Goal: Contribute content: Contribute content

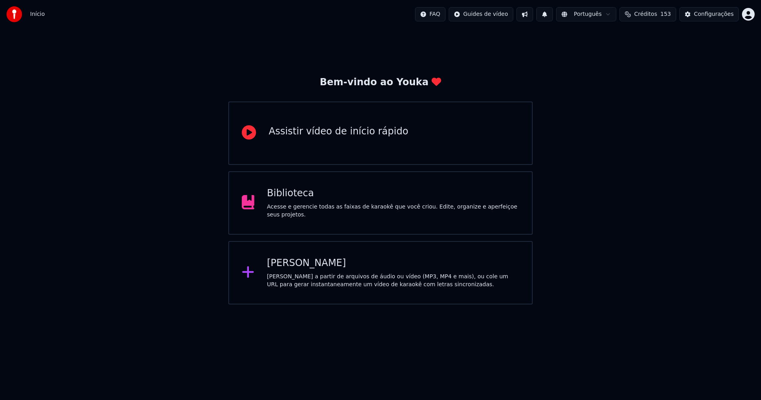
click at [287, 200] on div "Biblioteca" at bounding box center [393, 193] width 252 height 13
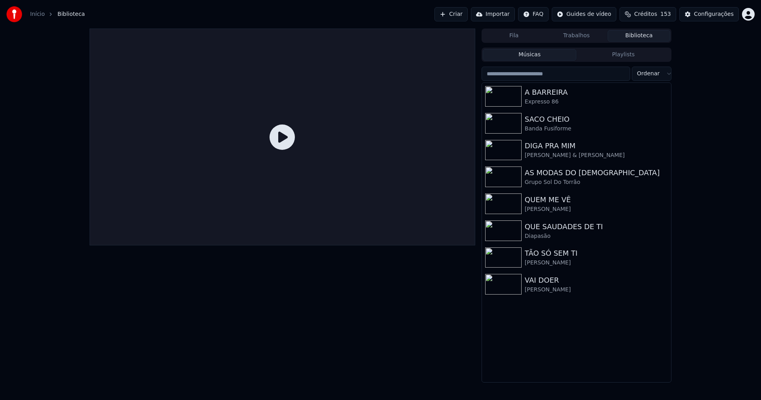
click at [35, 14] on link "Início" at bounding box center [37, 14] width 15 height 8
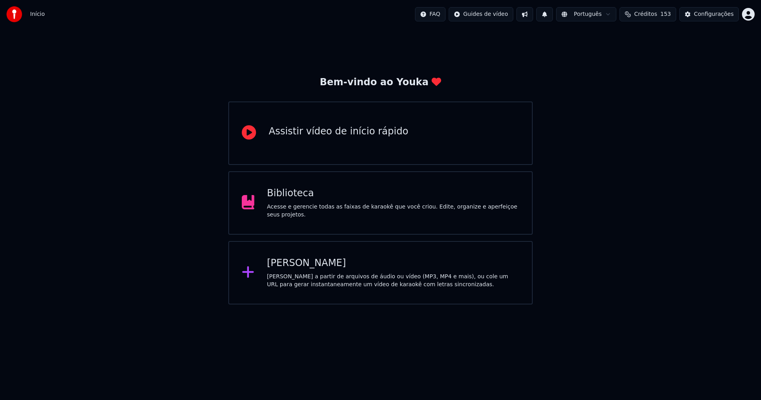
click at [300, 267] on div "[PERSON_NAME]" at bounding box center [393, 263] width 252 height 13
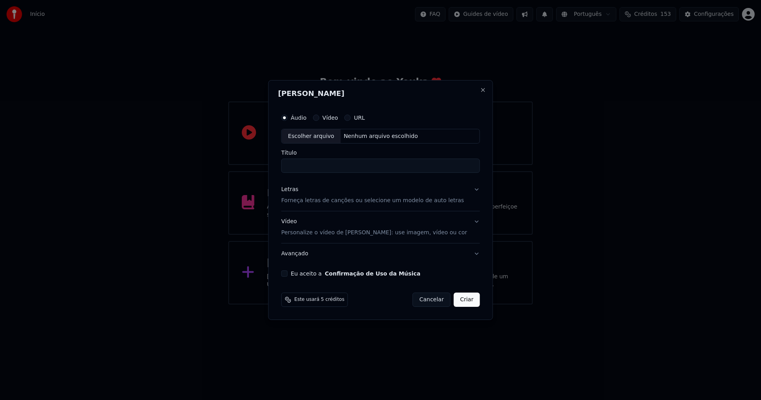
click at [321, 141] on div "Escolher arquivo" at bounding box center [311, 136] width 59 height 14
type input "**********"
click at [296, 194] on div "Letras Forneça letras de canções ou selecione um modelo de auto letras" at bounding box center [372, 195] width 183 height 19
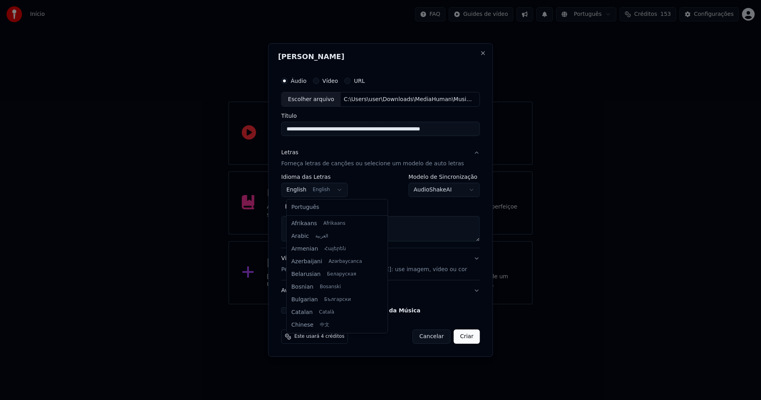
click at [316, 186] on body "**********" at bounding box center [380, 152] width 761 height 304
select select "**"
drag, startPoint x: 311, startPoint y: 207, endPoint x: 345, endPoint y: 205, distance: 34.1
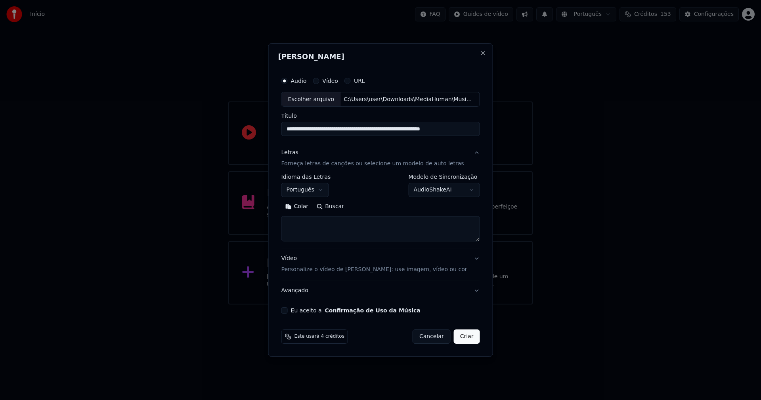
click at [301, 204] on button "Colar" at bounding box center [296, 206] width 31 height 13
click at [288, 311] on button "Eu aceito a Confirmação de Uso da Música" at bounding box center [284, 310] width 6 height 6
click at [461, 339] on button "Criar" at bounding box center [467, 336] width 26 height 14
type textarea "**********"
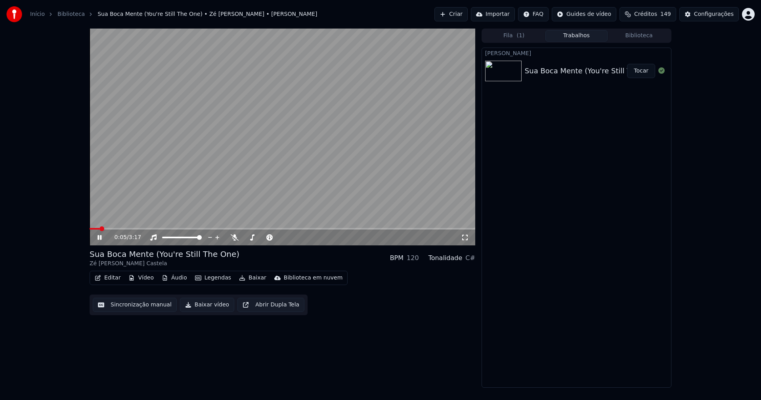
click at [173, 279] on button "Áudio" at bounding box center [174, 277] width 32 height 11
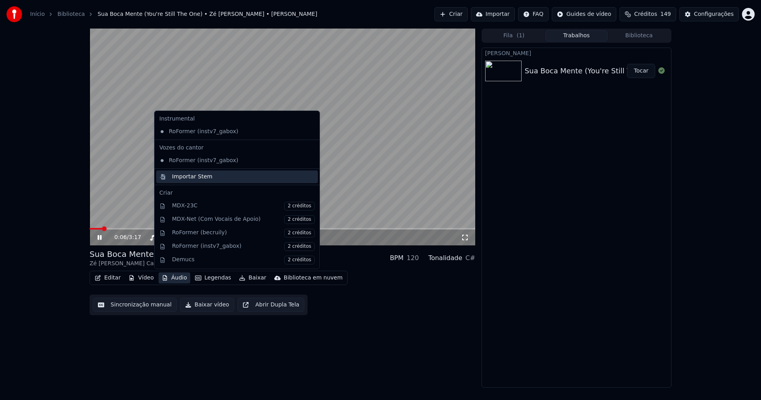
click at [194, 177] on div "Importar Stem" at bounding box center [192, 177] width 40 height 8
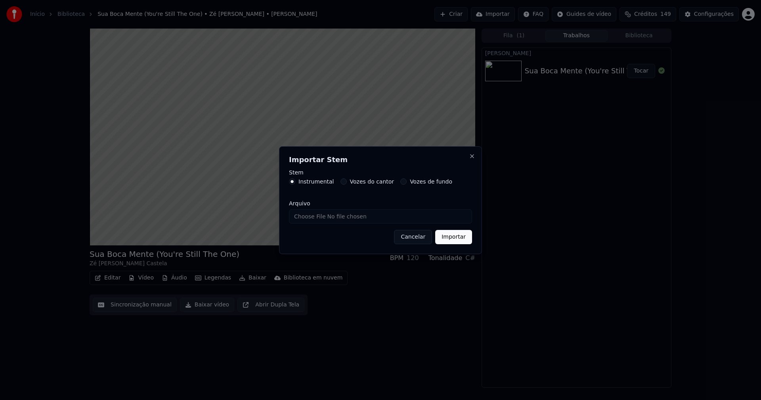
click at [321, 217] on input "Arquivo" at bounding box center [380, 216] width 183 height 14
type input "**********"
click at [456, 239] on button "Importar" at bounding box center [453, 237] width 37 height 14
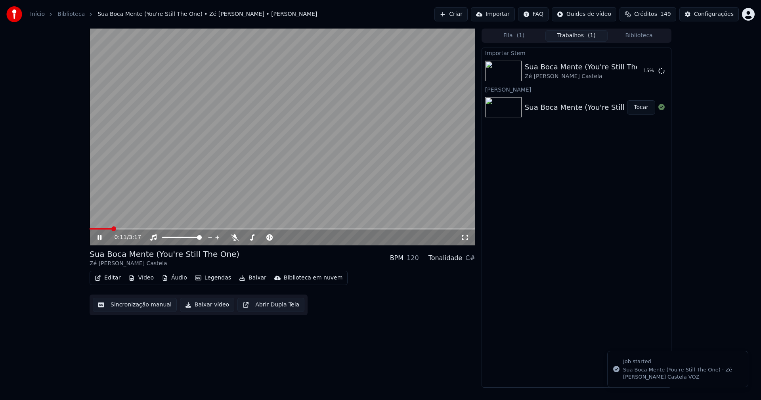
click at [146, 278] on button "Vídeo" at bounding box center [141, 277] width 32 height 11
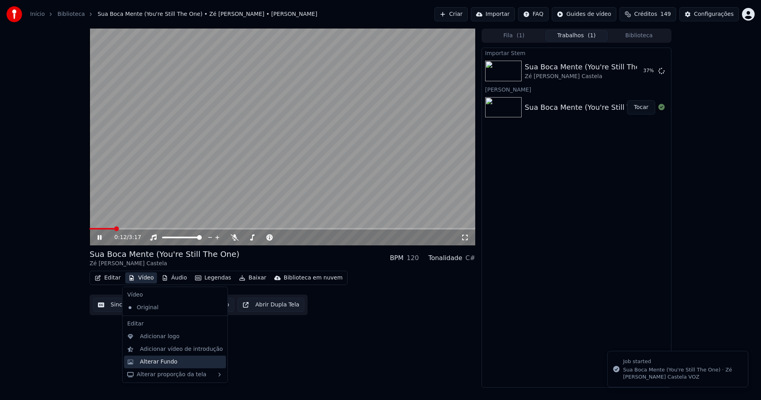
click at [157, 364] on div "Alterar Fundo" at bounding box center [159, 362] width 38 height 8
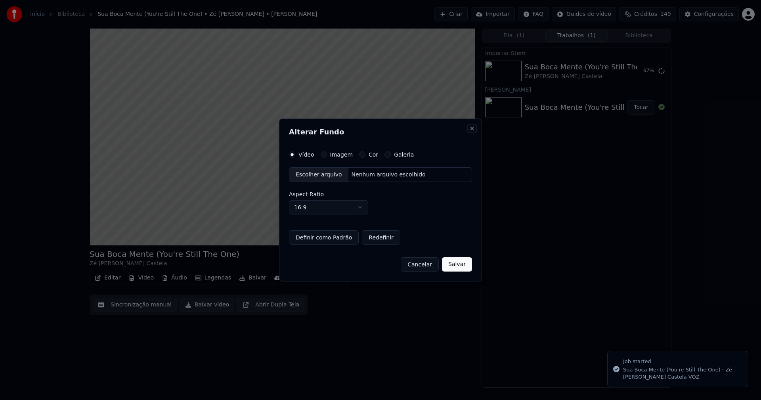
click at [474, 131] on button "Close" at bounding box center [472, 128] width 6 height 6
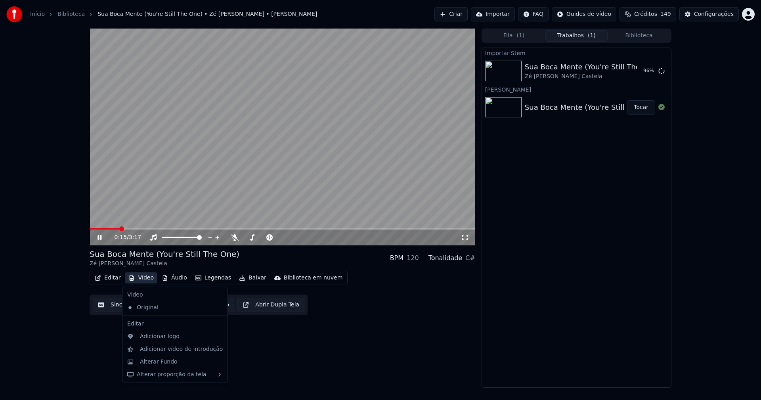
click at [143, 278] on button "Vídeo" at bounding box center [141, 277] width 32 height 11
click at [155, 338] on div "Adicionar logo" at bounding box center [160, 336] width 40 height 8
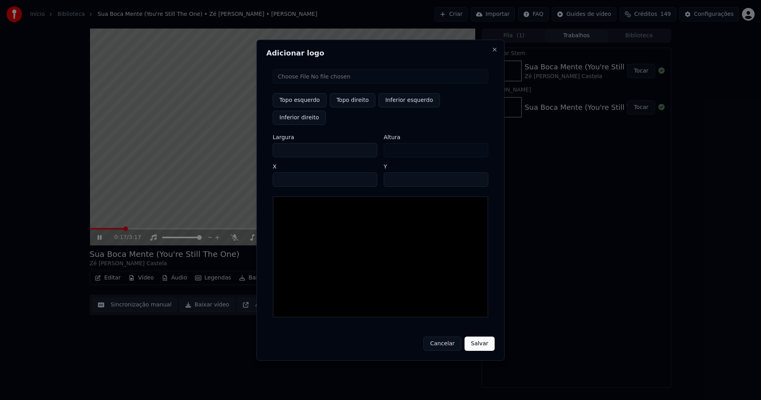
click at [305, 84] on input "file" at bounding box center [380, 76] width 215 height 14
type input "**********"
type input "***"
click at [356, 107] on button "Topo direito" at bounding box center [353, 100] width 46 height 14
type input "****"
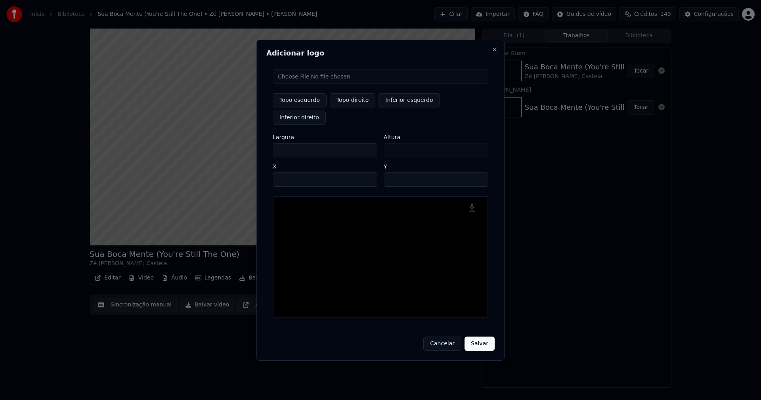
drag, startPoint x: 285, startPoint y: 141, endPoint x: 276, endPoint y: 144, distance: 8.9
click at [276, 144] on input "***" at bounding box center [325, 150] width 105 height 14
type input "**"
type input "***"
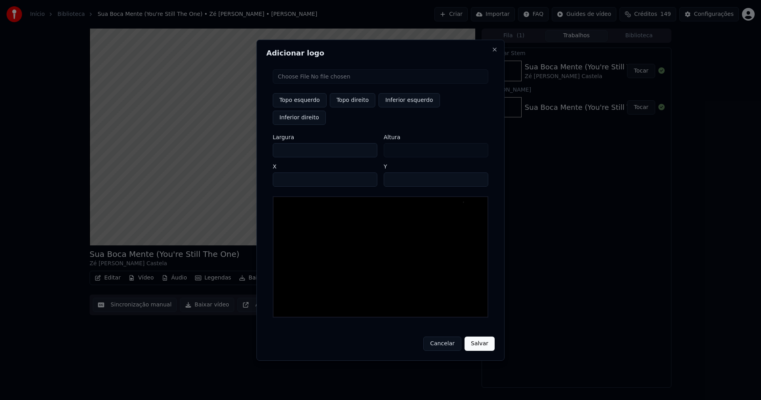
type input "***"
click at [288, 172] on input "****" at bounding box center [325, 179] width 105 height 14
type input "****"
click at [477, 172] on input "**" at bounding box center [435, 179] width 105 height 14
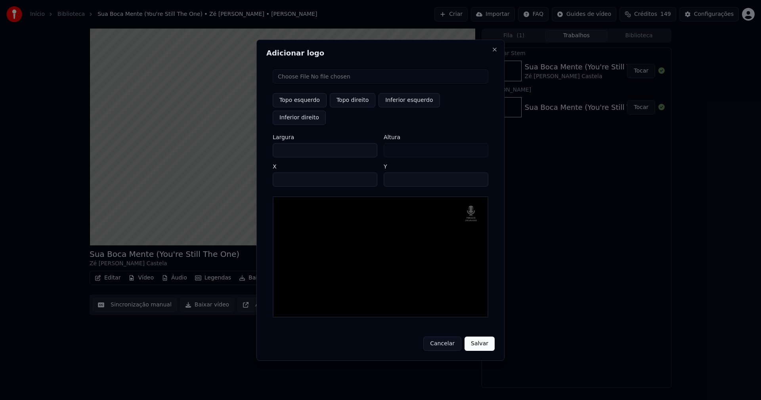
click at [477, 172] on input "**" at bounding box center [435, 179] width 105 height 14
type input "**"
click at [477, 172] on input "**" at bounding box center [435, 179] width 105 height 14
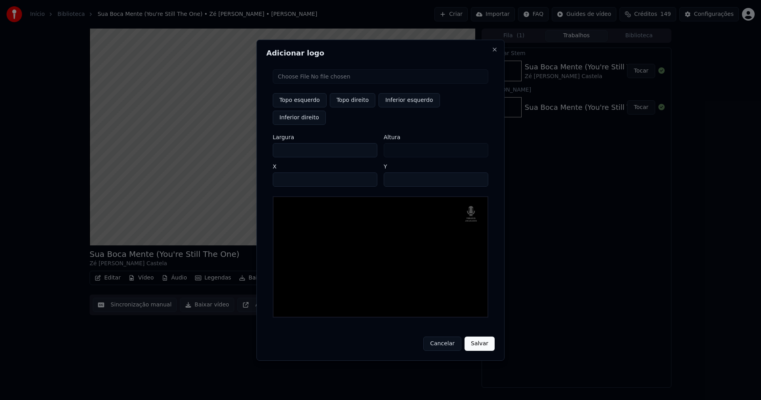
click at [478, 338] on button "Salvar" at bounding box center [479, 343] width 30 height 14
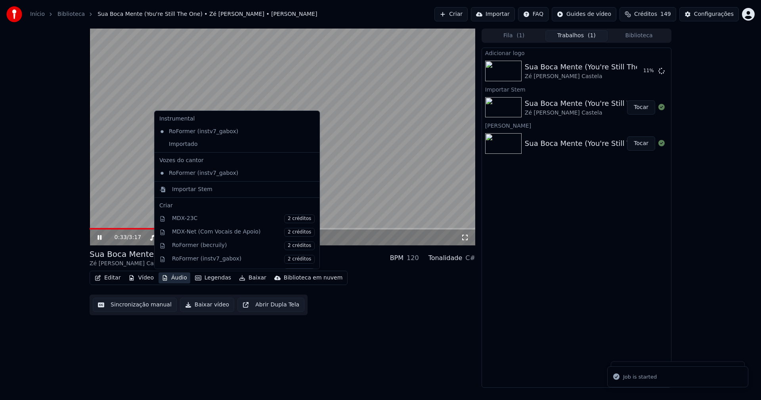
click at [172, 277] on button "Áudio" at bounding box center [174, 277] width 32 height 11
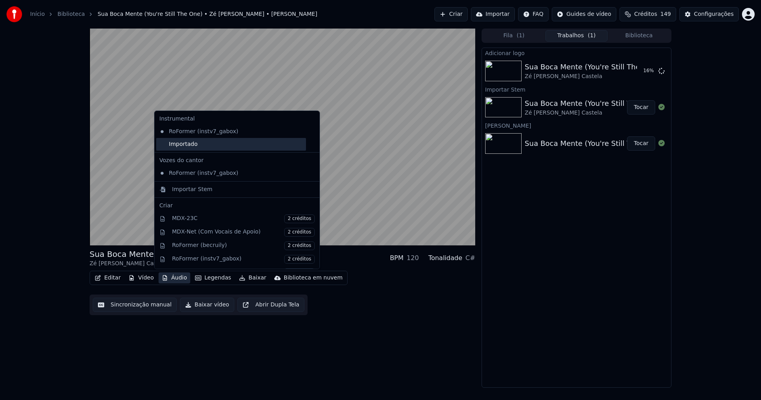
click at [180, 147] on div "Importado" at bounding box center [231, 144] width 150 height 13
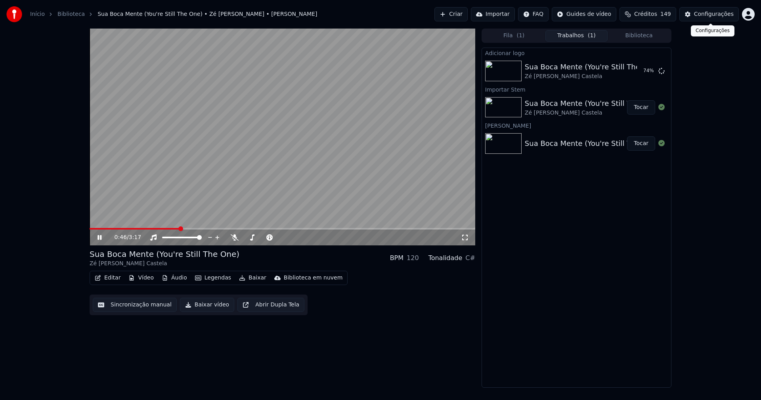
click at [711, 13] on div "Configurações" at bounding box center [714, 14] width 40 height 8
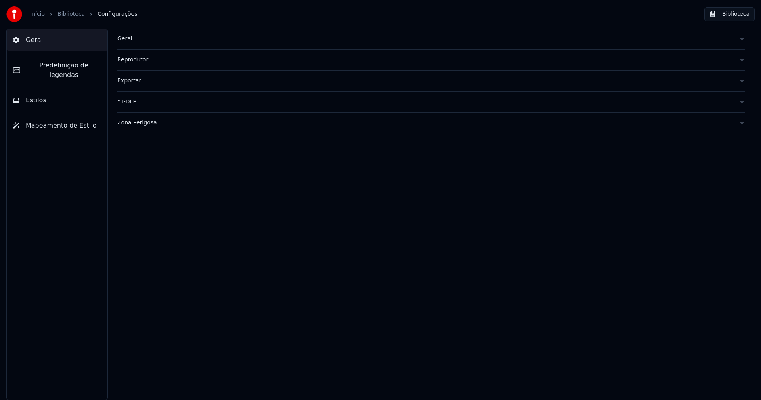
click at [43, 95] on span "Estilos" at bounding box center [36, 100] width 21 height 10
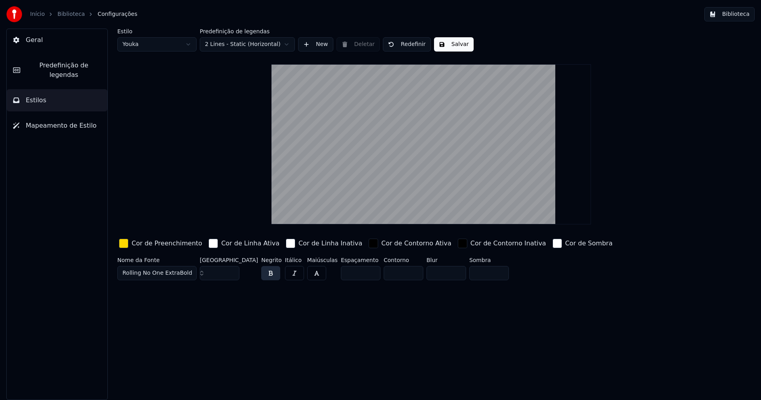
click at [125, 242] on div "button" at bounding box center [124, 243] width 10 height 10
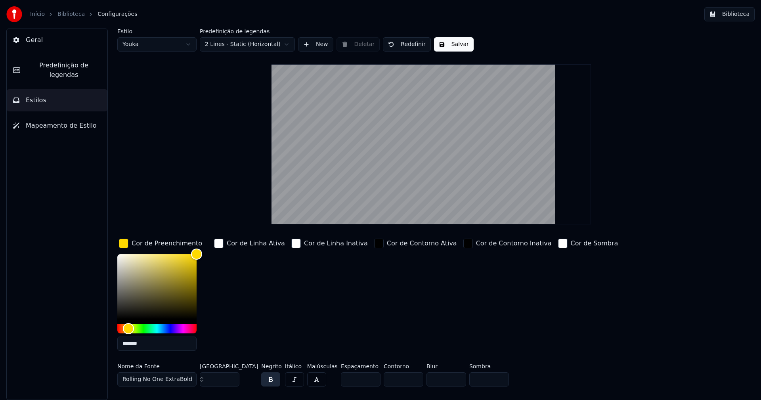
click at [149, 343] on input "*******" at bounding box center [156, 343] width 79 height 14
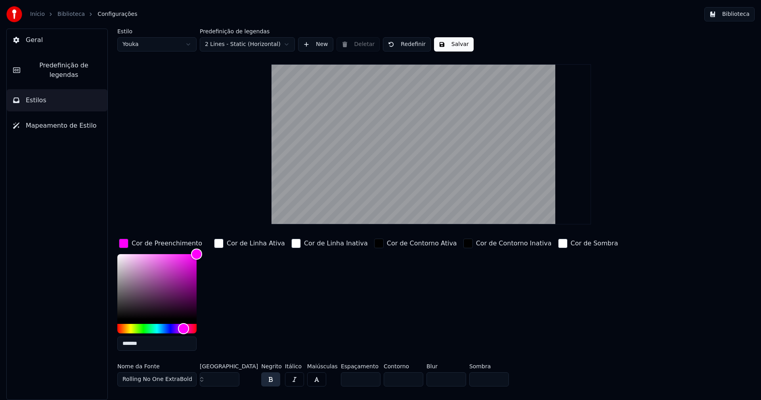
type input "*******"
click at [125, 245] on div "button" at bounding box center [124, 243] width 10 height 10
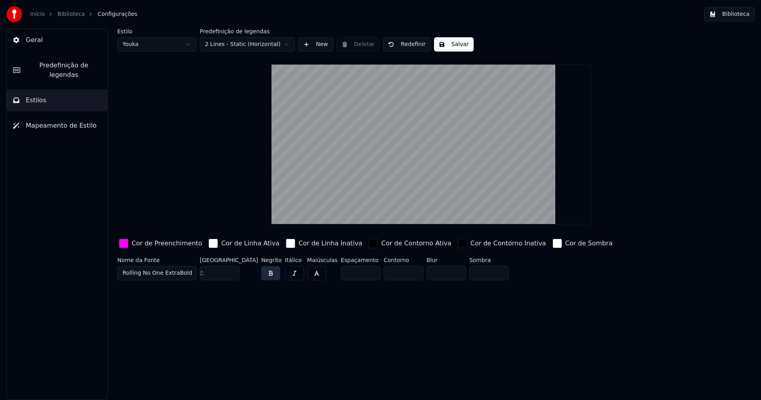
click at [453, 45] on button "Salvar" at bounding box center [454, 44] width 40 height 14
click at [152, 40] on html "Início Biblioteca Configurações Biblioteca Geral Predefinição de legendas Estil…" at bounding box center [380, 200] width 761 height 400
click at [231, 269] on input "**" at bounding box center [220, 273] width 40 height 14
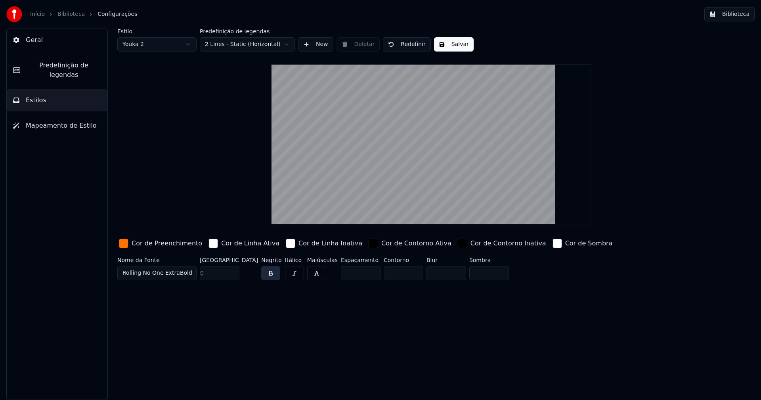
click at [231, 269] on input "***" at bounding box center [220, 273] width 40 height 14
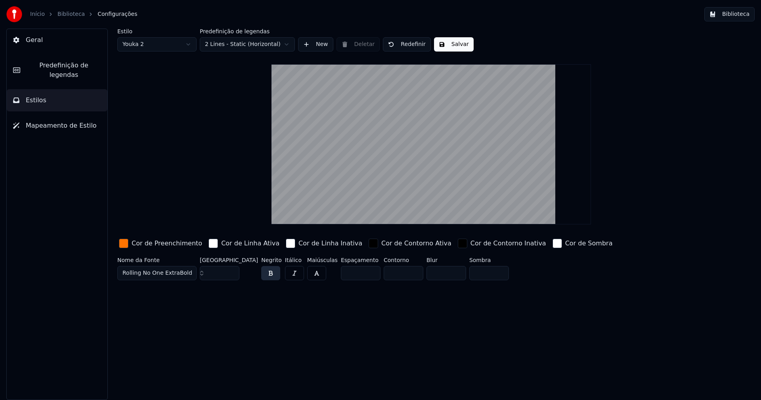
click at [231, 269] on input "***" at bounding box center [220, 273] width 40 height 14
type input "***"
click at [231, 269] on input "***" at bounding box center [220, 273] width 40 height 14
click at [124, 245] on div "button" at bounding box center [124, 243] width 10 height 10
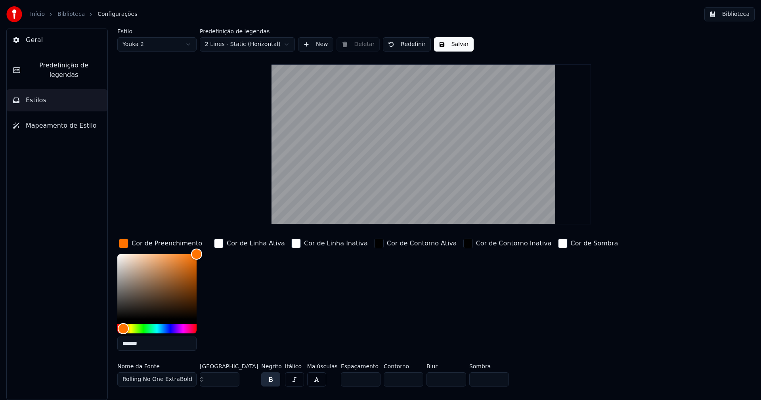
click at [152, 344] on input "*******" at bounding box center [156, 343] width 79 height 14
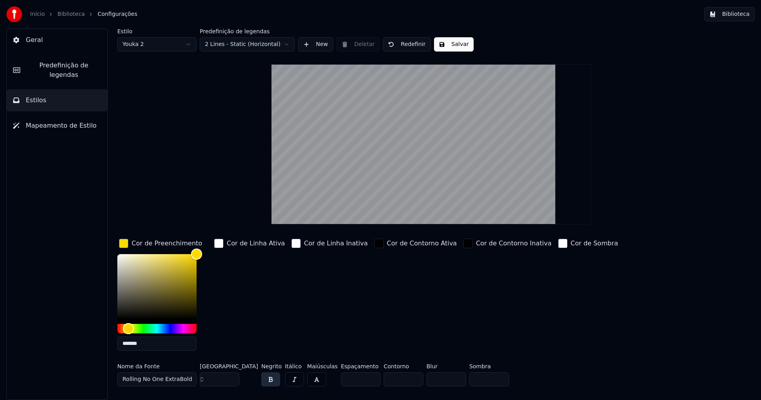
type input "*******"
click at [125, 239] on div "button" at bounding box center [124, 243] width 10 height 10
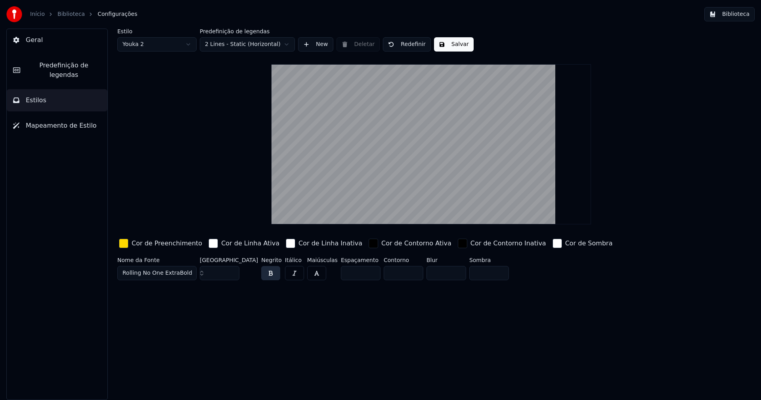
click at [450, 46] on button "Salvar" at bounding box center [454, 44] width 40 height 14
click at [744, 16] on button "Biblioteca" at bounding box center [729, 14] width 50 height 14
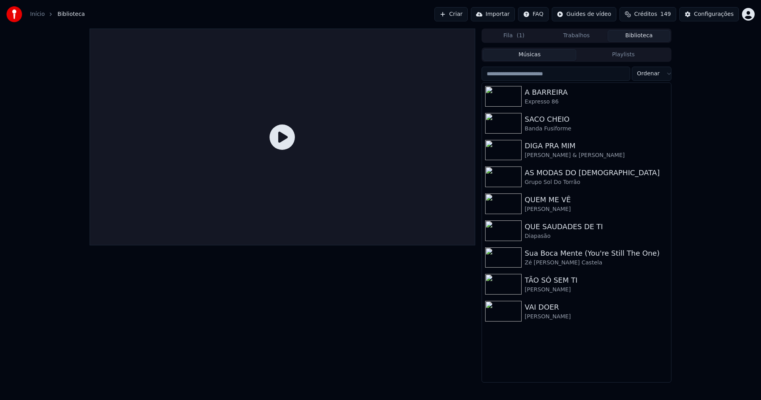
click at [36, 14] on link "Início" at bounding box center [37, 14] width 15 height 8
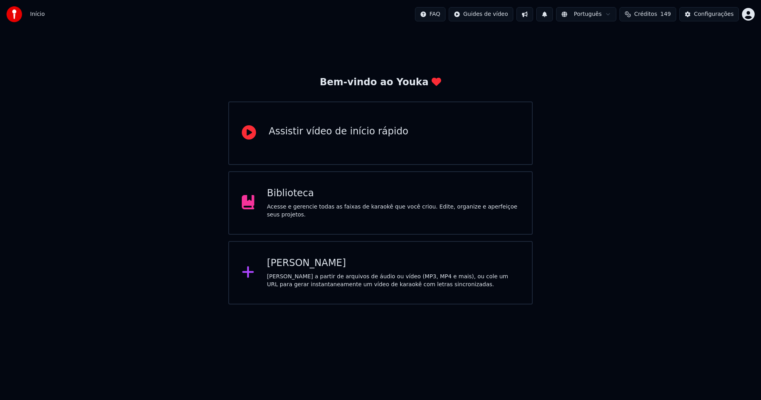
click at [306, 266] on div "[PERSON_NAME]" at bounding box center [393, 263] width 252 height 13
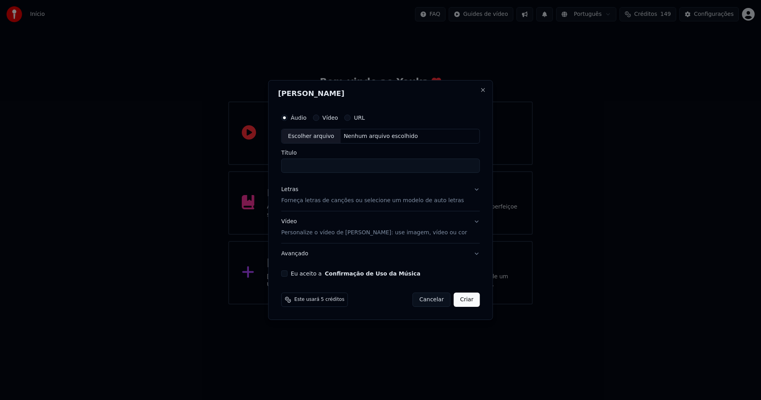
click at [316, 135] on div "Escolher arquivo" at bounding box center [311, 136] width 59 height 14
type input "**********"
click at [293, 192] on div "Letras" at bounding box center [289, 190] width 17 height 8
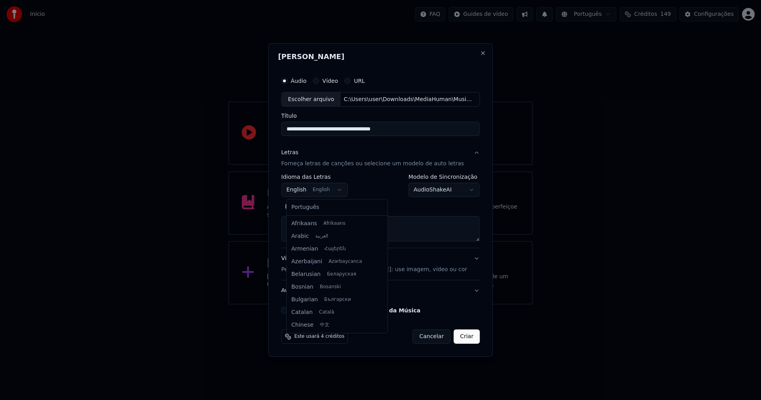
click at [338, 188] on body "**********" at bounding box center [380, 152] width 761 height 304
select select "**"
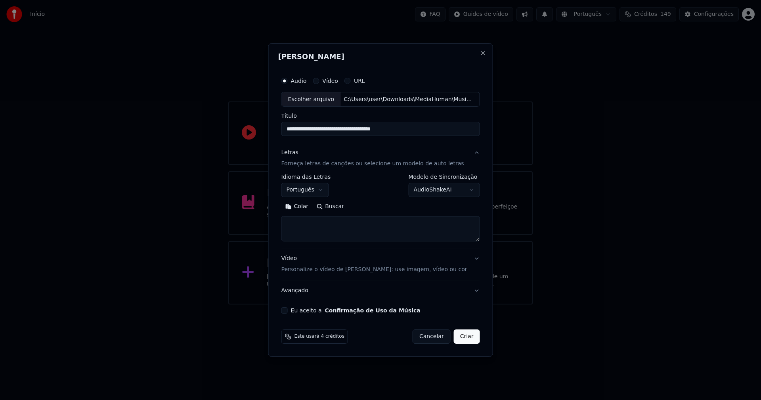
click at [301, 205] on button "Colar" at bounding box center [296, 206] width 31 height 13
click at [288, 313] on button "Eu aceito a Confirmação de Uso da Música" at bounding box center [284, 310] width 6 height 6
click at [462, 340] on button "Criar" at bounding box center [467, 336] width 26 height 14
type textarea "**********"
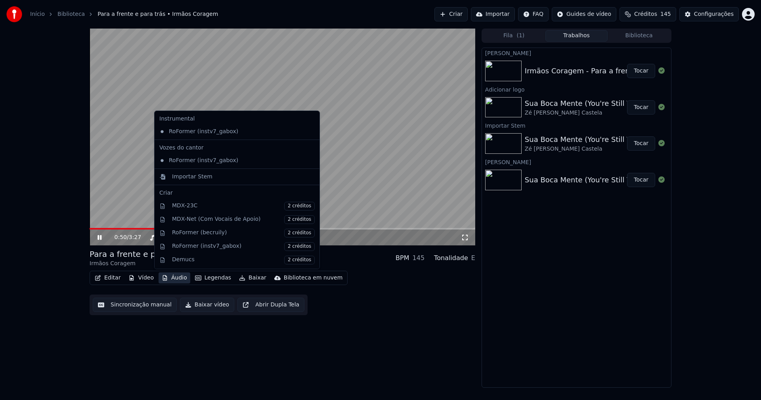
click at [182, 279] on button "Áudio" at bounding box center [174, 277] width 32 height 11
click at [180, 175] on div "Importar Stem" at bounding box center [192, 177] width 40 height 8
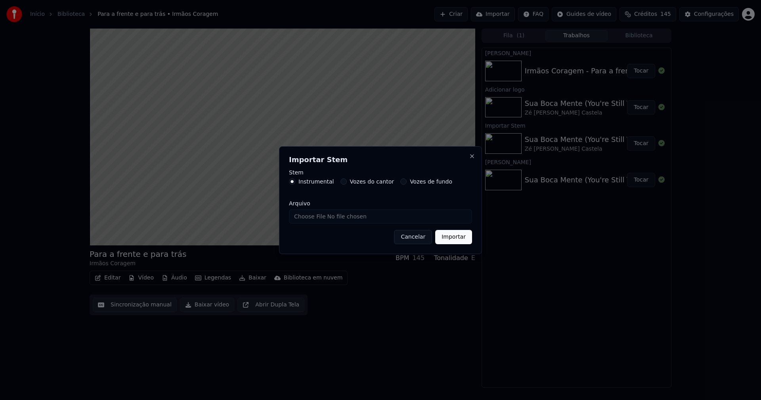
click at [313, 215] on input "Arquivo" at bounding box center [380, 216] width 183 height 14
type input "**********"
click at [456, 238] on button "Importar" at bounding box center [453, 237] width 37 height 14
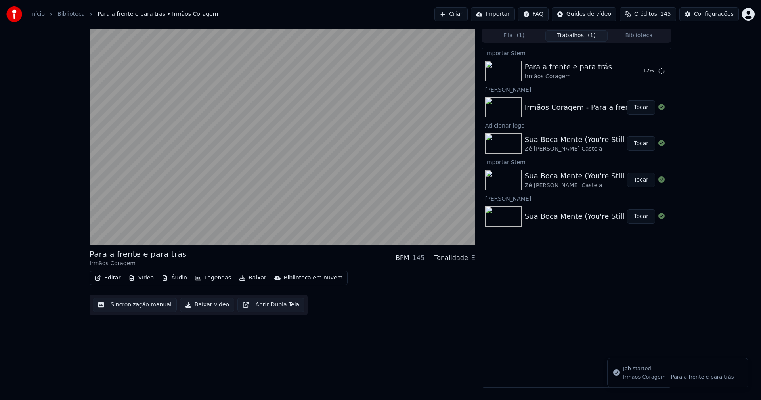
click at [139, 279] on button "Vídeo" at bounding box center [141, 277] width 32 height 11
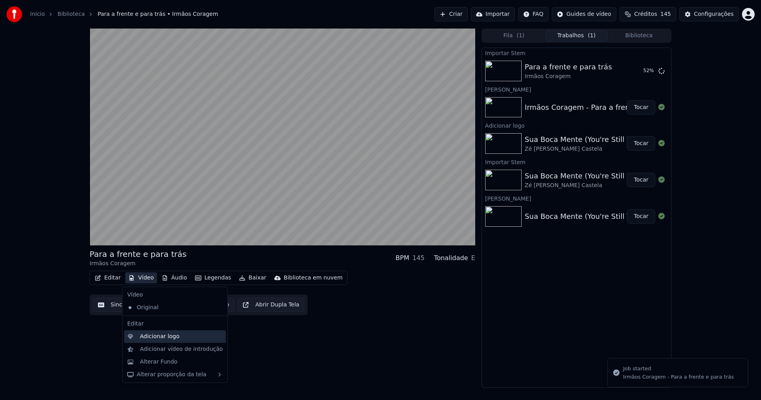
click at [152, 339] on div "Adicionar logo" at bounding box center [160, 336] width 40 height 8
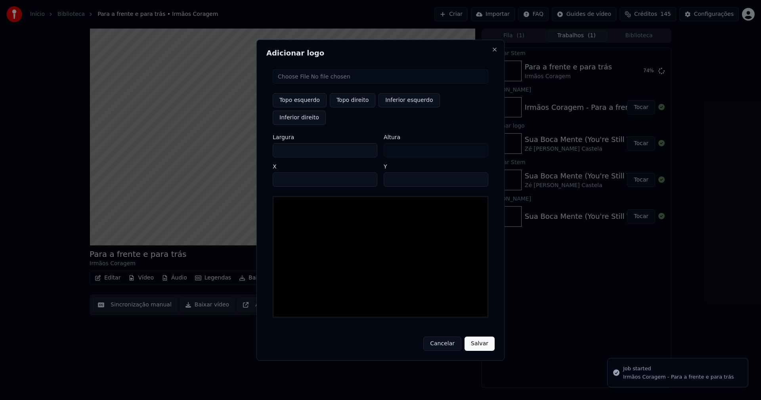
click at [299, 84] on input "file" at bounding box center [380, 76] width 215 height 14
type input "**********"
type input "***"
click at [351, 107] on button "Topo direito" at bounding box center [353, 100] width 46 height 14
type input "****"
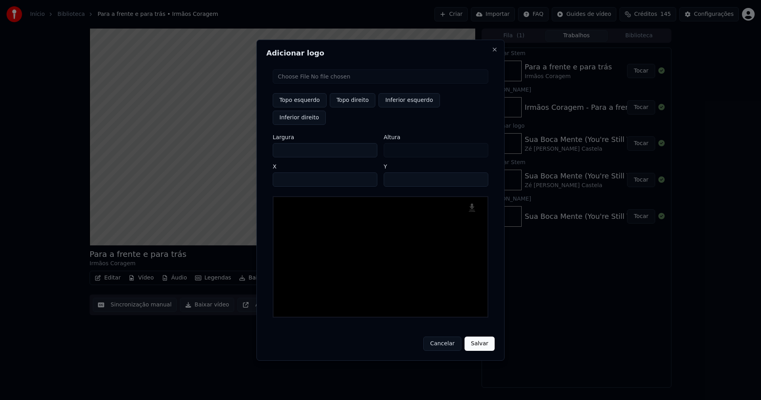
drag, startPoint x: 286, startPoint y: 142, endPoint x: 248, endPoint y: 142, distance: 37.2
click at [249, 143] on body "Início Biblioteca Para a frente e para trás • Irmãos Coragem Criar Importar FAQ…" at bounding box center [380, 200] width 761 height 400
type input "**"
type input "***"
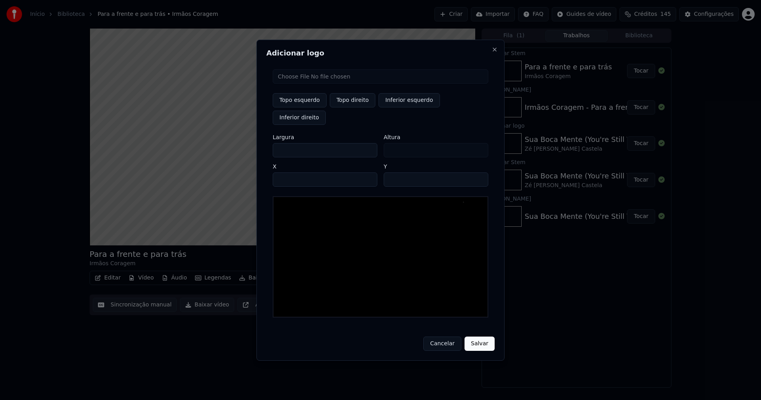
type input "***"
click at [288, 172] on input "****" at bounding box center [325, 179] width 105 height 14
type input "****"
click at [477, 172] on input "**" at bounding box center [435, 179] width 105 height 14
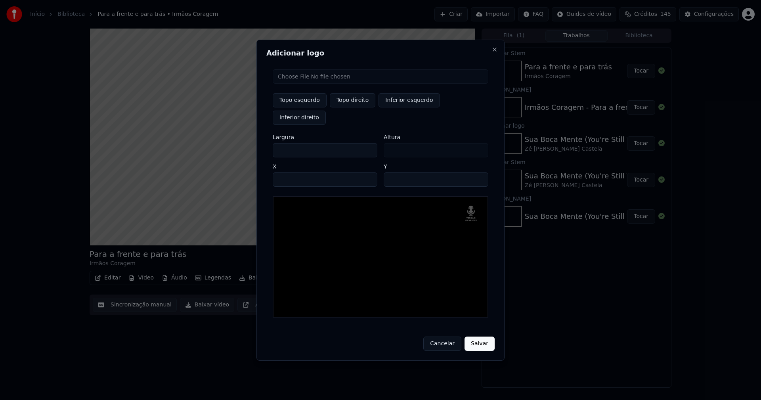
click at [477, 172] on input "**" at bounding box center [435, 179] width 105 height 14
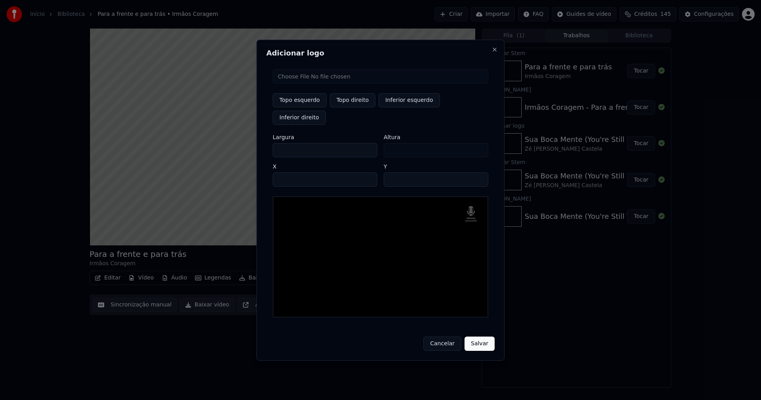
type input "**"
click at [477, 173] on input "**" at bounding box center [435, 179] width 105 height 14
click at [479, 336] on button "Salvar" at bounding box center [479, 343] width 30 height 14
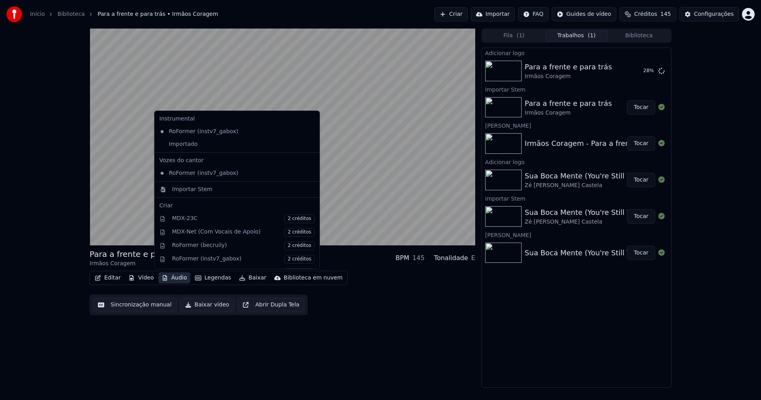
click at [170, 278] on button "Áudio" at bounding box center [174, 277] width 32 height 11
click at [177, 147] on div "Importado" at bounding box center [231, 144] width 150 height 13
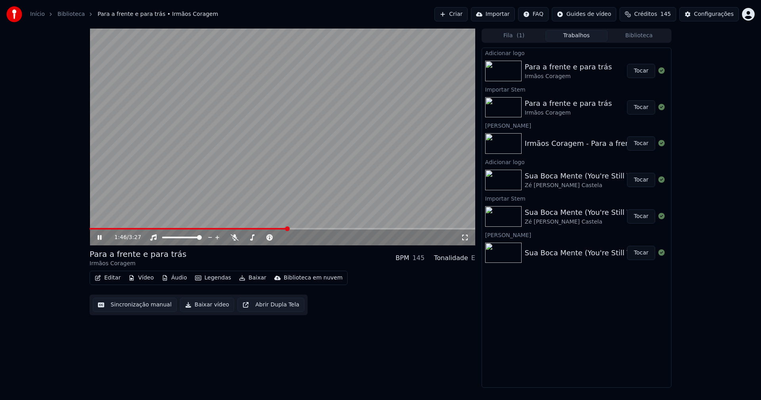
click at [100, 237] on icon at bounding box center [105, 237] width 19 height 6
click at [650, 37] on button "Biblioteca" at bounding box center [638, 35] width 63 height 11
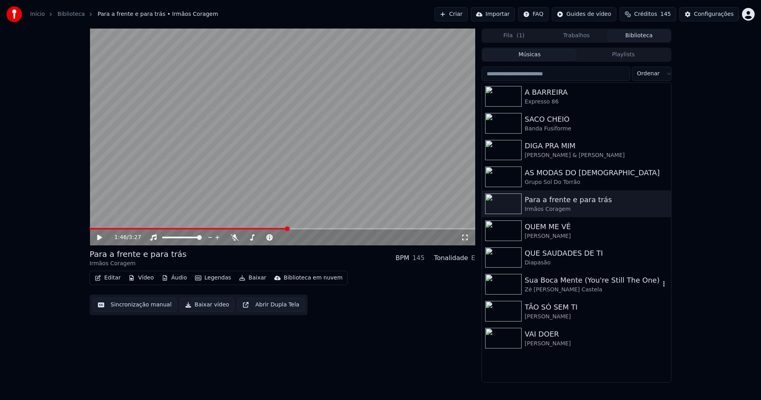
drag, startPoint x: 546, startPoint y: 287, endPoint x: 699, endPoint y: 265, distance: 154.4
click at [553, 288] on div "Zé [PERSON_NAME] Castela" at bounding box center [591, 290] width 135 height 8
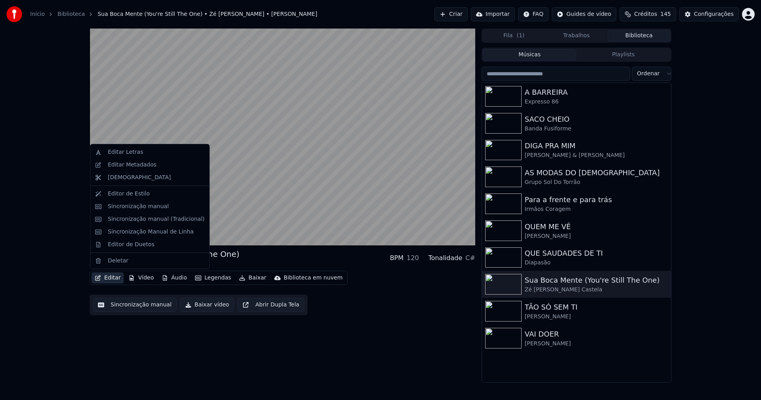
click at [112, 279] on button "Editar" at bounding box center [108, 277] width 32 height 11
click at [130, 220] on div "Sincronização manual (Tradicional)" at bounding box center [156, 219] width 97 height 8
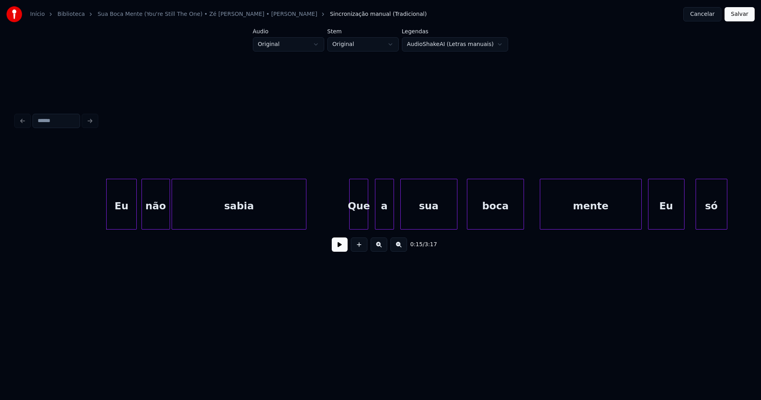
scroll to position [0, 1058]
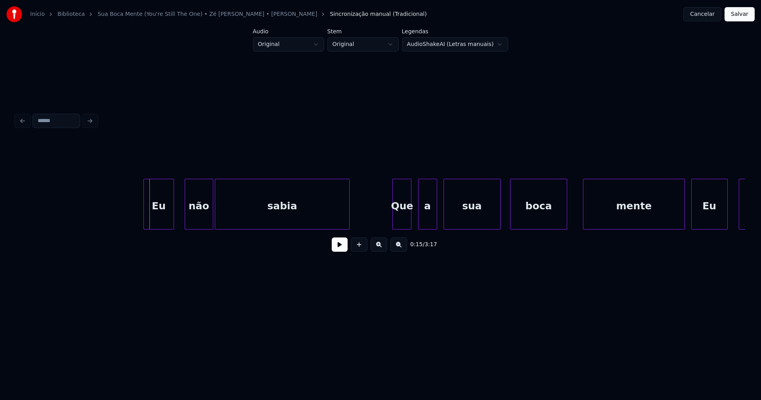
click at [157, 224] on div "Eu" at bounding box center [158, 206] width 29 height 54
click at [198, 219] on div "não" at bounding box center [195, 206] width 28 height 54
click at [339, 250] on button at bounding box center [340, 244] width 16 height 14
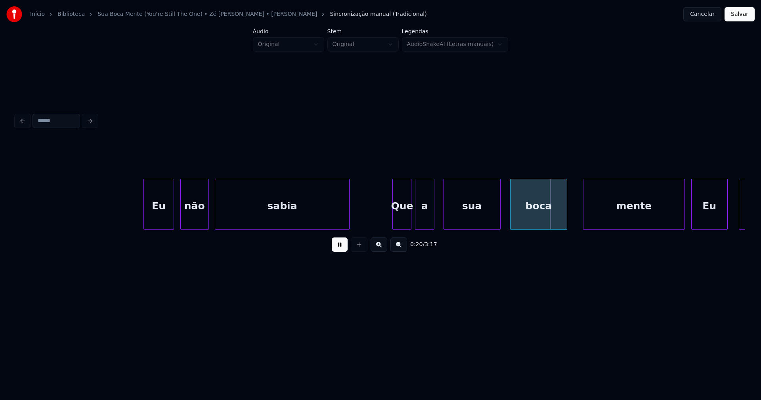
click at [423, 223] on div "a" at bounding box center [424, 206] width 18 height 54
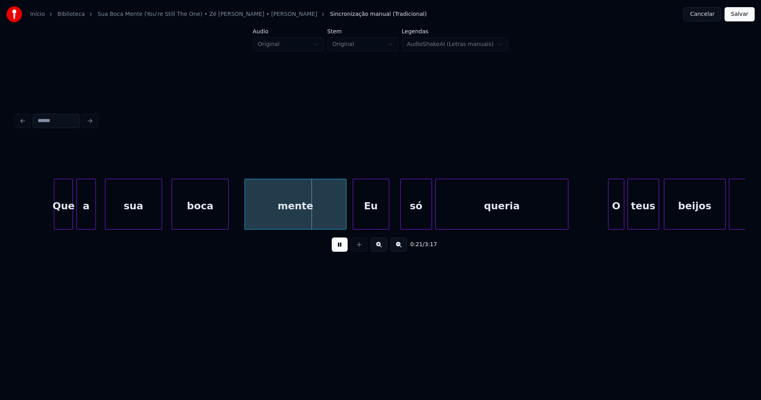
scroll to position [0, 1405]
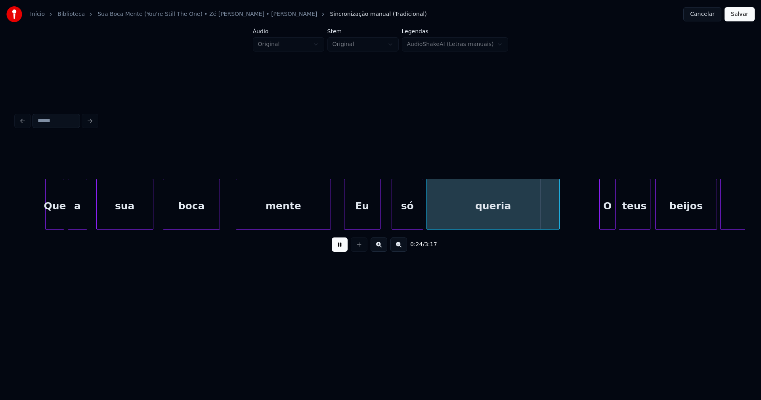
click at [328, 221] on div at bounding box center [329, 204] width 2 height 50
click at [355, 215] on div "Eu" at bounding box center [355, 206] width 36 height 54
click at [382, 213] on div at bounding box center [381, 204] width 2 height 50
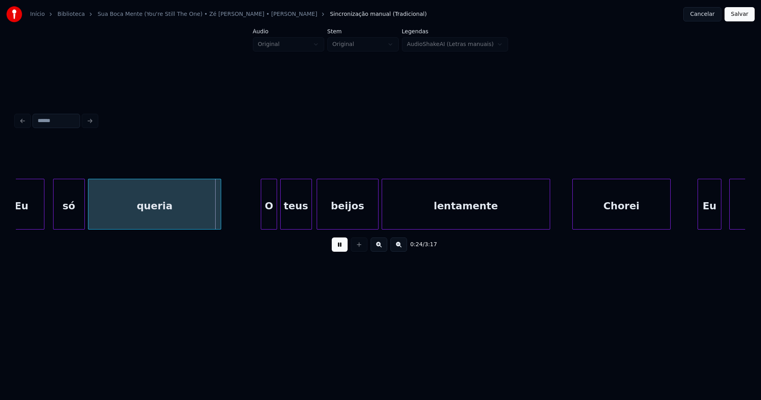
scroll to position [0, 1752]
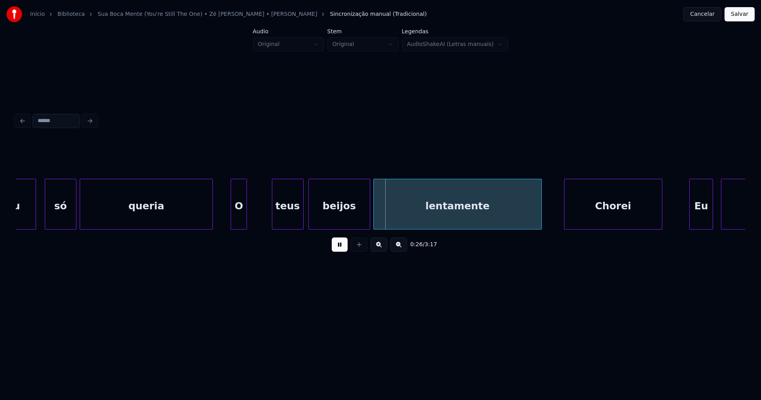
click at [240, 227] on div "Eu só queria O teus beijos lentamente Chorei Eu sei" at bounding box center [380, 204] width 729 height 51
click at [259, 212] on div at bounding box center [258, 204] width 2 height 50
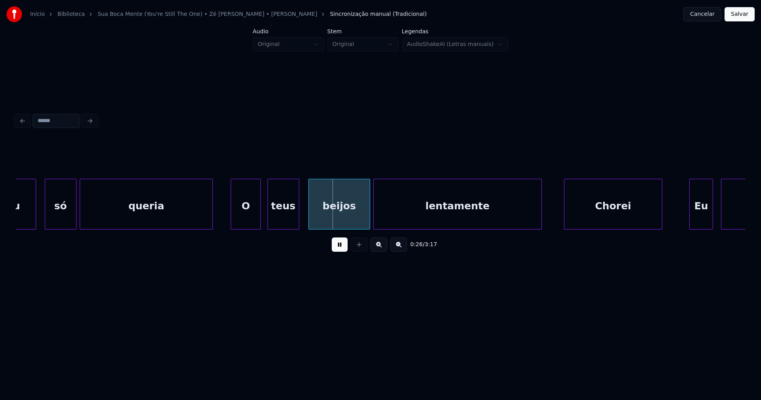
click at [279, 217] on div "teus" at bounding box center [283, 206] width 31 height 54
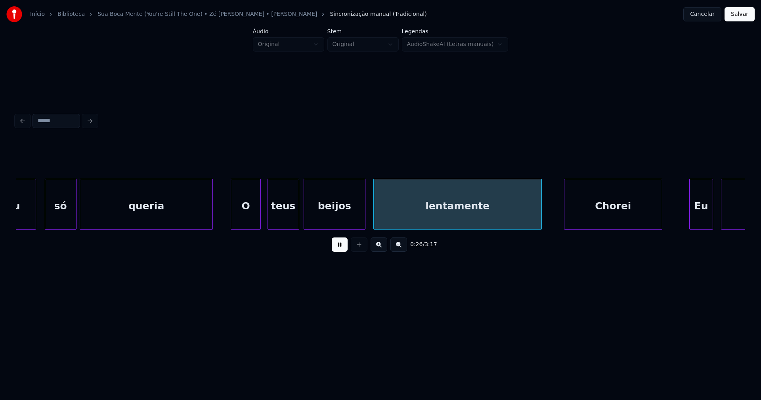
click at [325, 219] on div "beijos" at bounding box center [334, 206] width 61 height 54
click at [360, 218] on div at bounding box center [359, 204] width 2 height 50
click at [383, 219] on div "lentamente" at bounding box center [453, 206] width 168 height 54
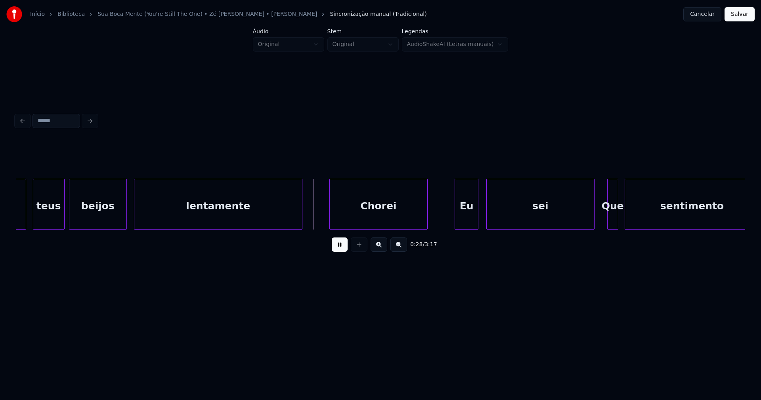
scroll to position [0, 2133]
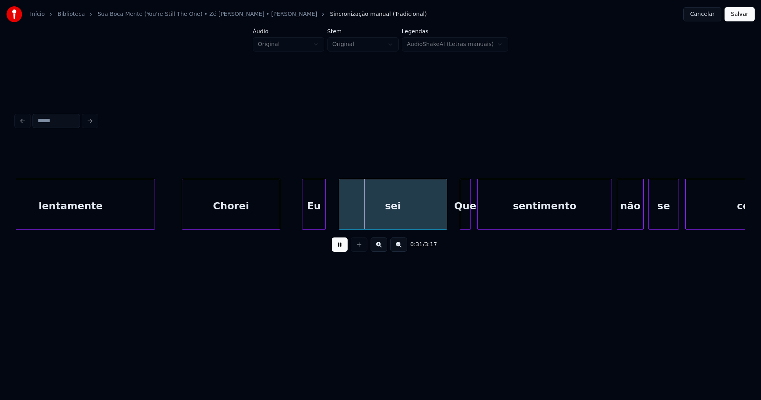
click at [316, 217] on div "Eu" at bounding box center [313, 206] width 23 height 54
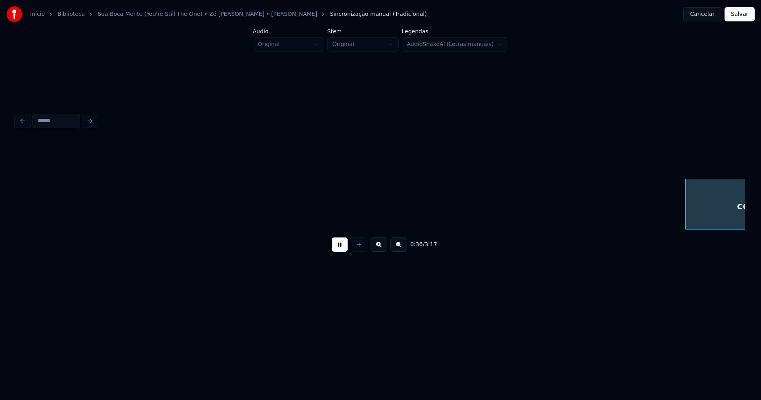
scroll to position [0, 2863]
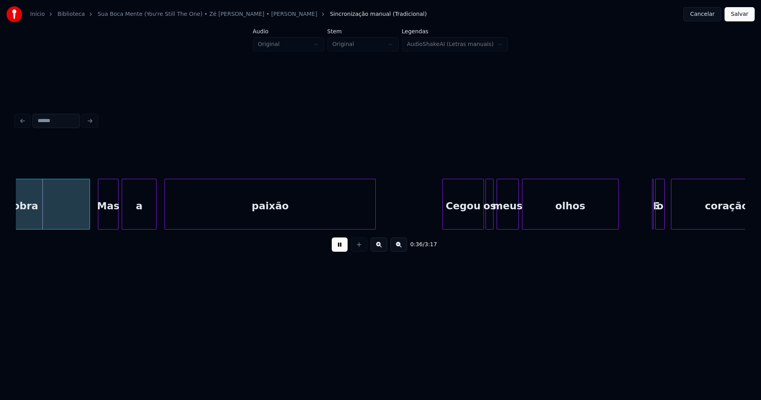
click at [341, 249] on button at bounding box center [340, 244] width 16 height 14
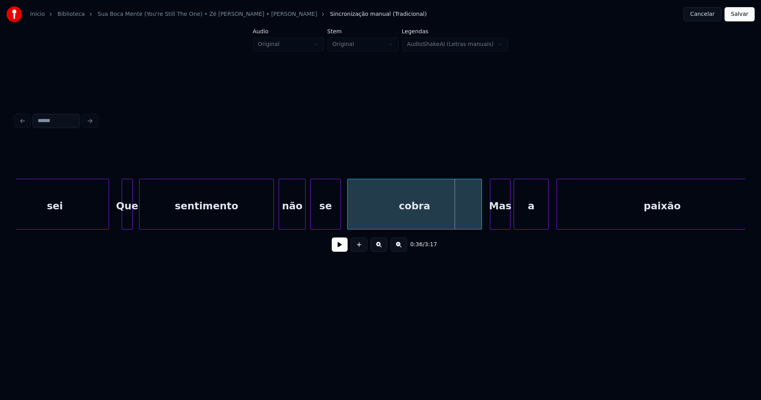
scroll to position [0, 2428]
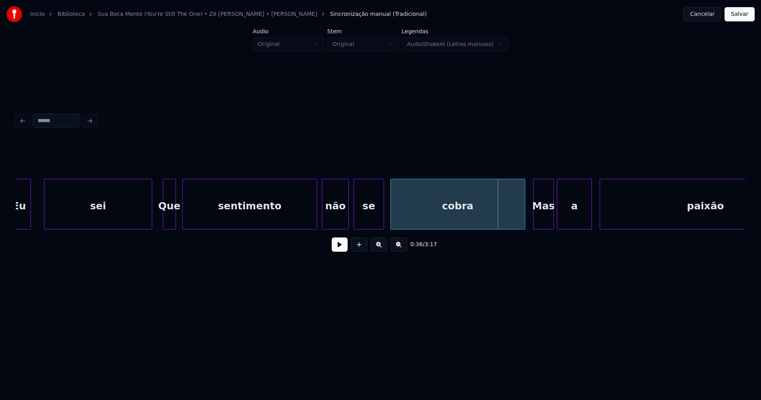
click at [164, 217] on div at bounding box center [164, 204] width 2 height 50
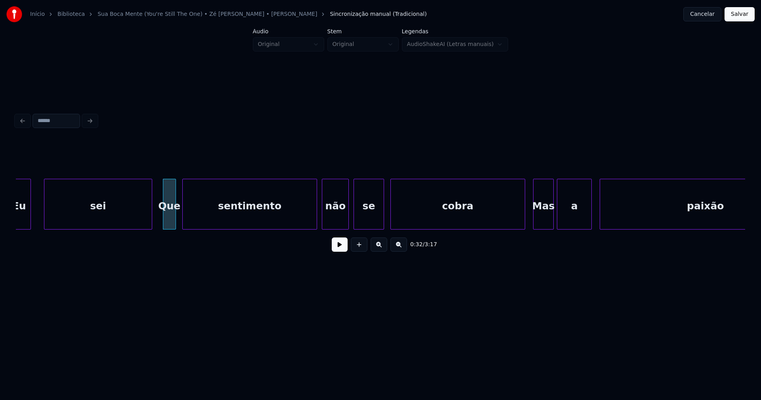
click at [341, 248] on button at bounding box center [340, 244] width 16 height 14
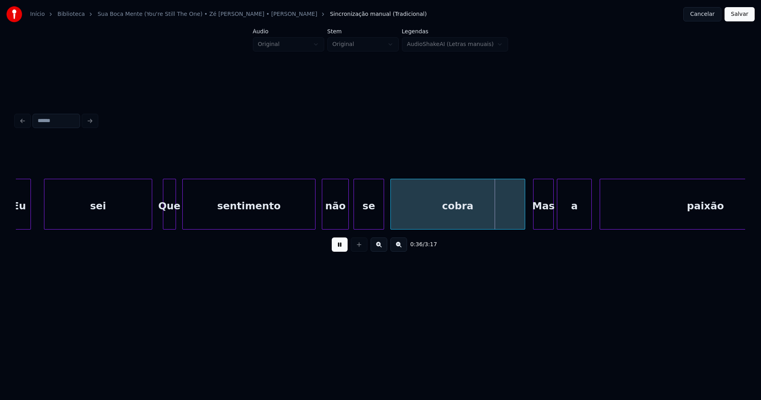
click at [315, 216] on div at bounding box center [314, 204] width 2 height 50
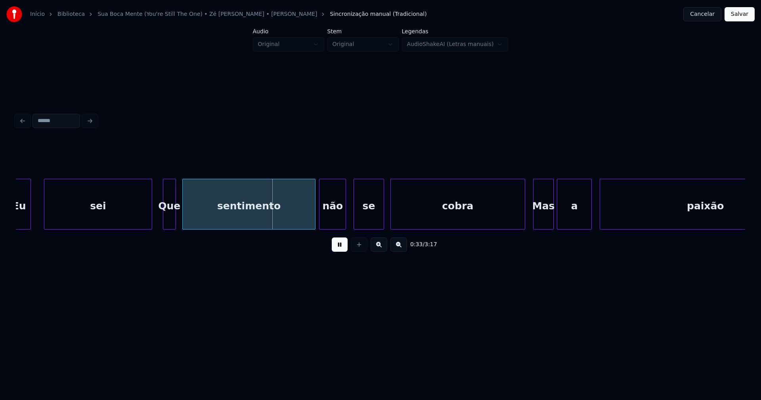
click at [333, 216] on div "não" at bounding box center [332, 206] width 26 height 54
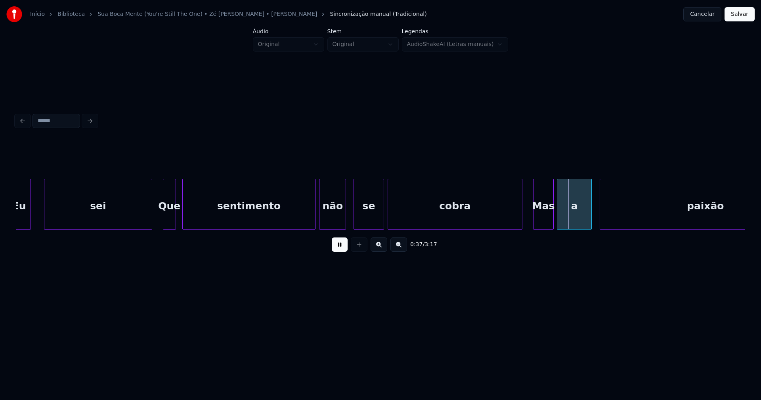
click at [421, 220] on div "cobra" at bounding box center [455, 206] width 134 height 54
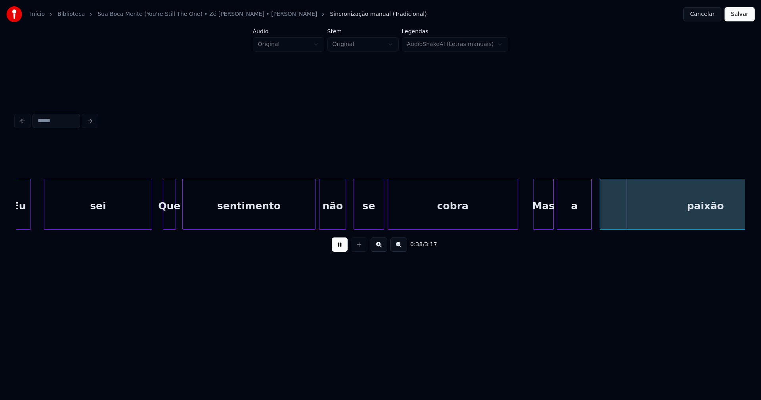
click at [517, 225] on div at bounding box center [516, 204] width 2 height 50
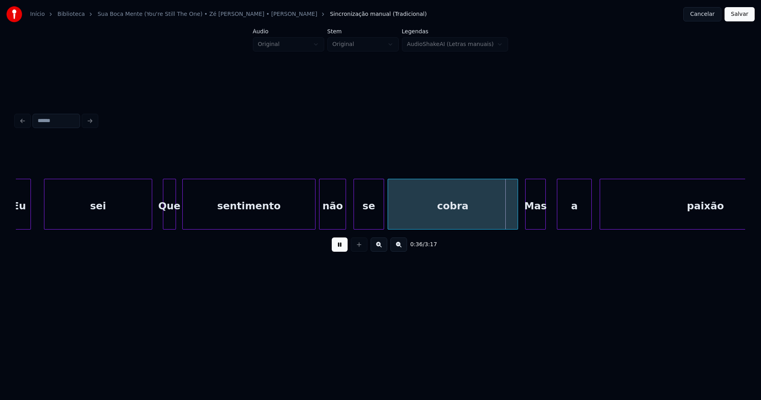
click at [536, 227] on div "cobra Mas a paixão se não sentimento Que sei Eu" at bounding box center [380, 204] width 729 height 51
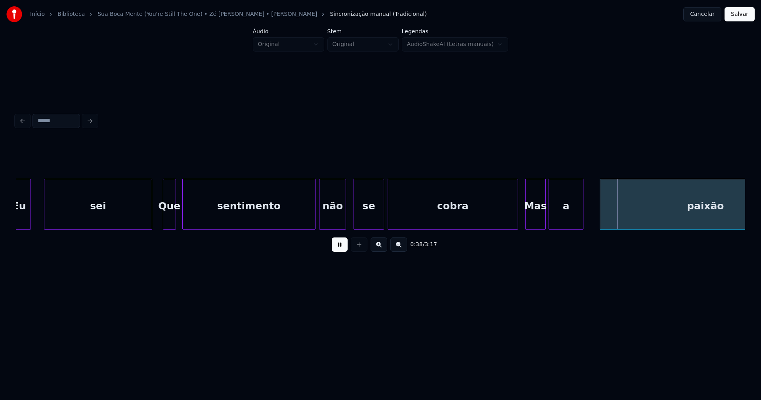
click at [565, 220] on div "a" at bounding box center [566, 206] width 34 height 54
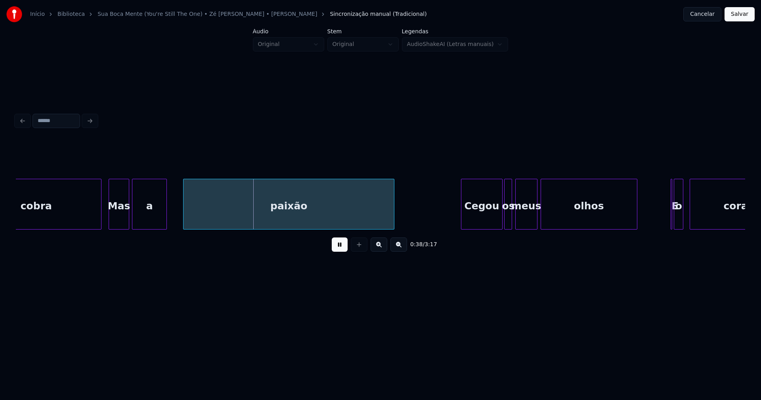
scroll to position [0, 2853]
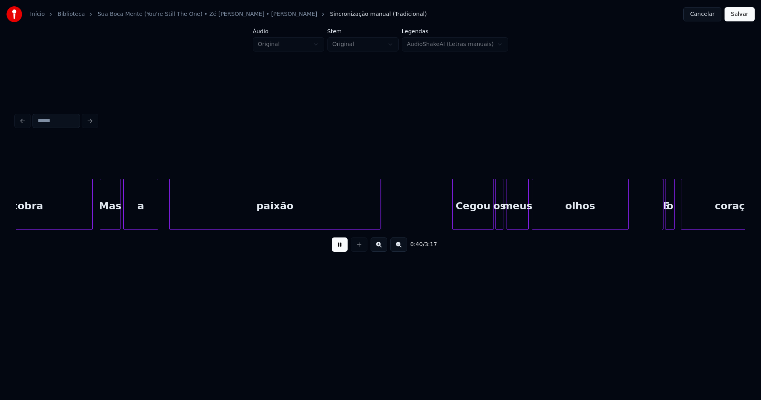
click at [215, 210] on div "paixão" at bounding box center [275, 206] width 210 height 54
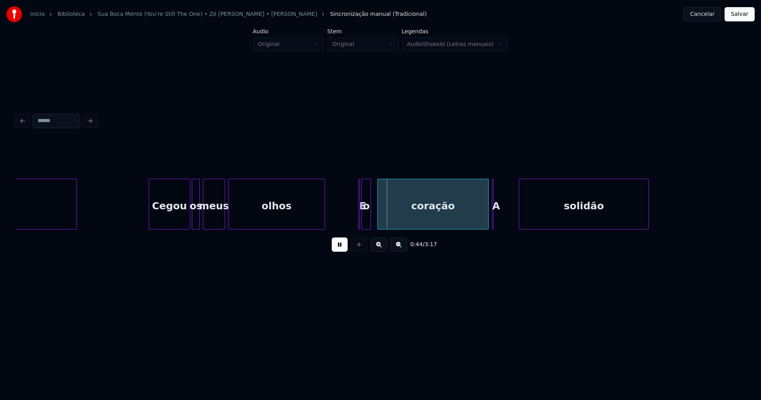
scroll to position [0, 3347]
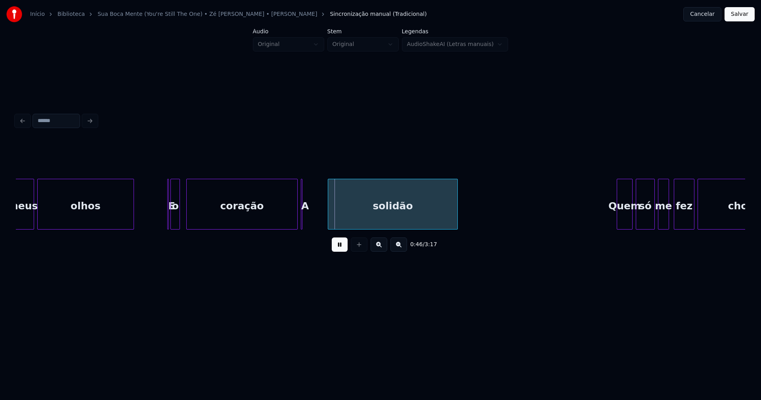
click at [341, 249] on button at bounding box center [340, 244] width 16 height 14
click at [170, 216] on div at bounding box center [169, 204] width 2 height 50
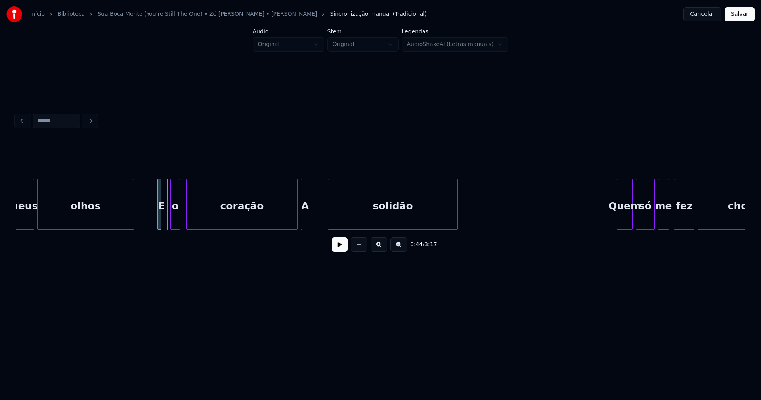
click at [157, 181] on div "E" at bounding box center [159, 204] width 4 height 51
click at [179, 216] on div "o" at bounding box center [179, 206] width 9 height 54
click at [171, 216] on div at bounding box center [170, 204] width 2 height 50
click at [340, 248] on button at bounding box center [340, 244] width 16 height 14
click at [337, 249] on button at bounding box center [340, 244] width 16 height 14
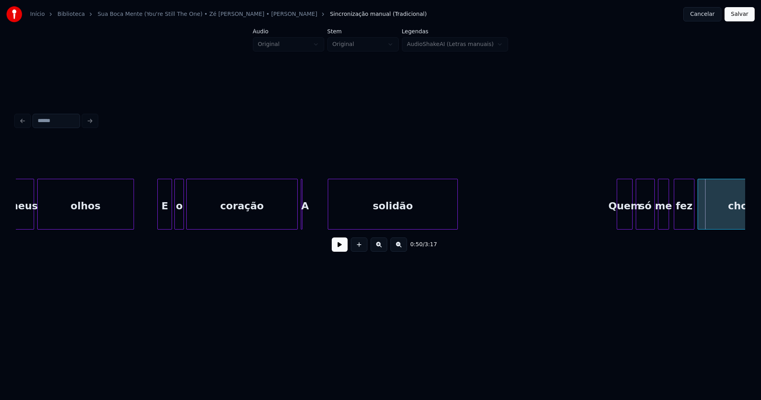
click at [445, 212] on div "solidão" at bounding box center [393, 206] width 130 height 54
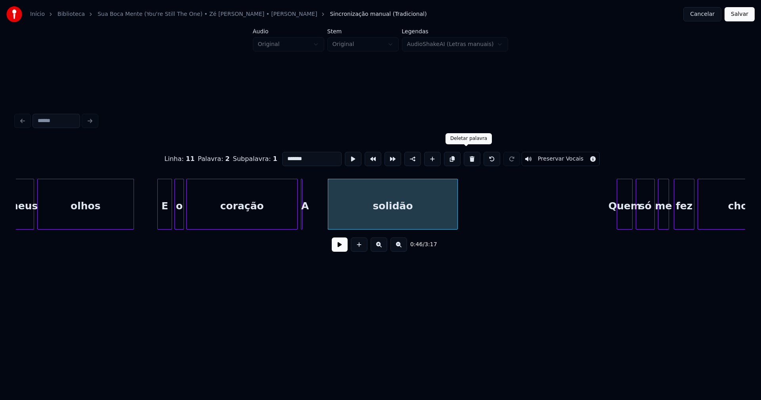
click at [465, 156] on button at bounding box center [471, 159] width 17 height 14
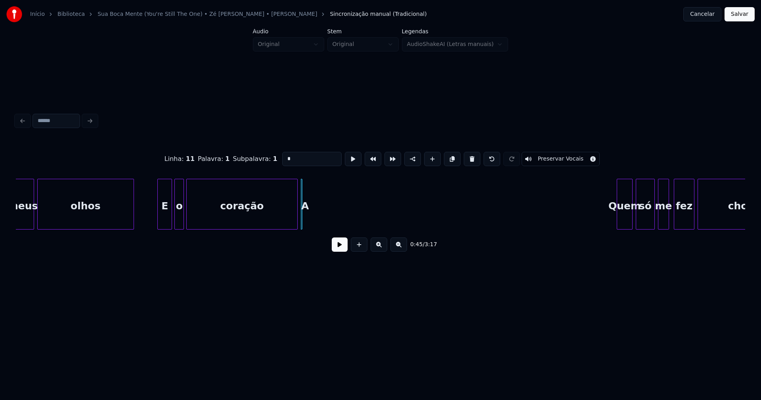
click at [307, 206] on div "A" at bounding box center [305, 206] width 8 height 54
click at [467, 157] on button at bounding box center [471, 159] width 17 height 14
type input "*******"
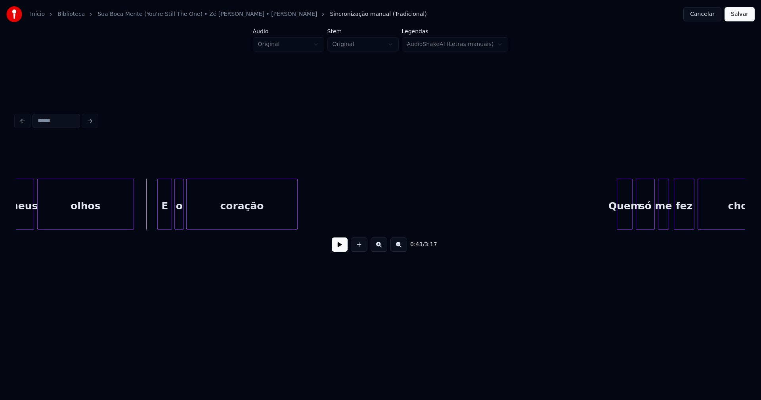
click at [339, 250] on button at bounding box center [340, 244] width 16 height 14
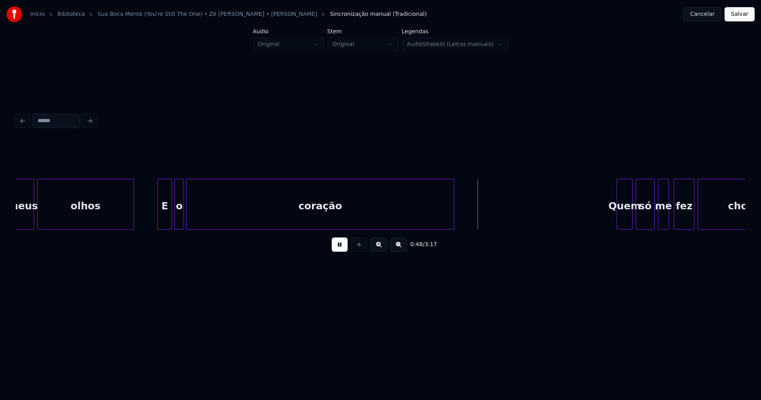
click at [451, 215] on div at bounding box center [452, 204] width 2 height 50
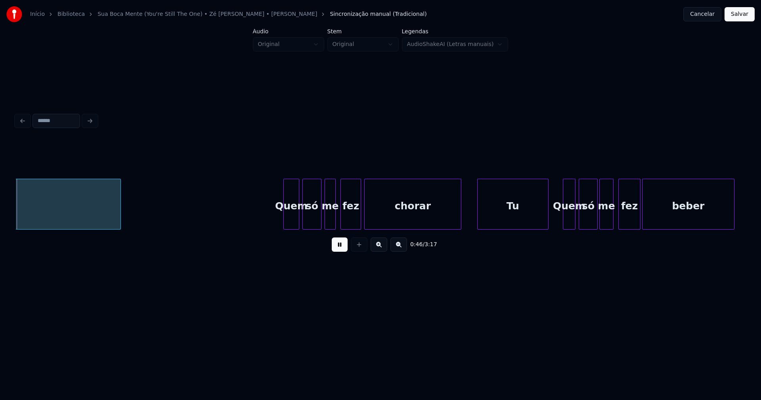
scroll to position [0, 3681]
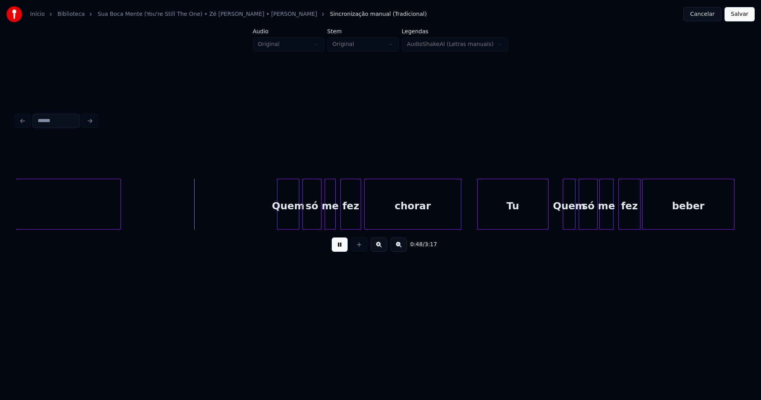
click at [278, 223] on div at bounding box center [278, 204] width 2 height 50
click at [314, 224] on div at bounding box center [313, 204] width 2 height 50
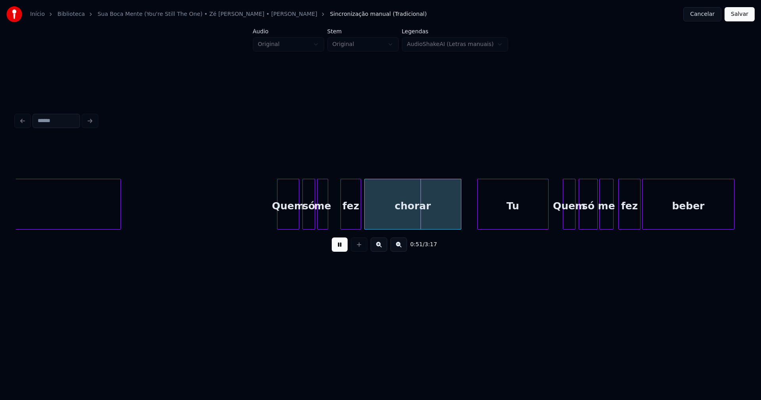
click at [321, 224] on div "me" at bounding box center [322, 206] width 10 height 54
click at [330, 211] on div at bounding box center [330, 204] width 2 height 50
click at [342, 219] on div "fez" at bounding box center [346, 206] width 20 height 54
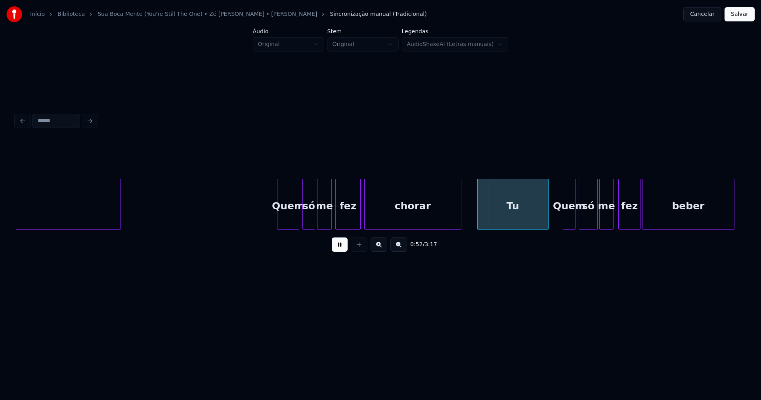
click at [358, 215] on div at bounding box center [359, 204] width 2 height 50
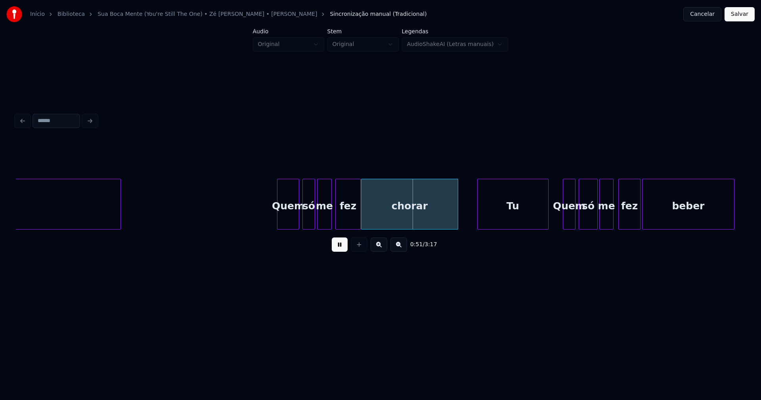
click at [393, 223] on div "chorar" at bounding box center [409, 206] width 96 height 54
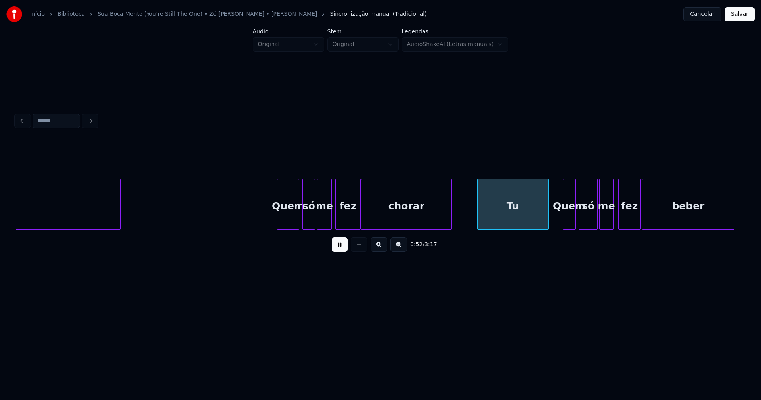
click at [449, 220] on div at bounding box center [450, 204] width 2 height 50
click at [499, 219] on div "Tu" at bounding box center [506, 206] width 71 height 54
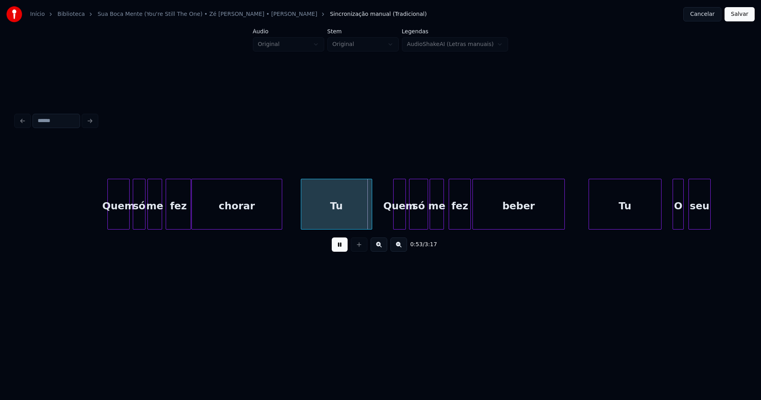
scroll to position [0, 3868]
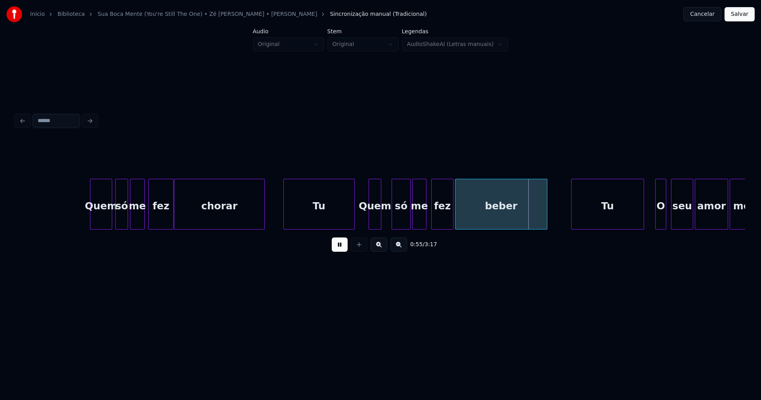
click at [375, 219] on div "Quem" at bounding box center [375, 206] width 12 height 54
click at [396, 223] on div "só" at bounding box center [394, 206] width 18 height 54
click at [411, 220] on div "me" at bounding box center [412, 206] width 13 height 54
click at [433, 222] on div "fez" at bounding box center [433, 206] width 21 height 54
click at [458, 220] on div "beber" at bounding box center [493, 206] width 91 height 54
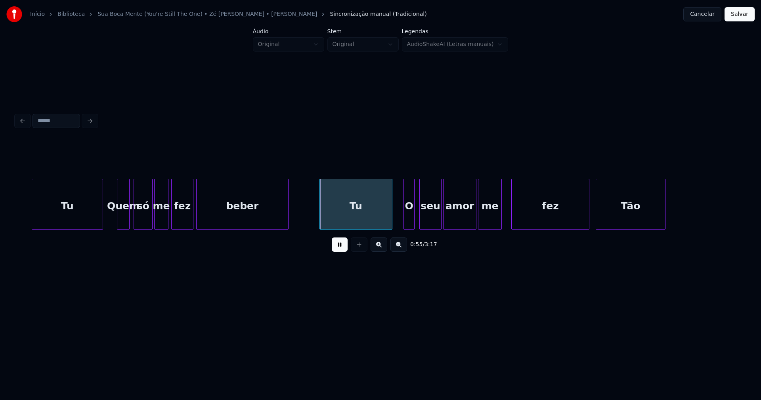
scroll to position [0, 4197]
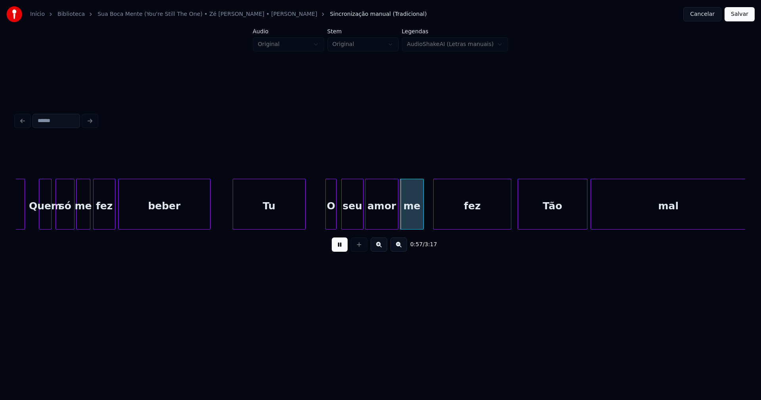
click at [288, 219] on div "Tu" at bounding box center [269, 206] width 72 height 54
click at [319, 218] on div "O" at bounding box center [320, 206] width 10 height 54
click at [331, 213] on div at bounding box center [331, 204] width 2 height 50
click at [344, 217] on div "seu" at bounding box center [347, 206] width 21 height 54
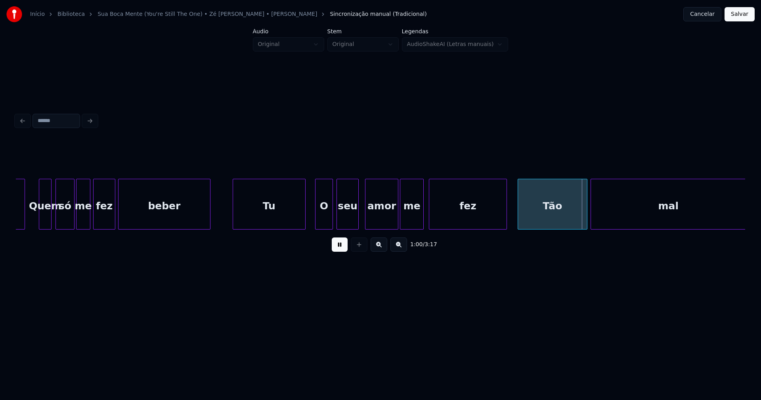
click at [444, 218] on div "fez" at bounding box center [467, 206] width 77 height 54
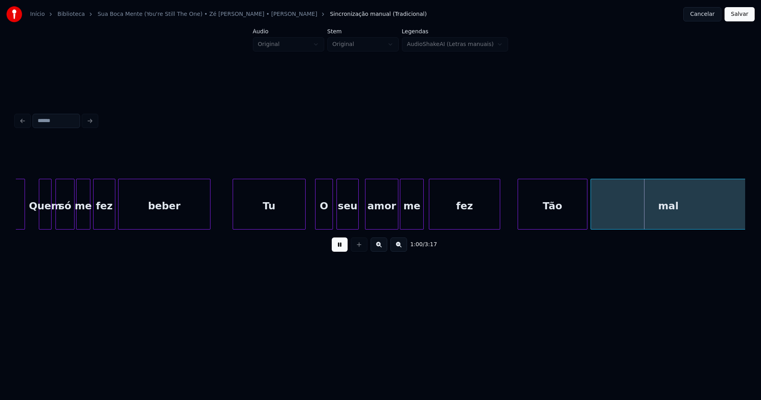
click at [497, 221] on div at bounding box center [498, 204] width 2 height 50
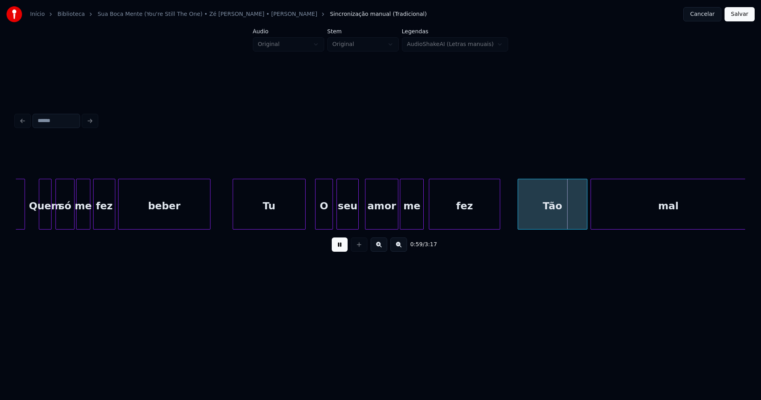
drag, startPoint x: 337, startPoint y: 250, endPoint x: 564, endPoint y: 243, distance: 226.7
click at [340, 250] on button at bounding box center [340, 244] width 16 height 14
click at [551, 219] on div "Tão" at bounding box center [546, 206] width 69 height 54
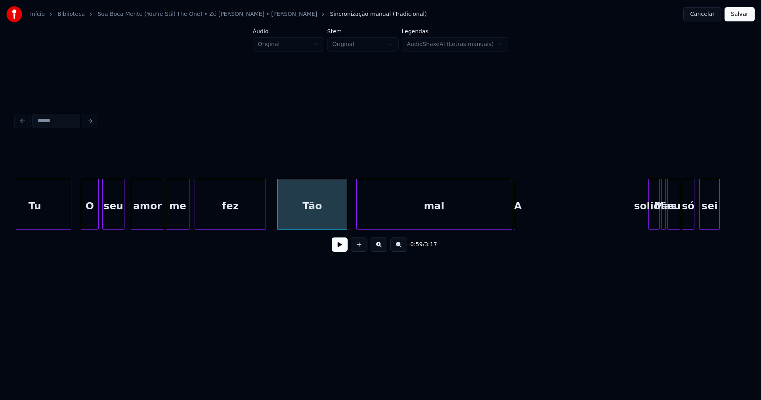
scroll to position [0, 4535]
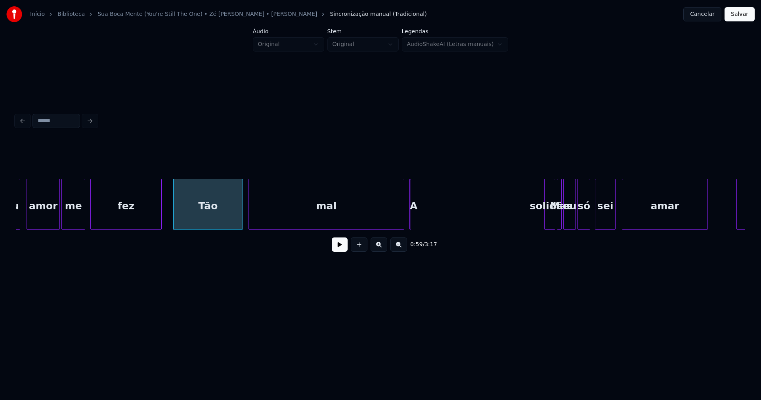
click at [308, 214] on div "mal" at bounding box center [326, 206] width 155 height 54
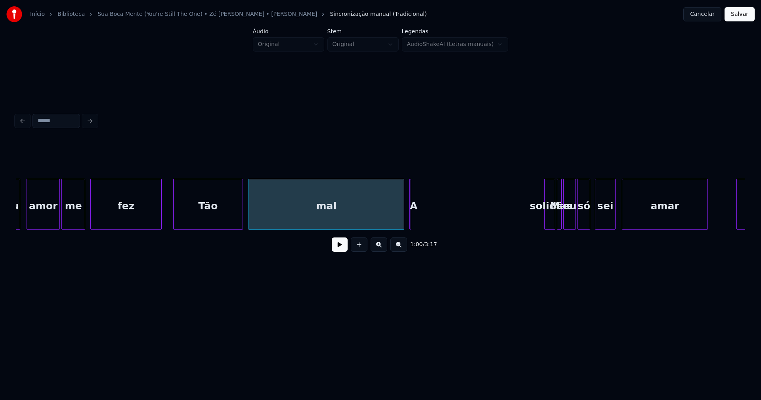
click at [336, 244] on button at bounding box center [340, 244] width 16 height 14
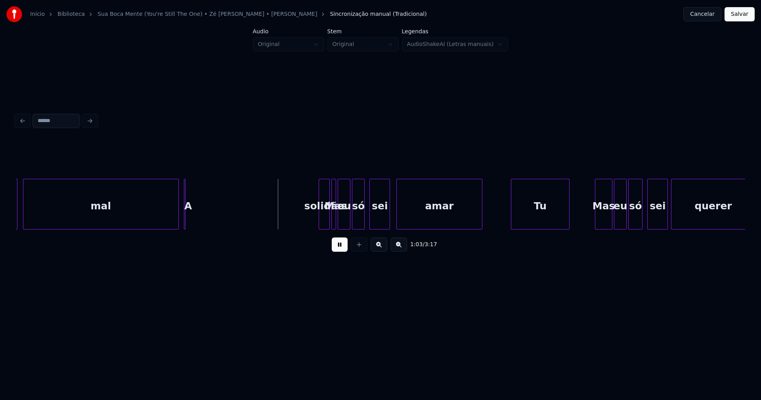
scroll to position [0, 4787]
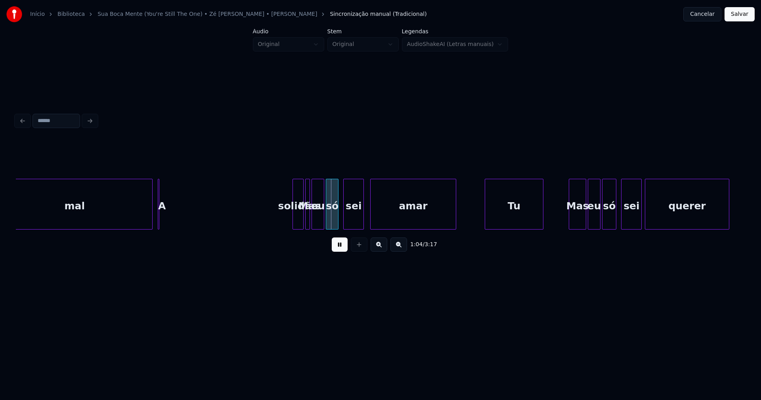
click at [345, 248] on button at bounding box center [340, 244] width 16 height 14
click at [295, 217] on div "solidão" at bounding box center [298, 206] width 10 height 54
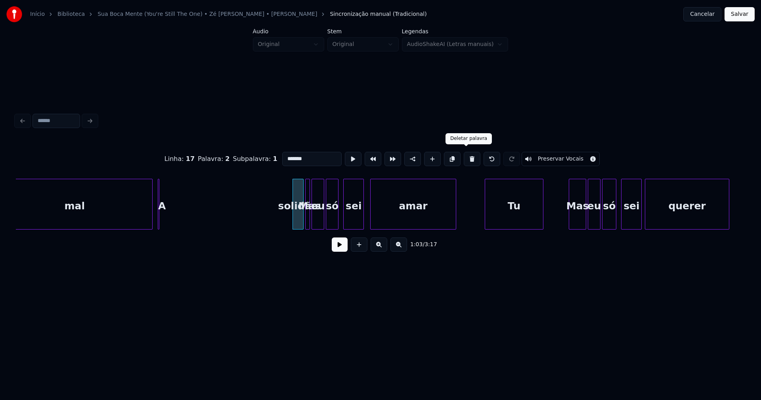
click at [465, 160] on button at bounding box center [471, 159] width 17 height 14
click at [161, 206] on div "A" at bounding box center [162, 206] width 8 height 54
click at [464, 158] on button at bounding box center [471, 159] width 17 height 14
type input "***"
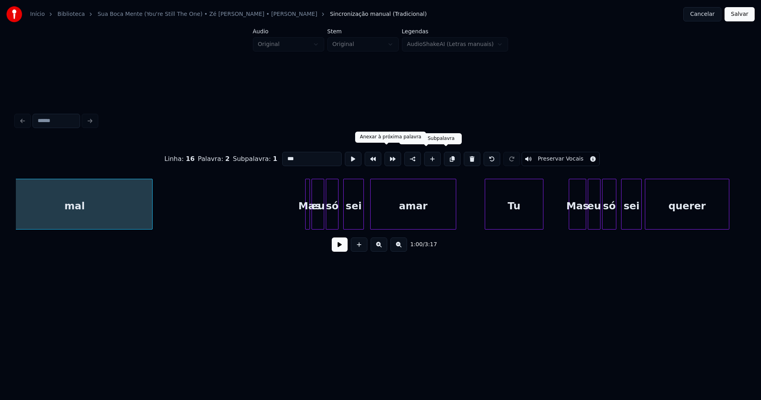
scroll to position [0, 4768]
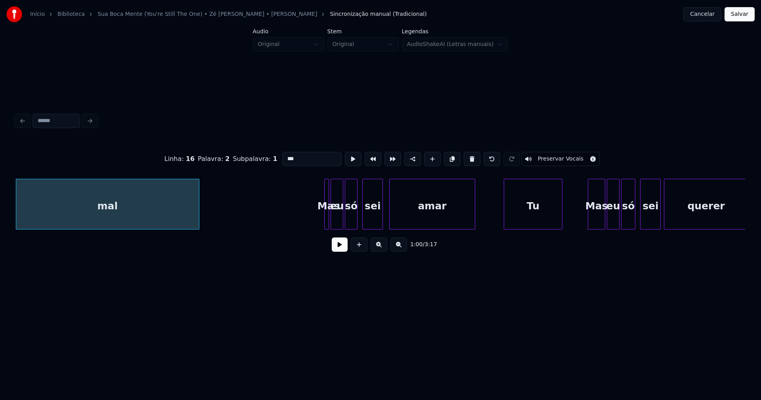
click at [198, 209] on div at bounding box center [197, 204] width 2 height 50
click at [308, 219] on div at bounding box center [308, 204] width 2 height 50
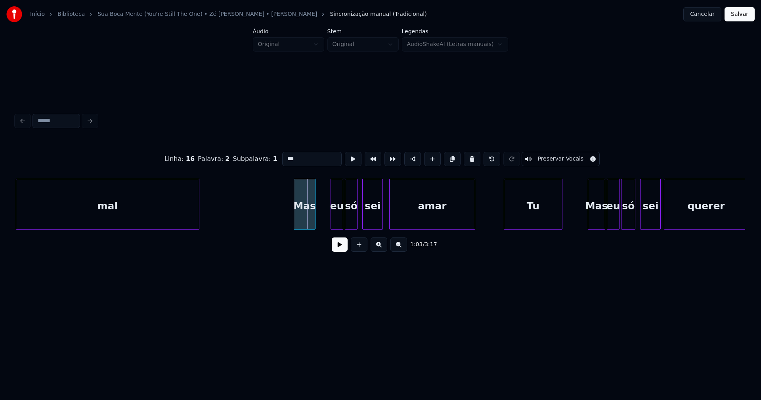
click at [306, 224] on div "Mas" at bounding box center [304, 206] width 21 height 54
click at [330, 223] on div "eu" at bounding box center [328, 206] width 12 height 54
click at [345, 221] on div "só" at bounding box center [346, 206] width 12 height 54
click at [356, 216] on div at bounding box center [356, 204] width 2 height 50
click at [368, 219] on div "sei" at bounding box center [369, 206] width 20 height 54
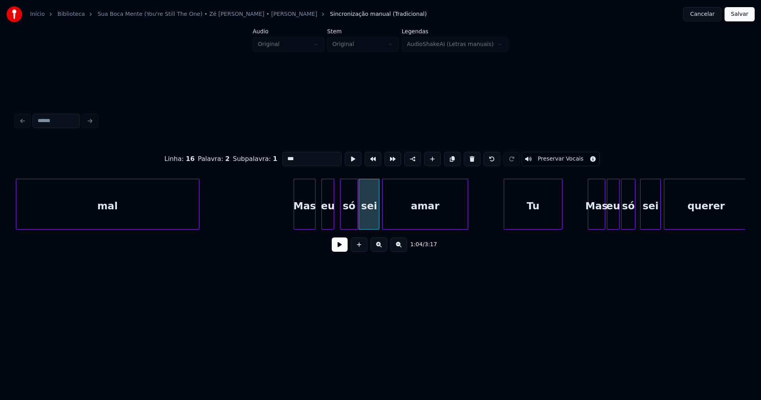
click at [418, 219] on div "amar" at bounding box center [424, 206] width 85 height 54
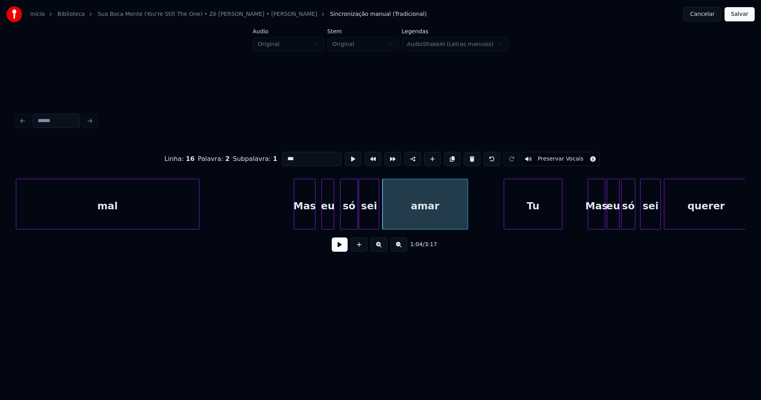
click at [334, 252] on button at bounding box center [340, 244] width 16 height 14
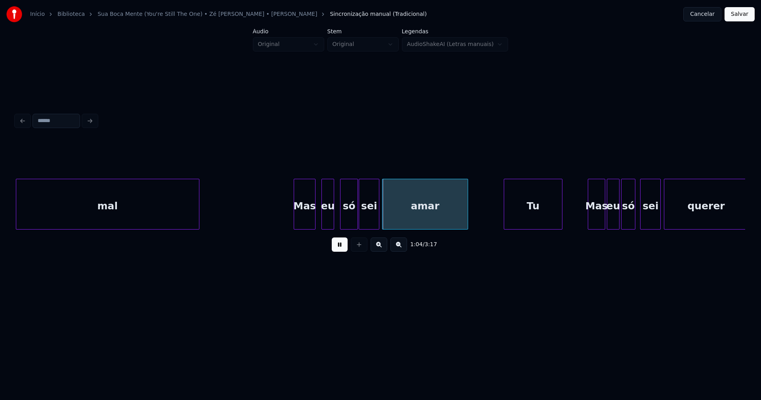
click at [334, 252] on button at bounding box center [340, 244] width 16 height 14
click at [336, 248] on button at bounding box center [340, 244] width 16 height 14
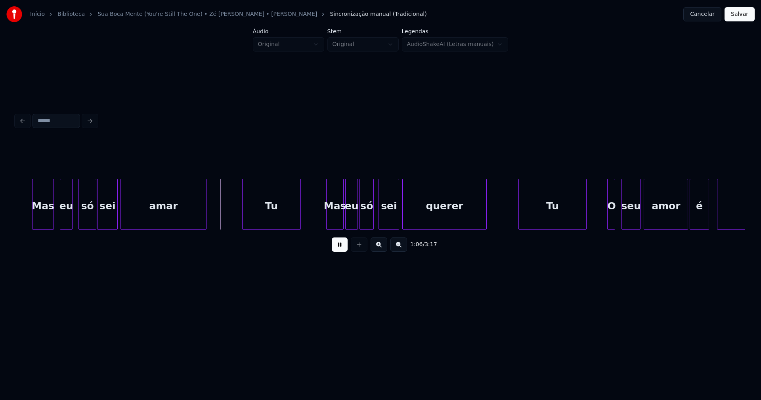
scroll to position [0, 5055]
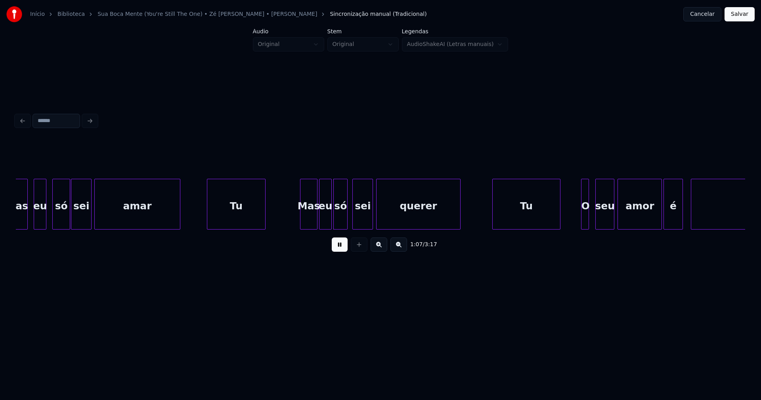
click at [234, 224] on div "Tu" at bounding box center [236, 206] width 58 height 54
click at [292, 223] on div "Mas" at bounding box center [291, 206] width 17 height 54
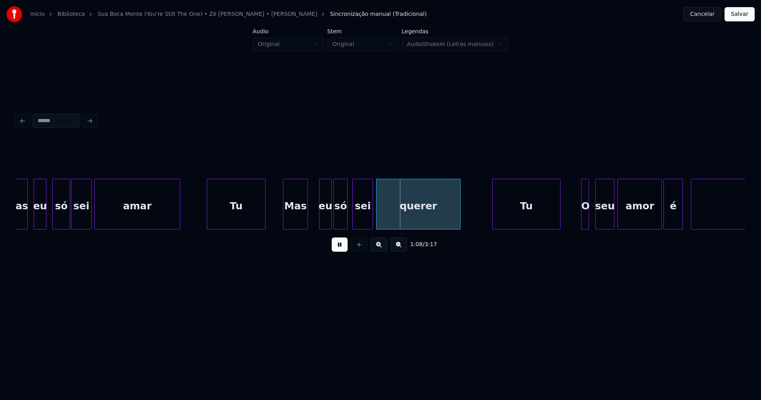
click at [307, 212] on div at bounding box center [306, 204] width 2 height 50
click at [315, 222] on div "eu" at bounding box center [315, 206] width 12 height 54
click at [332, 221] on div "só" at bounding box center [334, 206] width 13 height 54
click at [355, 219] on div "sei" at bounding box center [358, 206] width 20 height 54
click at [387, 219] on div "querer" at bounding box center [412, 206] width 83 height 54
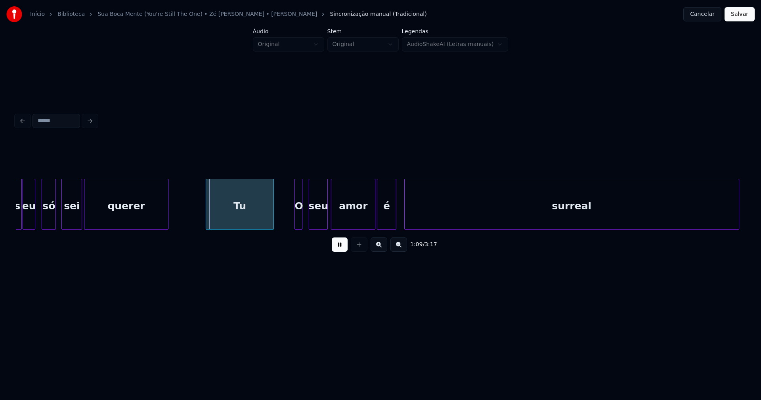
scroll to position [0, 5351]
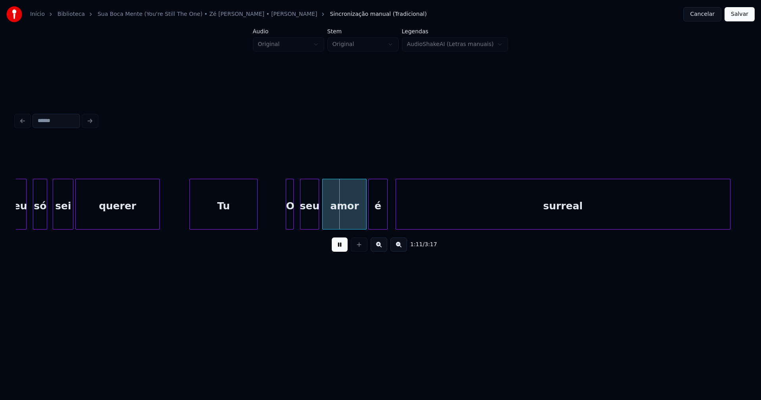
click at [224, 220] on div "Tu" at bounding box center [223, 206] width 67 height 54
click at [279, 218] on div at bounding box center [279, 204] width 2 height 50
click at [281, 218] on div "O" at bounding box center [281, 206] width 15 height 54
click at [309, 215] on div "seu" at bounding box center [306, 206] width 18 height 54
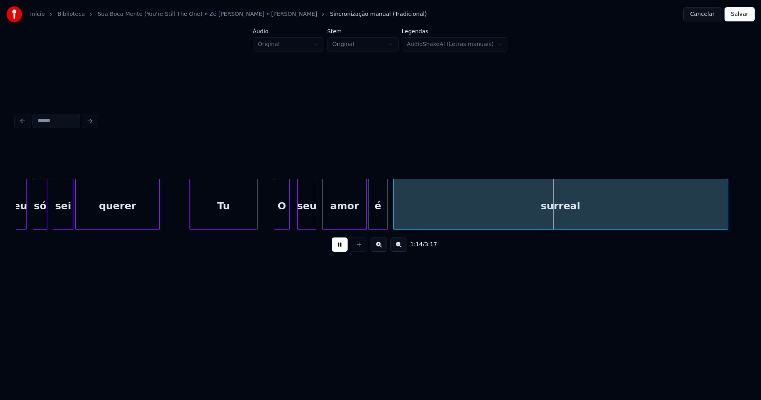
click at [418, 215] on div "surreal" at bounding box center [560, 206] width 334 height 54
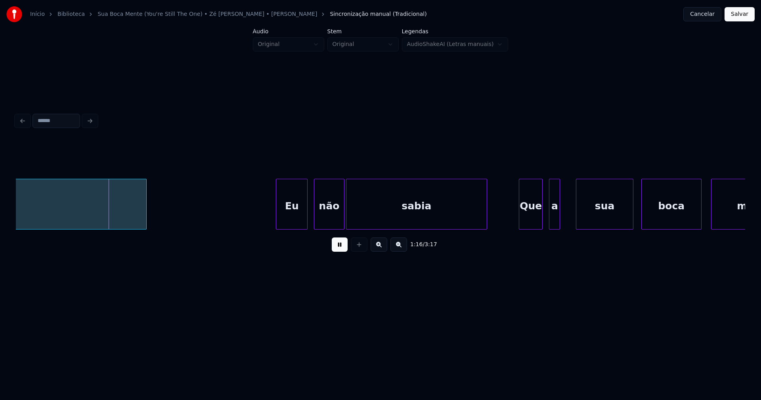
scroll to position [0, 5966]
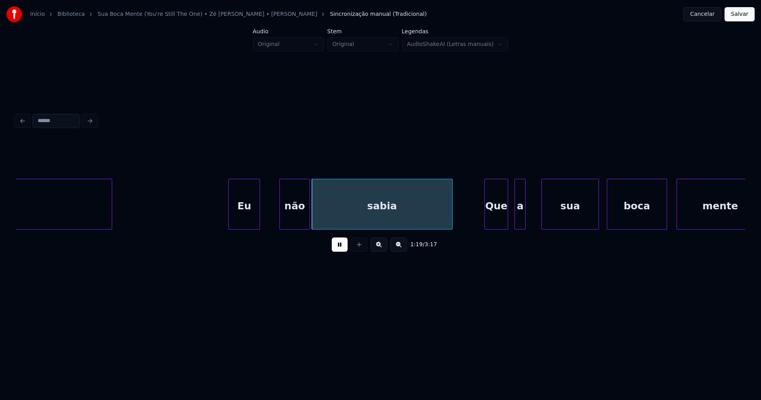
click at [250, 221] on div "Eu" at bounding box center [244, 206] width 31 height 54
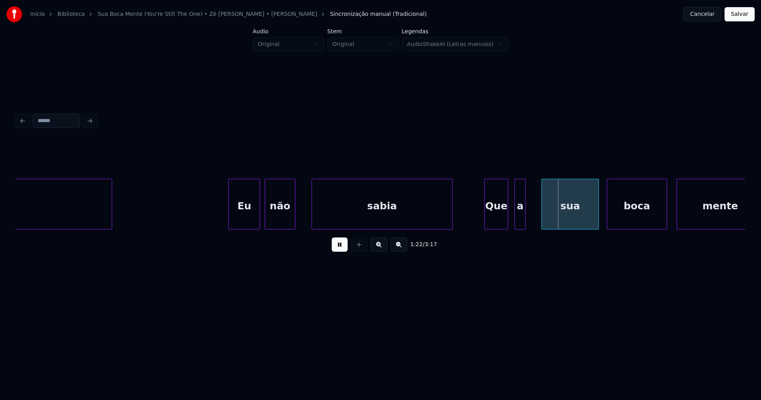
click at [278, 225] on div "não" at bounding box center [279, 206] width 29 height 54
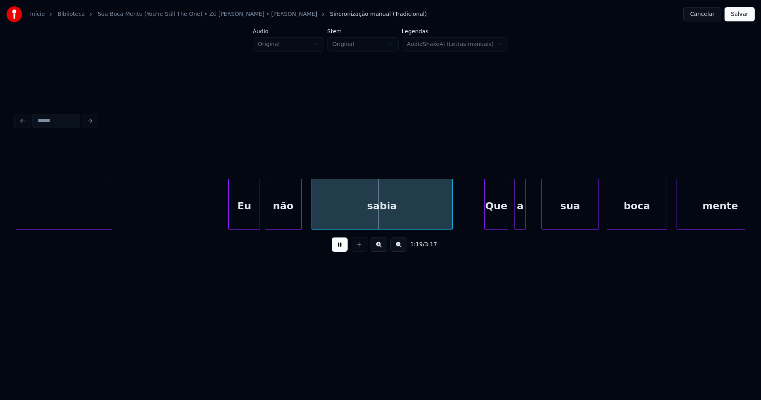
click at [299, 215] on div at bounding box center [300, 204] width 2 height 50
click at [319, 217] on div "sabia" at bounding box center [375, 206] width 141 height 54
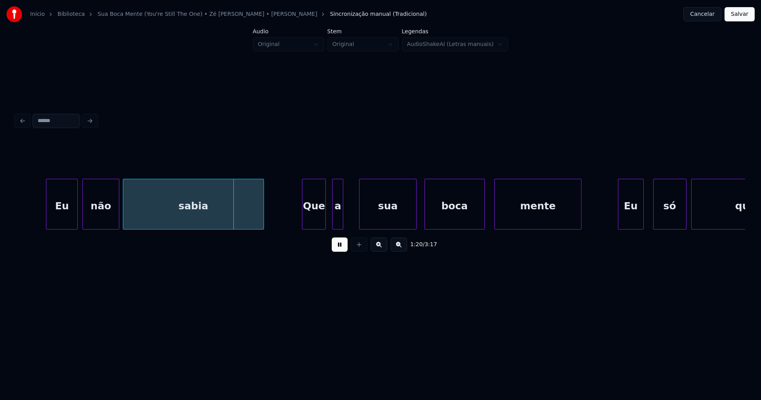
scroll to position [0, 6174]
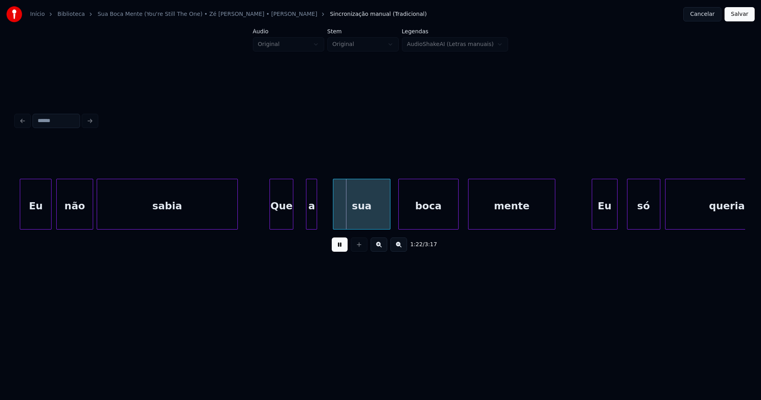
click at [280, 224] on div "Que" at bounding box center [281, 206] width 23 height 54
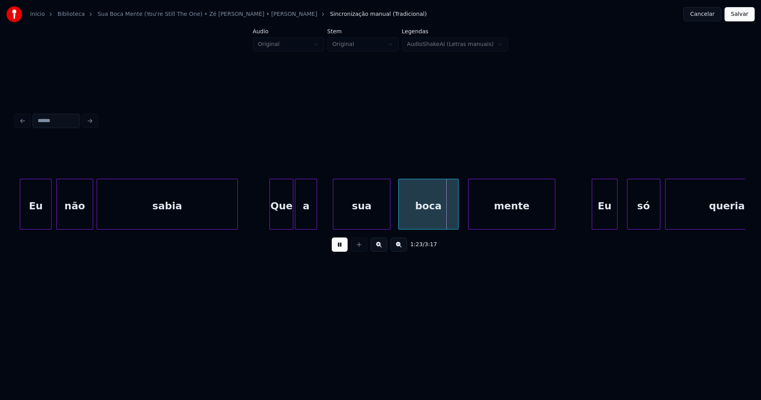
click at [297, 221] on div at bounding box center [296, 204] width 2 height 50
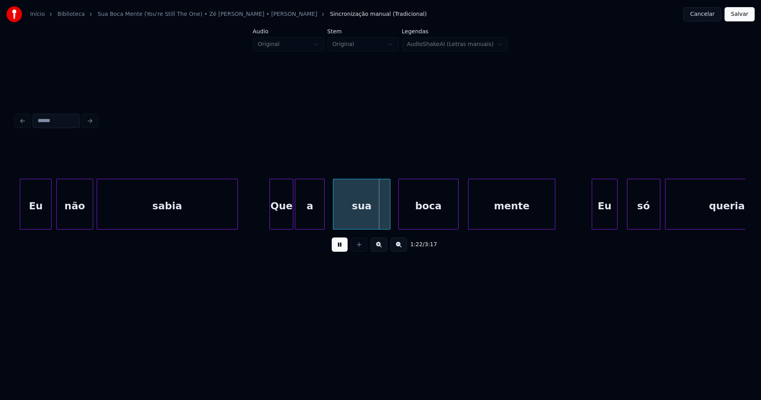
click at [323, 214] on div at bounding box center [323, 204] width 2 height 50
click at [341, 221] on div "sua" at bounding box center [356, 206] width 56 height 54
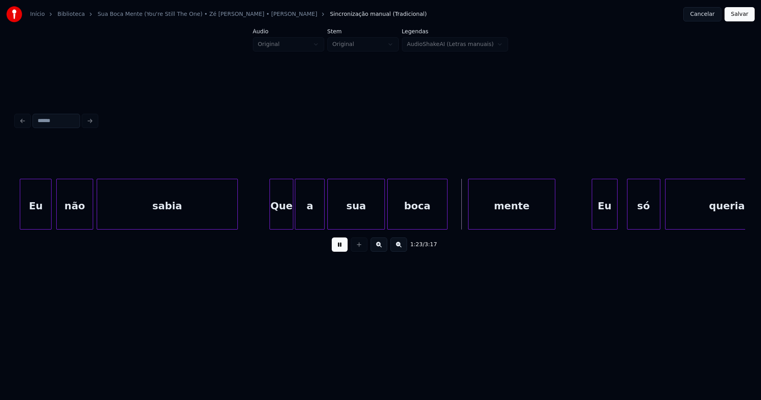
click at [405, 222] on div "boca" at bounding box center [416, 206] width 59 height 54
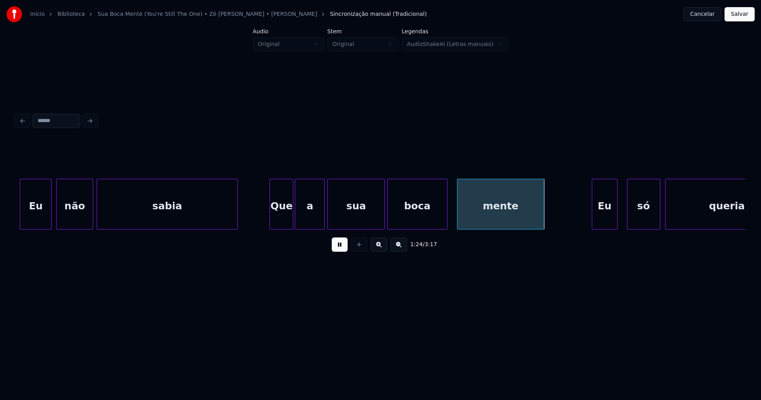
click at [478, 227] on div "Eu não sabia Que a sua boca mente Eu só queria" at bounding box center [380, 204] width 729 height 51
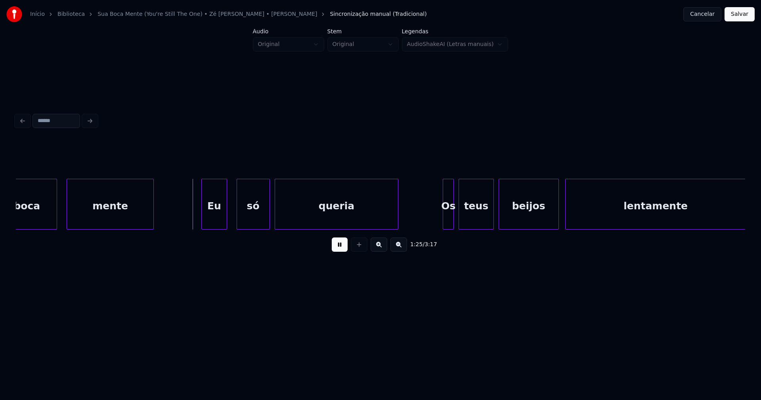
scroll to position [0, 6573]
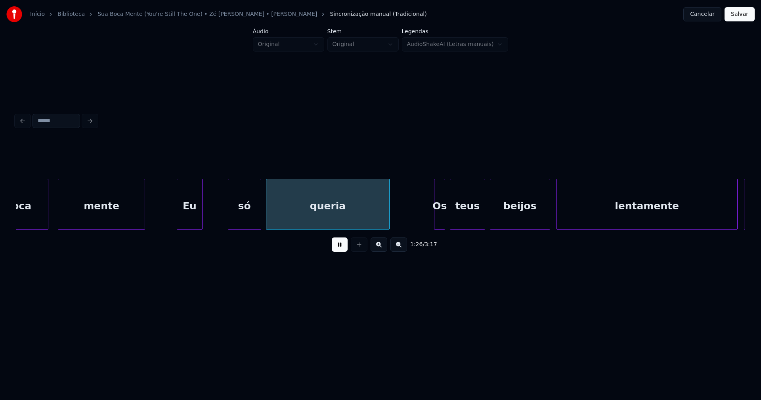
click at [186, 218] on div "Eu" at bounding box center [189, 206] width 25 height 54
click at [229, 217] on div "só" at bounding box center [237, 206] width 32 height 54
click at [217, 210] on div at bounding box center [216, 204] width 2 height 50
click at [292, 220] on div "queria" at bounding box center [320, 206] width 123 height 54
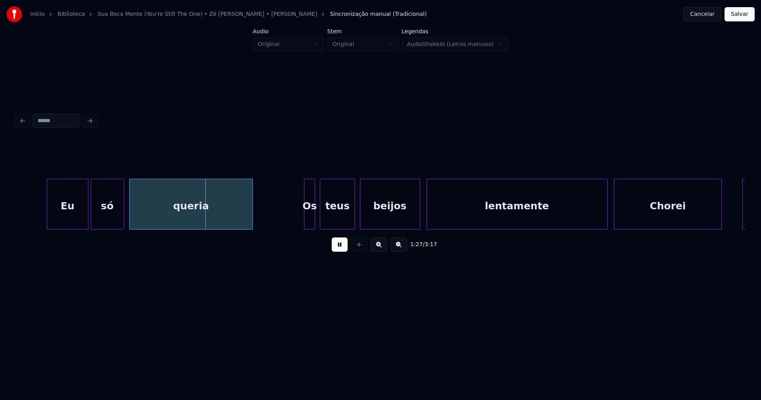
scroll to position [0, 6747]
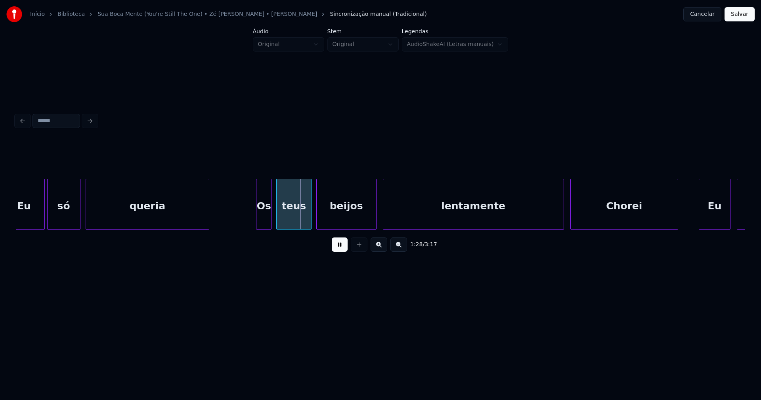
click at [256, 219] on div at bounding box center [257, 204] width 2 height 50
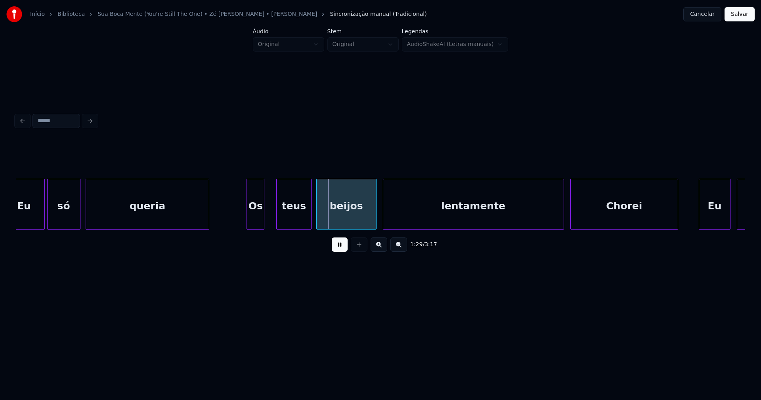
click at [255, 222] on div "Os" at bounding box center [255, 206] width 17 height 54
click at [287, 217] on div "teus" at bounding box center [287, 206] width 34 height 54
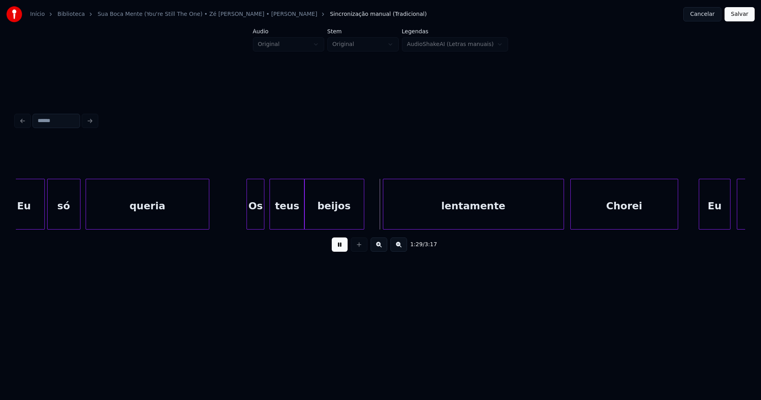
click at [320, 223] on div "beijos" at bounding box center [333, 206] width 59 height 54
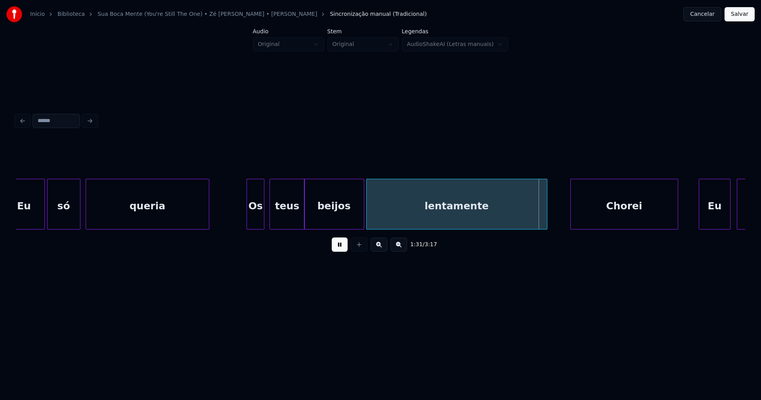
click at [401, 227] on div "Eu só queria Os teus beijos lentamente Chorei Eu sei" at bounding box center [380, 204] width 729 height 51
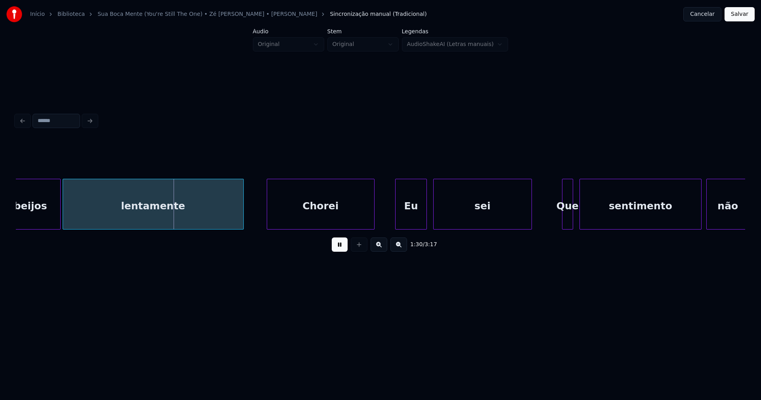
scroll to position [0, 7059]
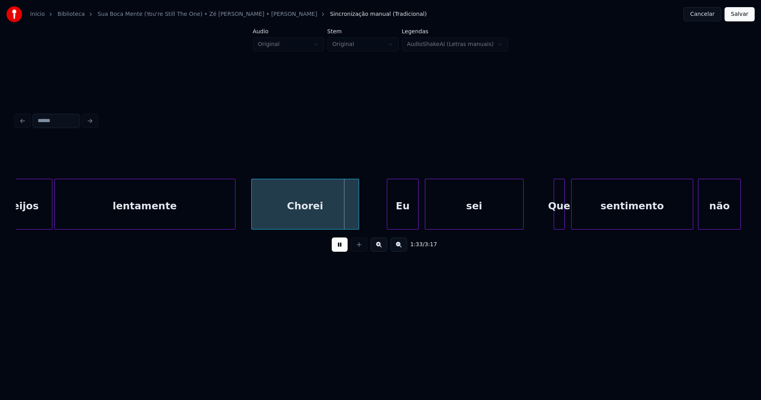
click at [279, 214] on div "Chorei" at bounding box center [305, 206] width 107 height 54
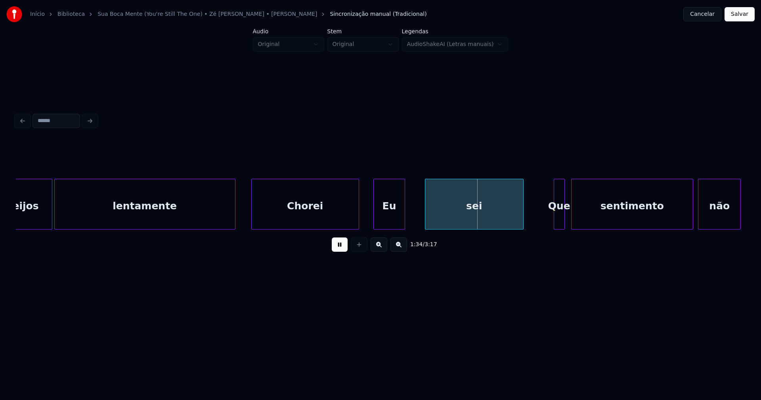
click at [384, 227] on div "beijos lentamente Chorei Eu sei Que sentimento não" at bounding box center [380, 204] width 729 height 51
click at [435, 223] on div "sei" at bounding box center [467, 206] width 97 height 54
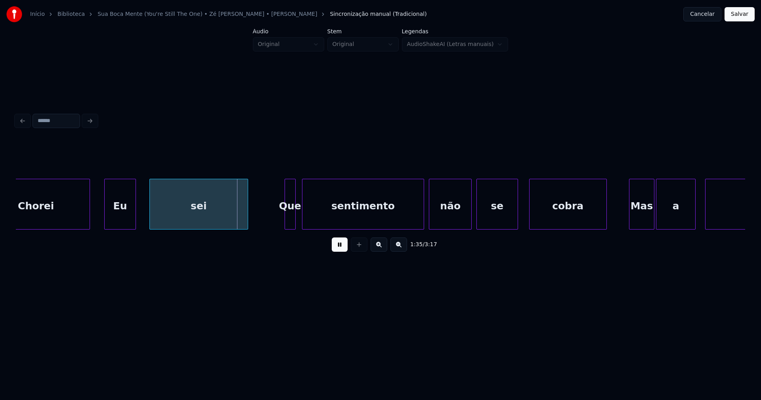
scroll to position [0, 7345]
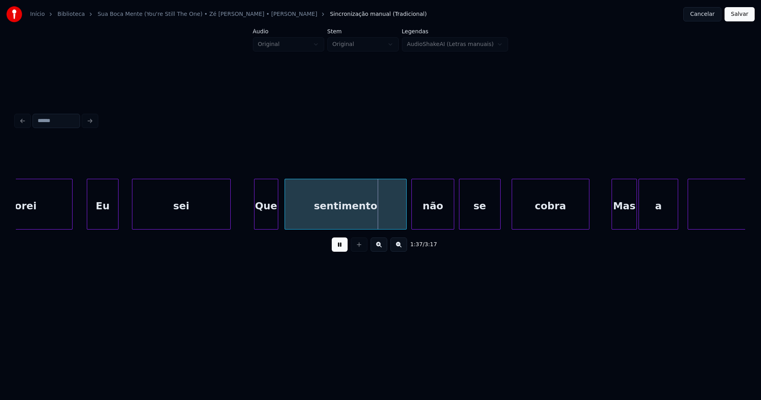
click at [255, 219] on div at bounding box center [255, 204] width 2 height 50
click at [274, 217] on div at bounding box center [273, 204] width 2 height 50
click at [298, 218] on div "sentimento" at bounding box center [338, 206] width 121 height 54
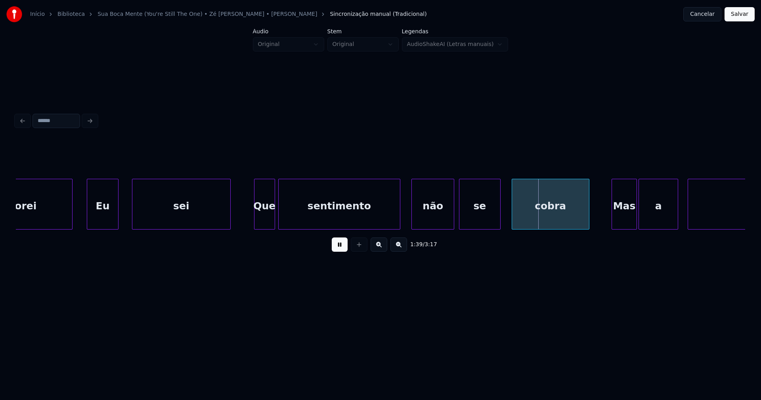
click at [249, 215] on div "Chorei Eu sei Que sentimento não se cobra Mas a paixão" at bounding box center [502, 204] width 15662 height 51
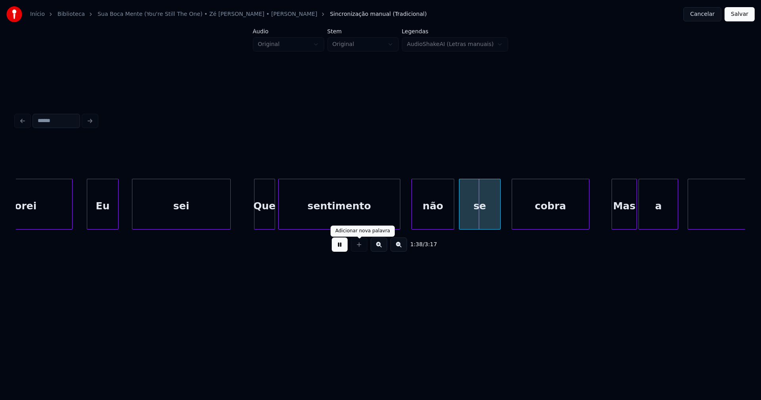
click at [343, 248] on button at bounding box center [340, 244] width 16 height 14
click at [391, 217] on div at bounding box center [390, 204] width 2 height 50
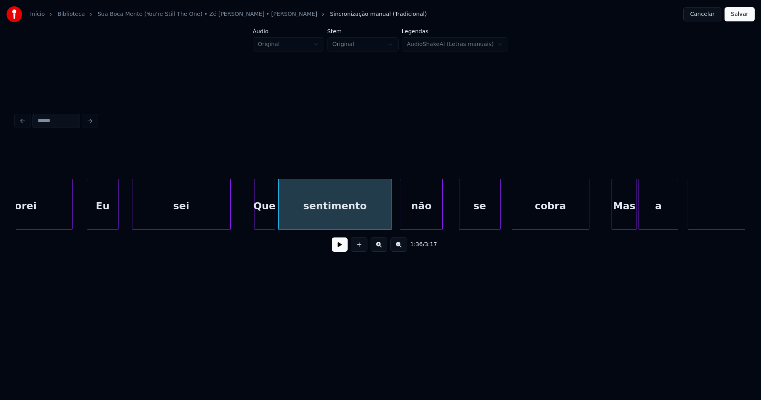
click at [412, 224] on div "não" at bounding box center [421, 206] width 42 height 54
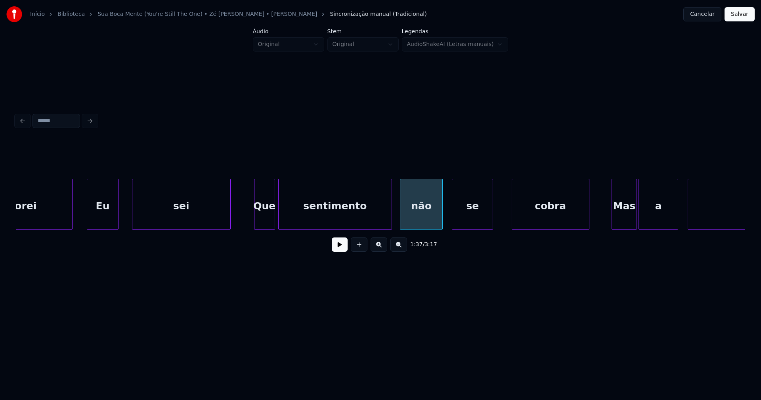
click at [461, 224] on div "se" at bounding box center [472, 206] width 40 height 54
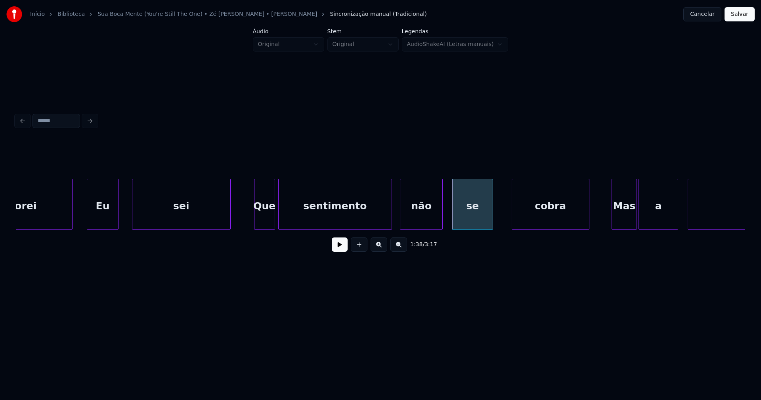
click at [338, 250] on button at bounding box center [340, 244] width 16 height 14
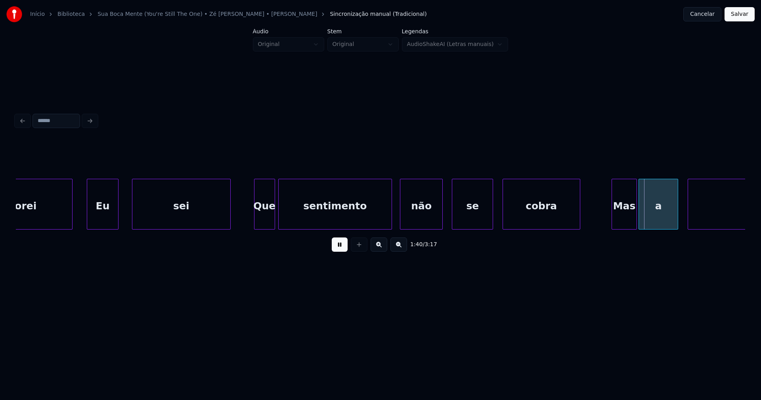
click at [551, 217] on div "cobra" at bounding box center [541, 206] width 77 height 54
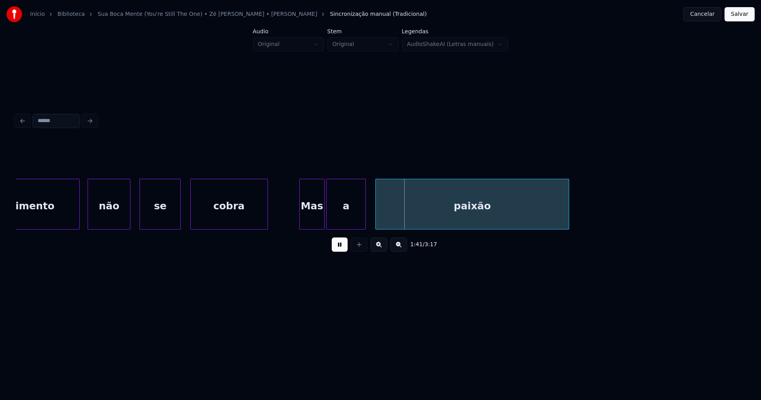
scroll to position [0, 7753]
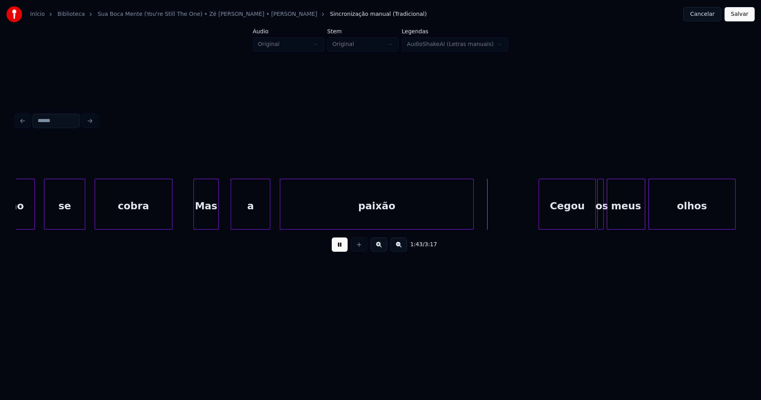
click at [213, 223] on div "Mas" at bounding box center [206, 206] width 25 height 54
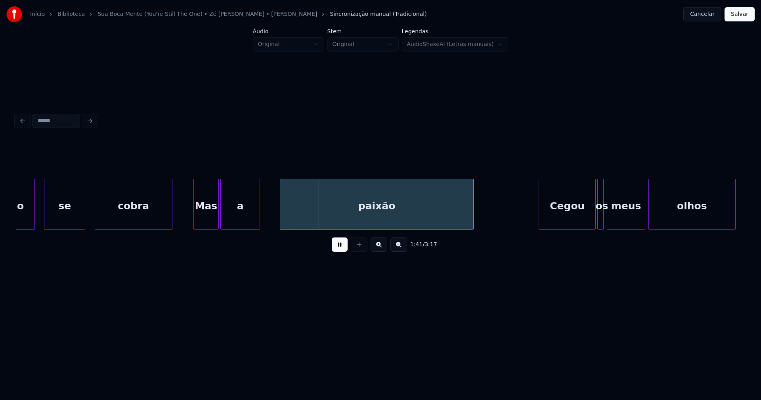
click at [238, 219] on div "a" at bounding box center [240, 206] width 39 height 54
click at [285, 220] on div "paixão" at bounding box center [363, 206] width 193 height 54
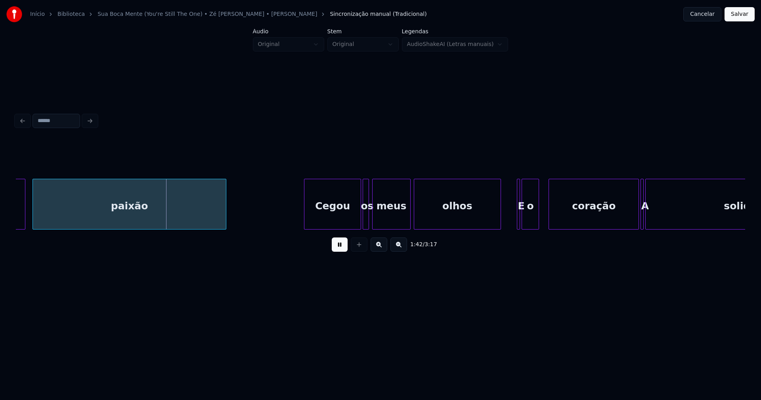
scroll to position [0, 8100]
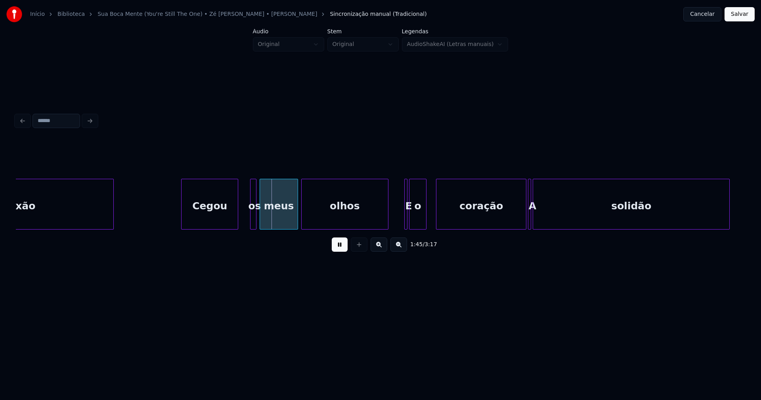
click at [206, 219] on div "Cegou" at bounding box center [209, 206] width 56 height 54
click at [244, 218] on div at bounding box center [243, 204] width 2 height 50
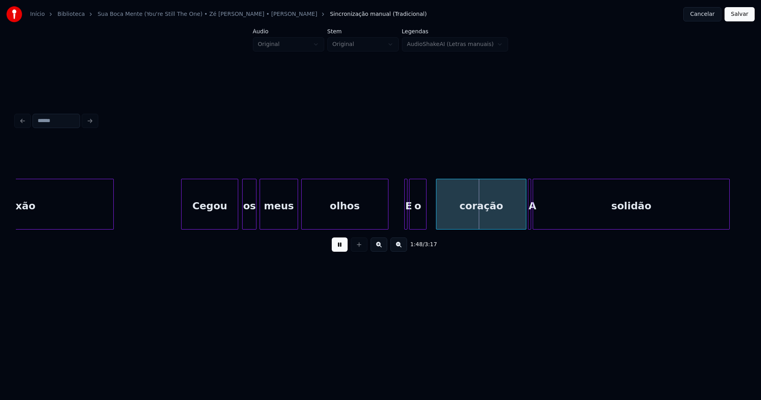
drag, startPoint x: 336, startPoint y: 250, endPoint x: 360, endPoint y: 225, distance: 35.0
click at [338, 249] on button at bounding box center [340, 244] width 16 height 14
click at [373, 223] on div at bounding box center [373, 204] width 2 height 50
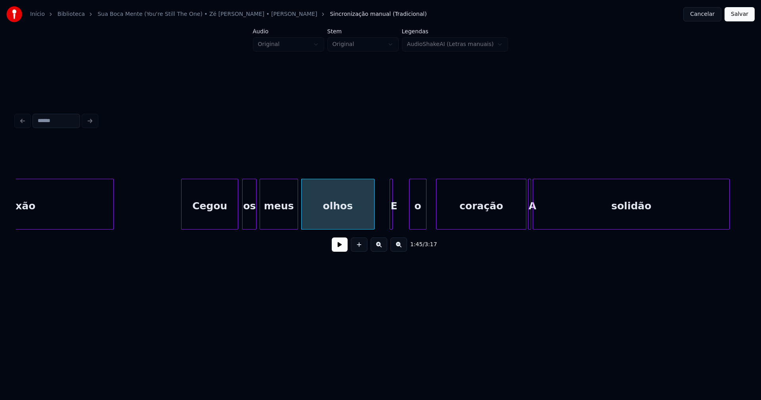
click at [389, 218] on div "E" at bounding box center [390, 204] width 3 height 51
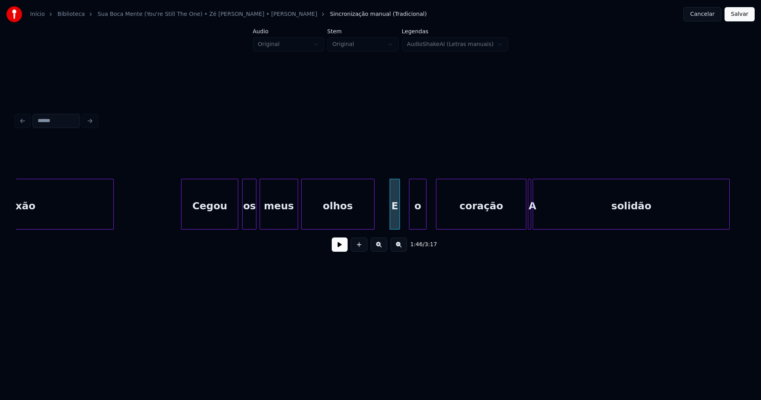
click at [399, 215] on div at bounding box center [398, 204] width 2 height 50
click at [410, 226] on div "o" at bounding box center [408, 206] width 17 height 54
click at [443, 222] on div "coração" at bounding box center [469, 206] width 90 height 54
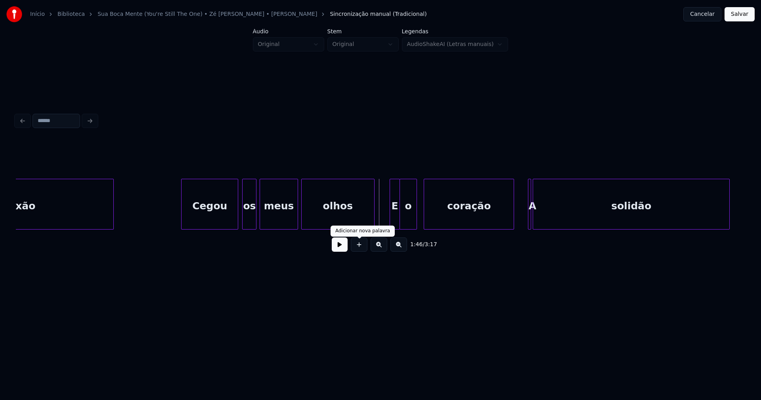
click at [345, 249] on button at bounding box center [340, 244] width 16 height 14
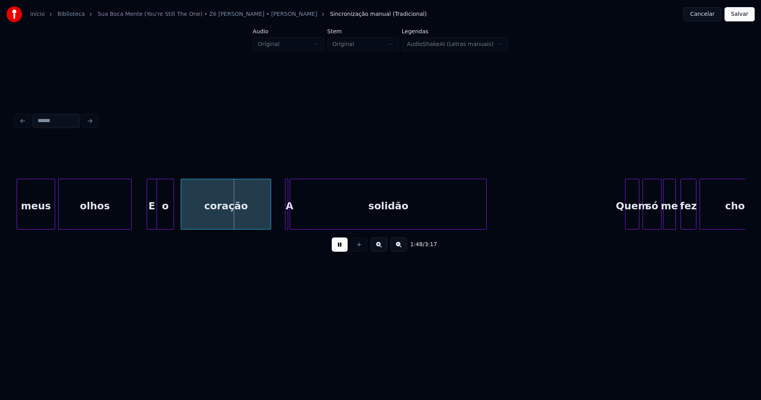
scroll to position [0, 8351]
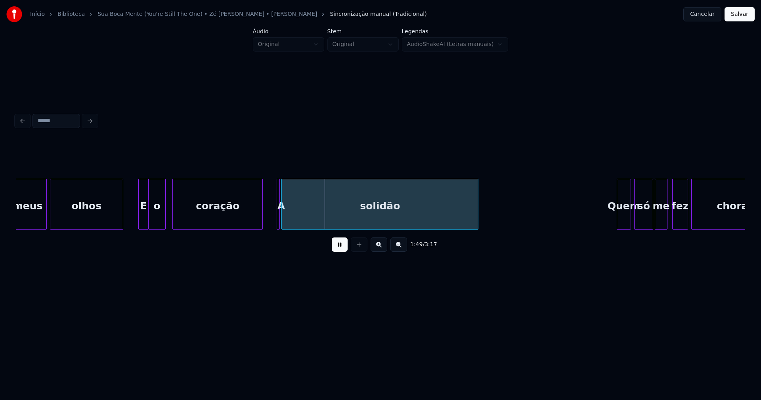
click at [338, 249] on button at bounding box center [340, 244] width 16 height 14
click at [414, 215] on div "solidão" at bounding box center [380, 206] width 196 height 54
click at [436, 205] on div "solidão" at bounding box center [382, 206] width 196 height 54
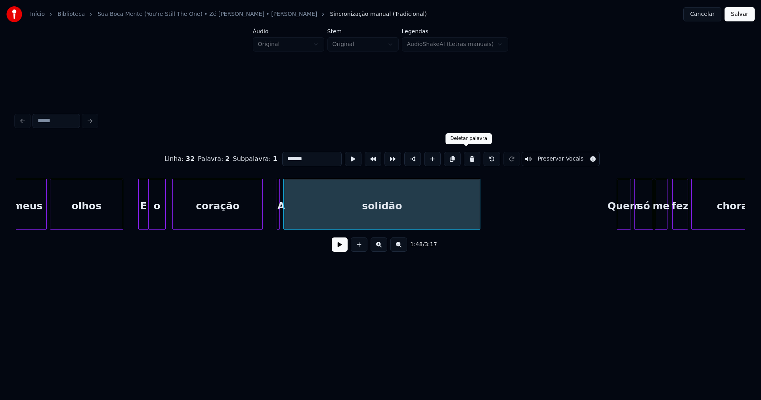
click at [465, 157] on button at bounding box center [471, 159] width 17 height 14
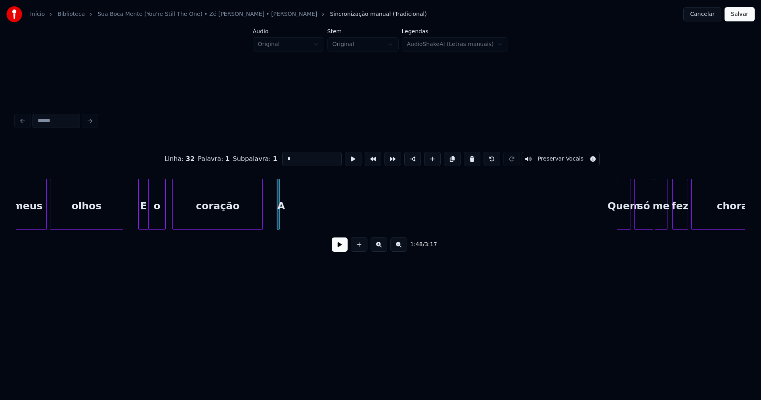
click at [465, 157] on button at bounding box center [471, 159] width 17 height 14
type input "*******"
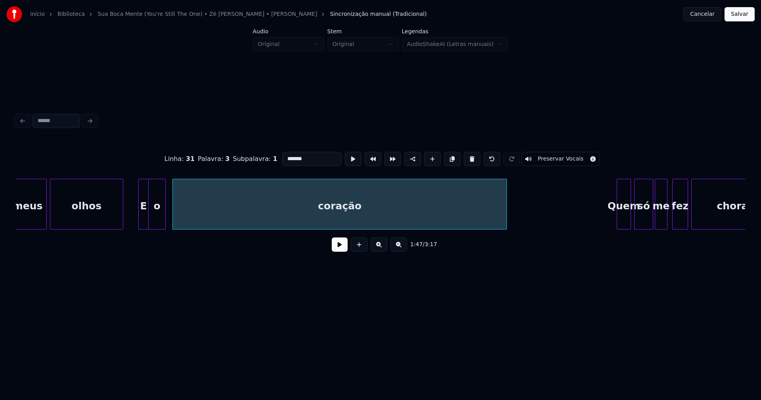
click at [506, 216] on div at bounding box center [505, 204] width 2 height 50
click at [337, 248] on button at bounding box center [340, 244] width 16 height 14
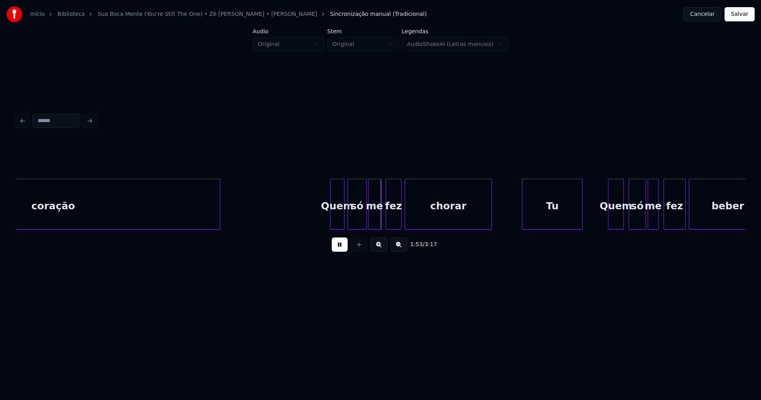
scroll to position [0, 8646]
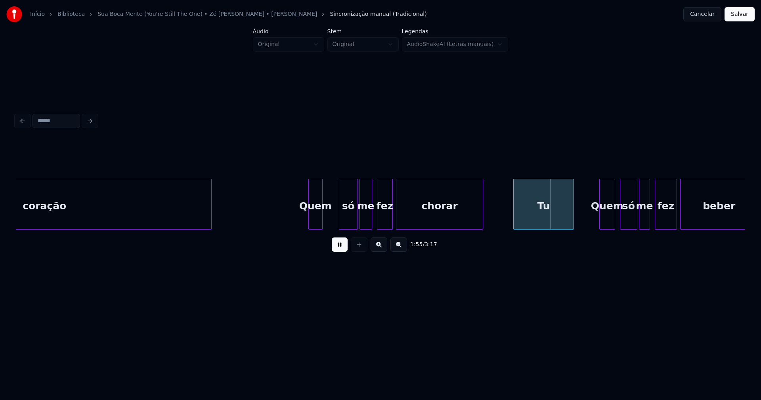
click at [315, 222] on div "Quem" at bounding box center [315, 206] width 13 height 54
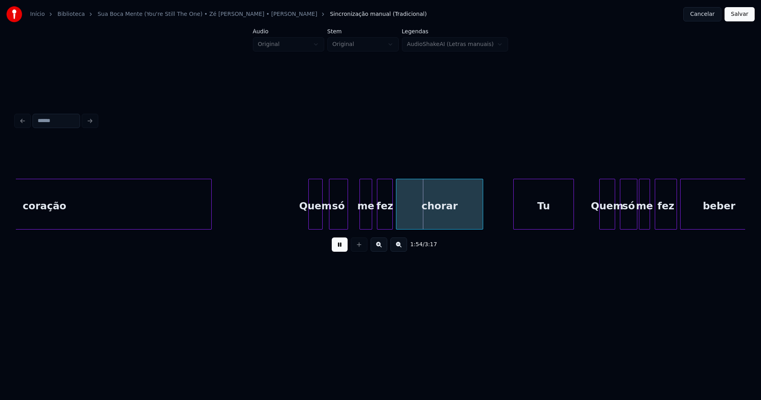
click at [336, 220] on div "só" at bounding box center [338, 206] width 18 height 54
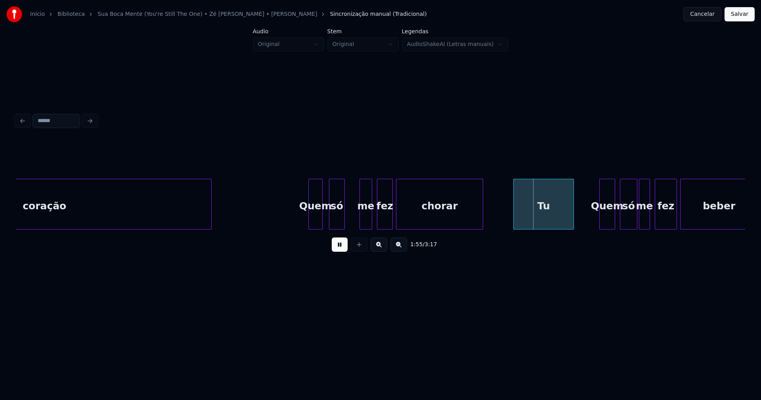
click at [342, 219] on div at bounding box center [343, 204] width 2 height 50
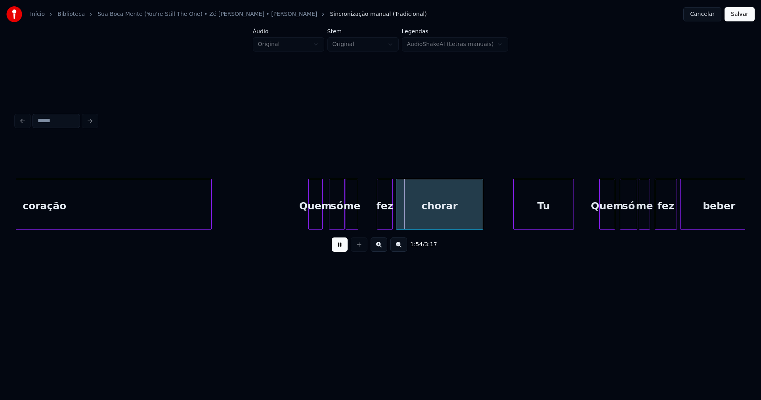
click at [352, 219] on div "me" at bounding box center [352, 206] width 12 height 54
click at [369, 220] on div "fez" at bounding box center [371, 206] width 15 height 54
click at [397, 222] on div "chorar" at bounding box center [428, 206] width 86 height 54
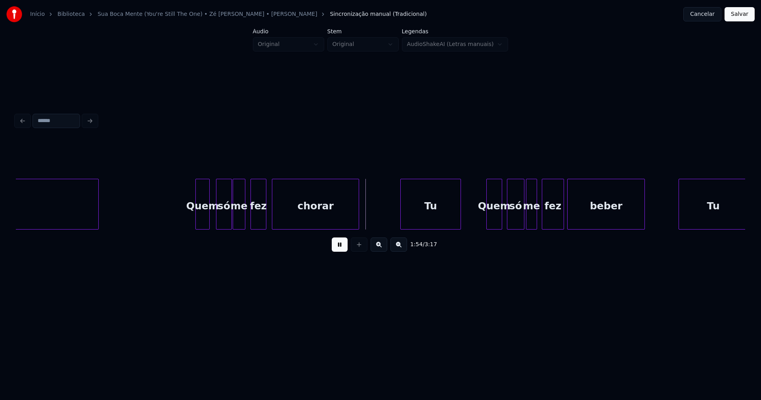
scroll to position [0, 8828]
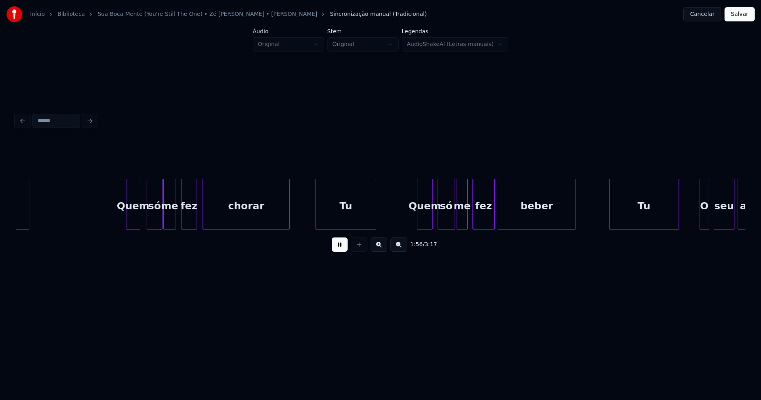
click at [354, 217] on div "Tu" at bounding box center [345, 206] width 59 height 54
click at [412, 221] on div "Quem" at bounding box center [408, 206] width 15 height 54
click at [433, 221] on div "só" at bounding box center [433, 206] width 17 height 54
click at [449, 218] on div "me" at bounding box center [449, 206] width 10 height 54
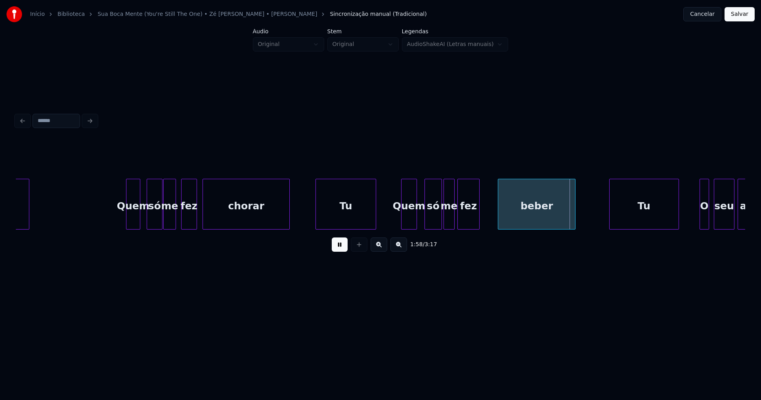
click at [467, 221] on div "fez" at bounding box center [468, 206] width 21 height 54
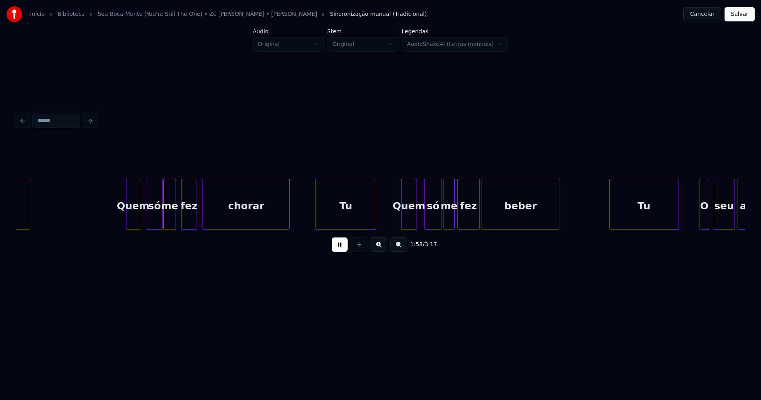
click at [492, 219] on div "beber" at bounding box center [520, 206] width 77 height 54
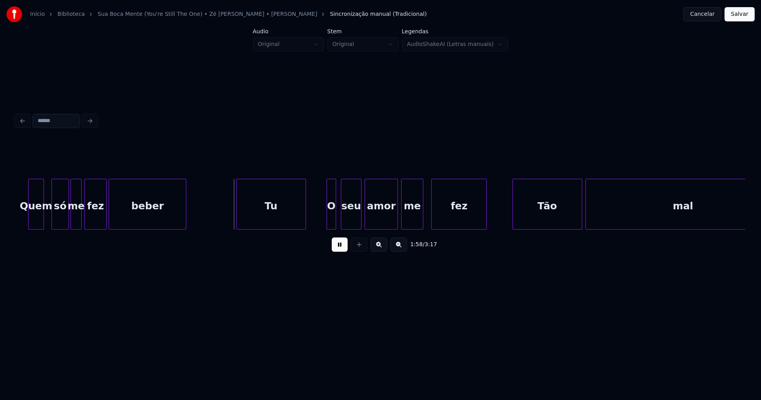
scroll to position [0, 9209]
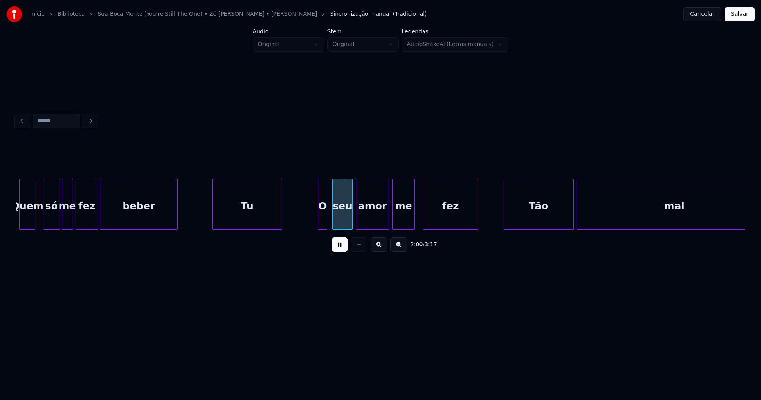
click at [256, 216] on div "Tu" at bounding box center [247, 206] width 69 height 54
click at [305, 220] on div "O" at bounding box center [305, 206] width 9 height 54
click at [329, 218] on div "seu" at bounding box center [327, 206] width 20 height 54
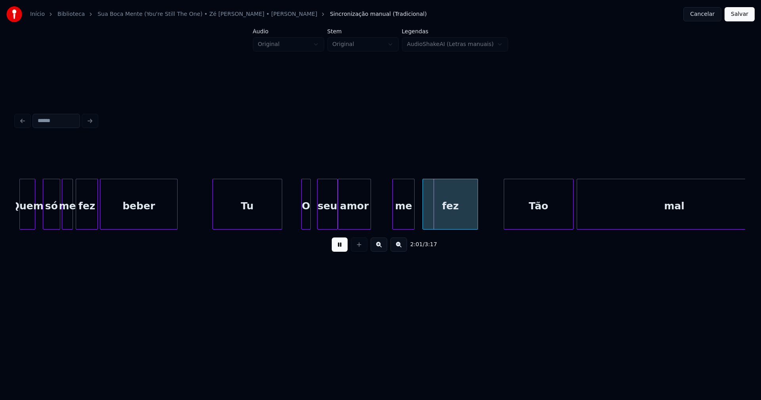
click at [351, 221] on div "amor" at bounding box center [354, 206] width 32 height 54
click at [385, 223] on div "me" at bounding box center [384, 206] width 21 height 54
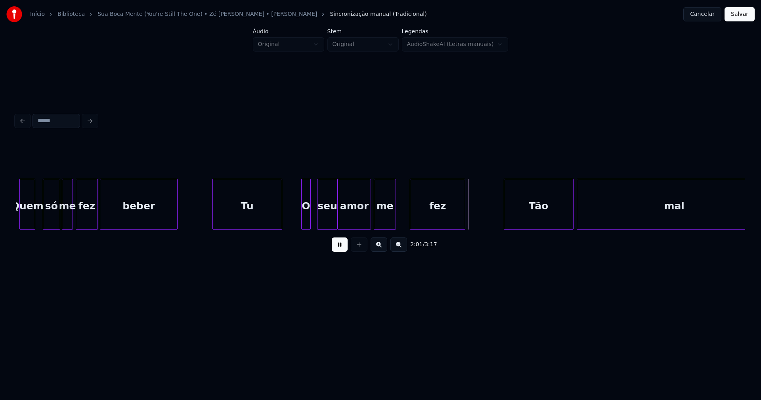
click at [424, 225] on div "fez" at bounding box center [437, 206] width 55 height 54
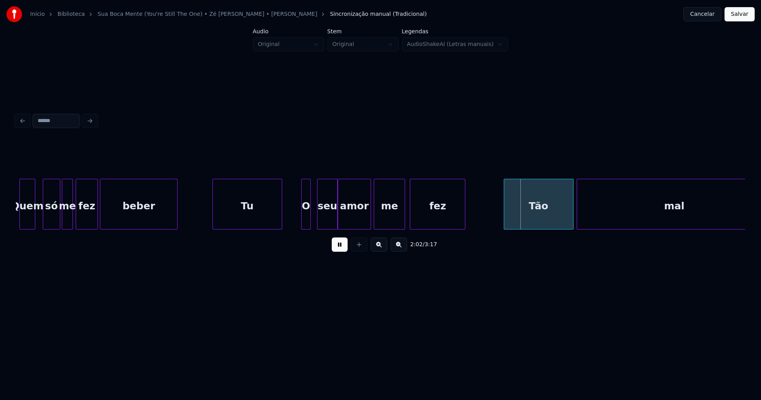
click at [404, 210] on div at bounding box center [403, 204] width 2 height 50
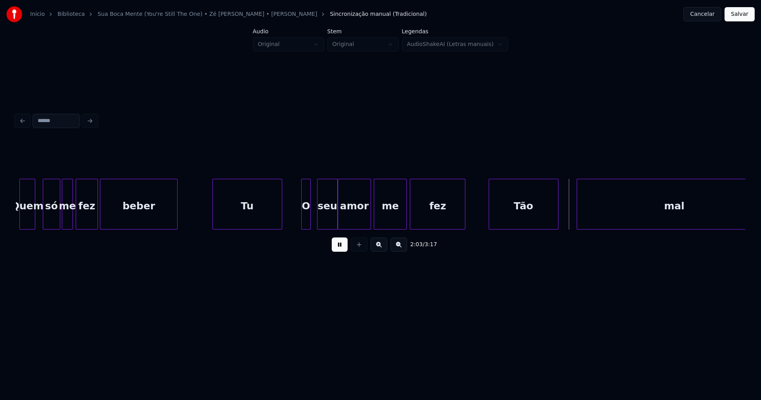
click at [512, 229] on div "Quem só me fez beber Tu O seu amor me fez Tão mal" at bounding box center [380, 204] width 729 height 51
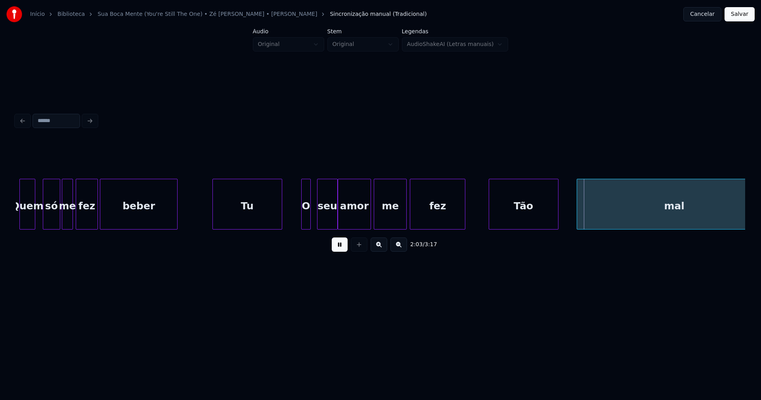
scroll to position [0, 9234]
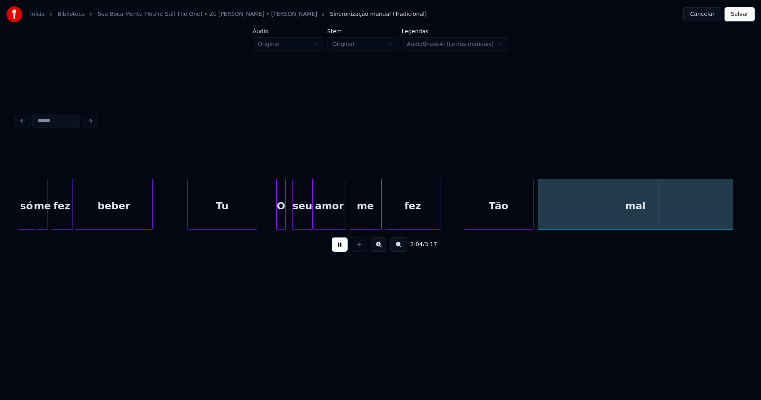
click at [587, 221] on div "mal" at bounding box center [635, 206] width 194 height 54
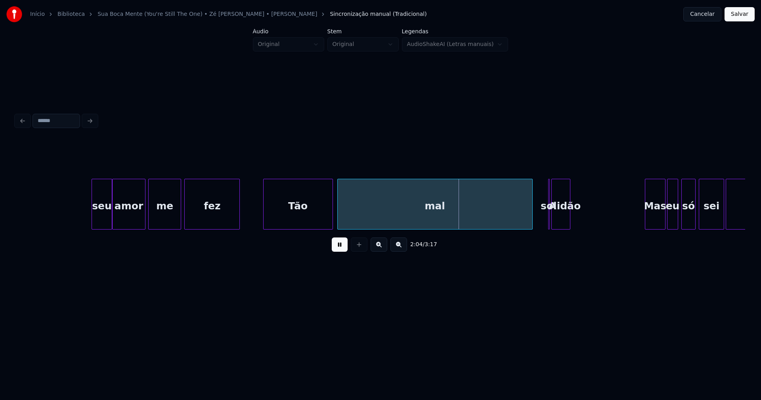
scroll to position [0, 9556]
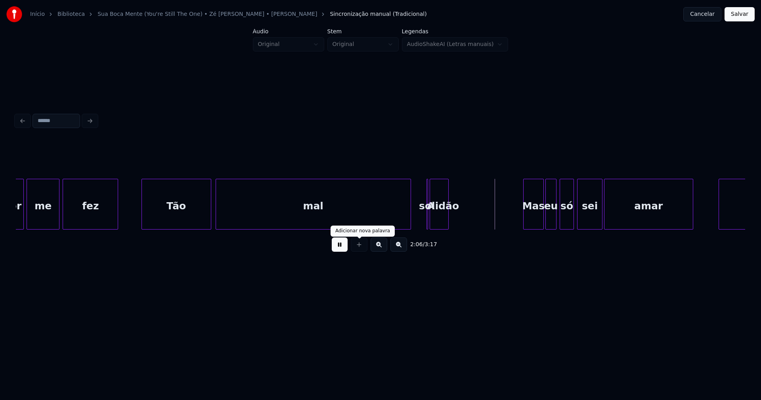
drag, startPoint x: 337, startPoint y: 249, endPoint x: 367, endPoint y: 240, distance: 31.1
click at [340, 250] on button at bounding box center [340, 244] width 16 height 14
click at [439, 216] on div "solidão" at bounding box center [439, 206] width 18 height 54
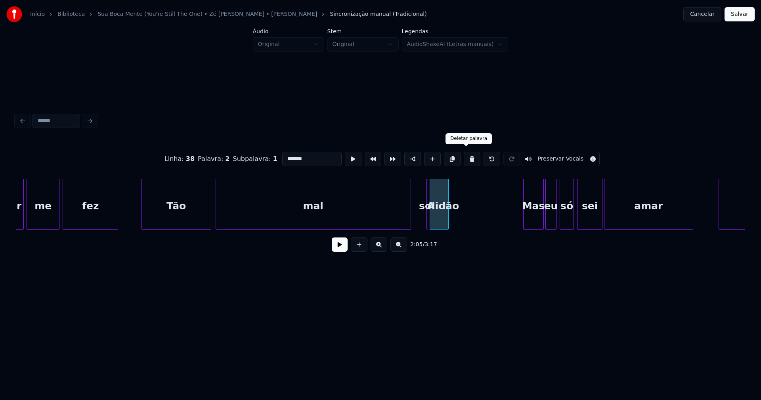
click at [466, 157] on button at bounding box center [471, 159] width 17 height 14
type input "***"
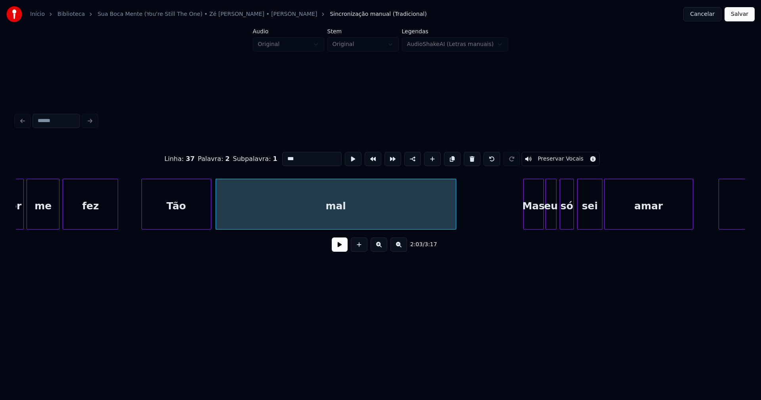
click at [455, 207] on div at bounding box center [454, 204] width 2 height 50
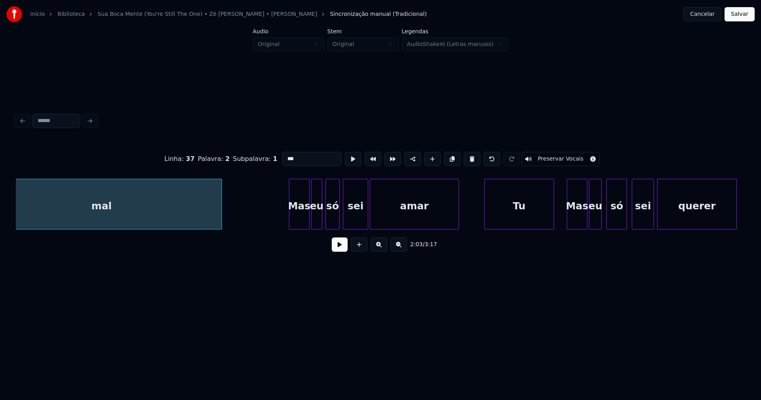
scroll to position [0, 9825]
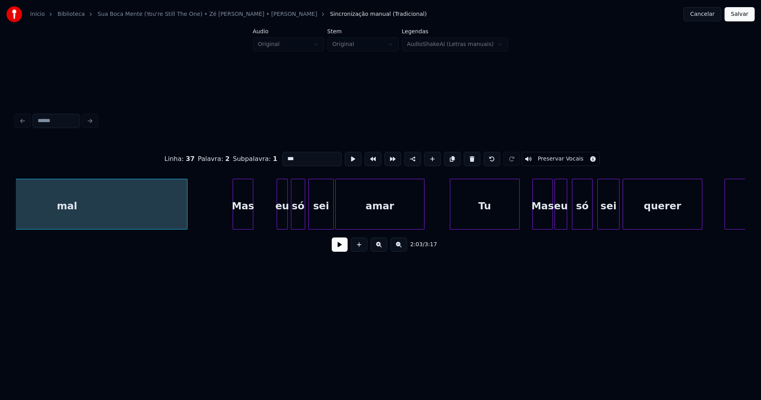
click at [246, 222] on div "Mas" at bounding box center [243, 206] width 20 height 54
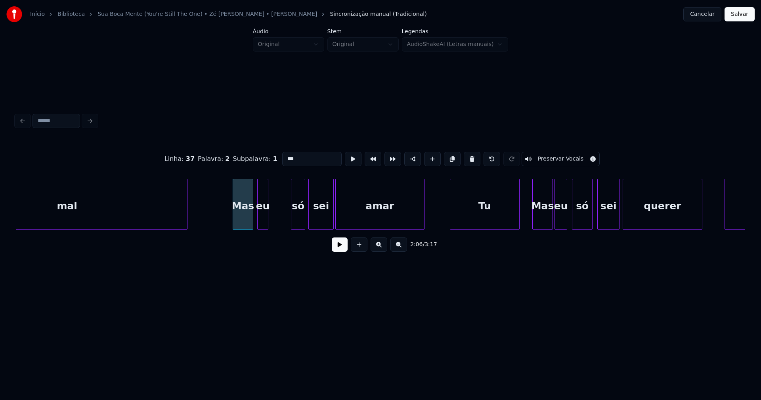
click at [262, 221] on div "eu" at bounding box center [262, 206] width 10 height 54
click at [282, 219] on div "só" at bounding box center [282, 206] width 13 height 54
click at [294, 212] on div at bounding box center [294, 204] width 2 height 50
click at [312, 217] on div "sei" at bounding box center [310, 206] width 25 height 54
click at [311, 218] on div at bounding box center [312, 204] width 2 height 50
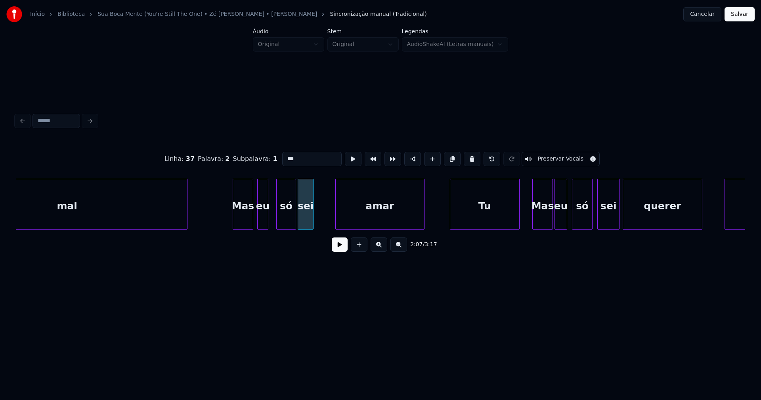
click at [336, 250] on button at bounding box center [340, 244] width 16 height 14
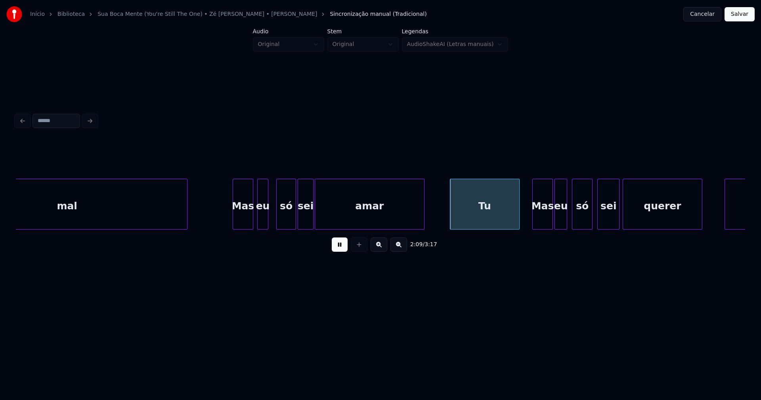
click at [316, 216] on div at bounding box center [316, 204] width 2 height 50
click at [402, 223] on div at bounding box center [403, 204] width 2 height 50
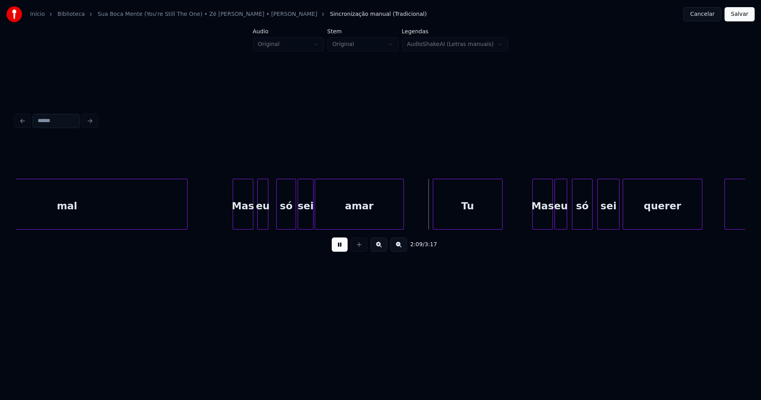
click at [452, 223] on div "Tu" at bounding box center [467, 206] width 69 height 54
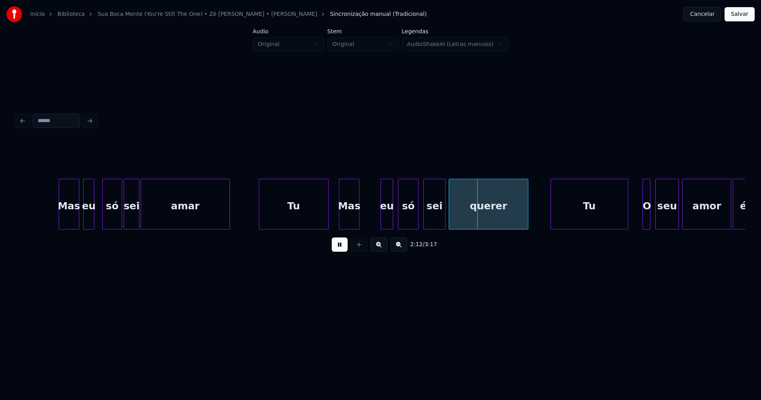
click at [352, 220] on div "Mas" at bounding box center [349, 206] width 20 height 54
click at [370, 222] on div "eu" at bounding box center [368, 206] width 12 height 54
click at [391, 222] on div "só" at bounding box center [391, 206] width 20 height 54
click at [414, 223] on div "sei" at bounding box center [417, 206] width 21 height 54
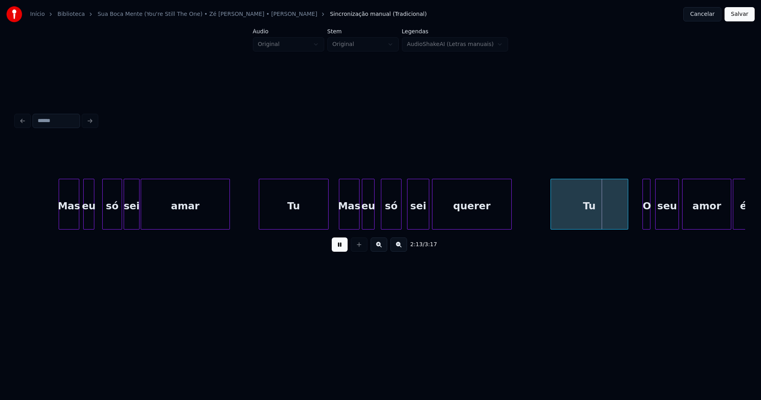
click at [463, 223] on div "querer" at bounding box center [471, 206] width 78 height 54
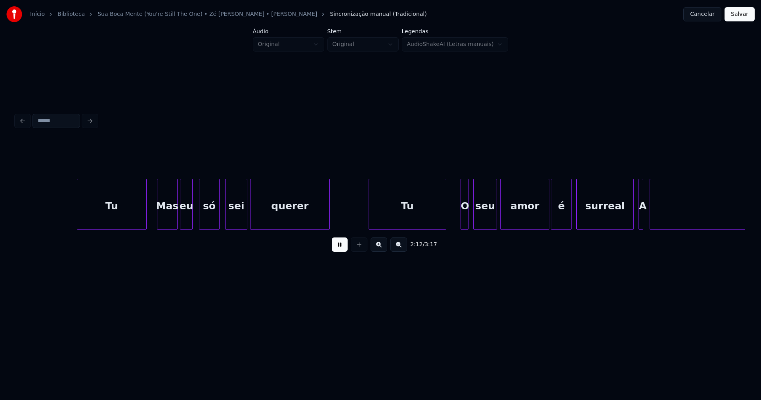
scroll to position [0, 10259]
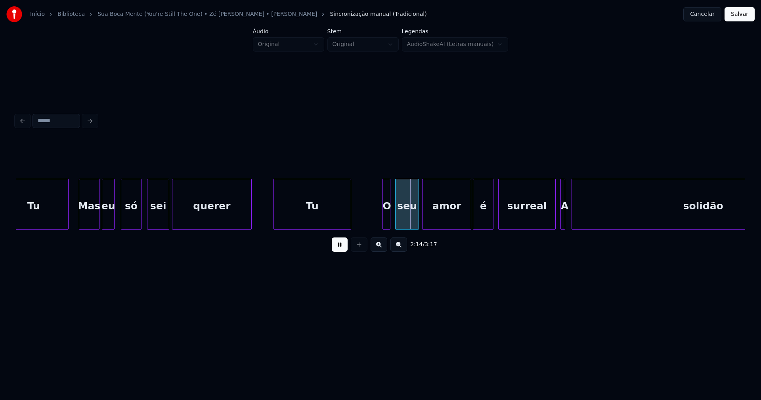
click at [292, 214] on div "Tu" at bounding box center [312, 206] width 77 height 54
click at [380, 215] on div at bounding box center [379, 204] width 2 height 50
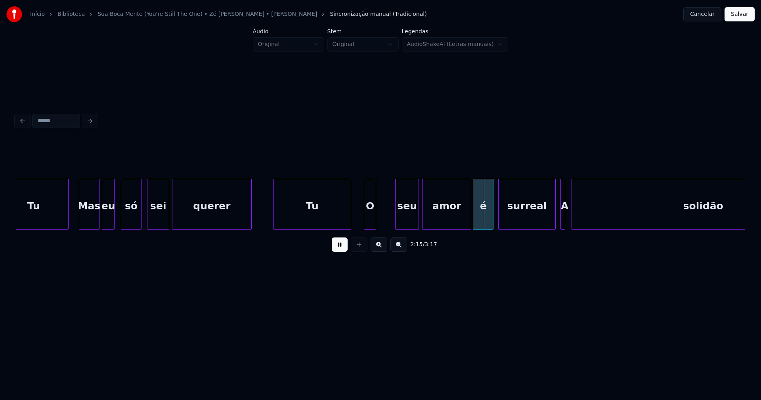
click at [370, 219] on div "O" at bounding box center [369, 206] width 11 height 54
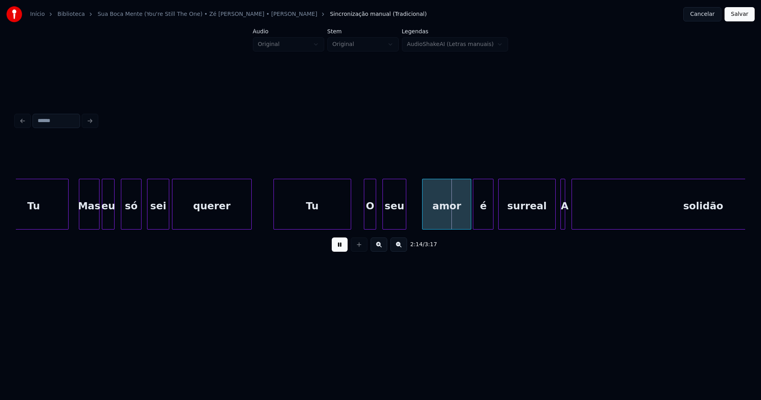
click at [394, 221] on div "seu" at bounding box center [394, 206] width 23 height 54
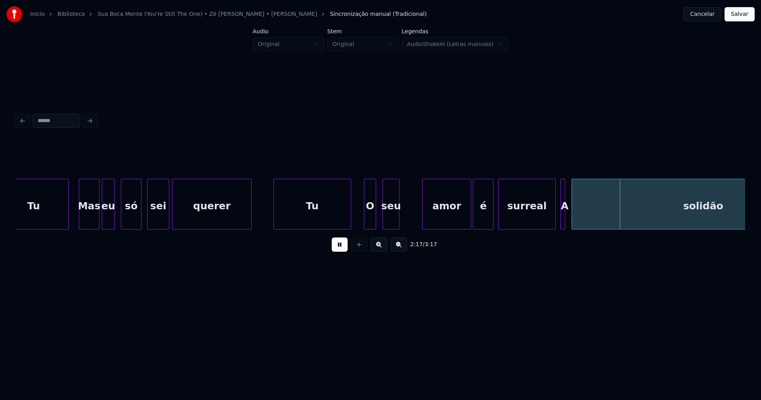
click at [397, 220] on div at bounding box center [398, 204] width 2 height 50
click at [414, 210] on div at bounding box center [414, 204] width 2 height 50
click at [341, 249] on button at bounding box center [340, 244] width 16 height 14
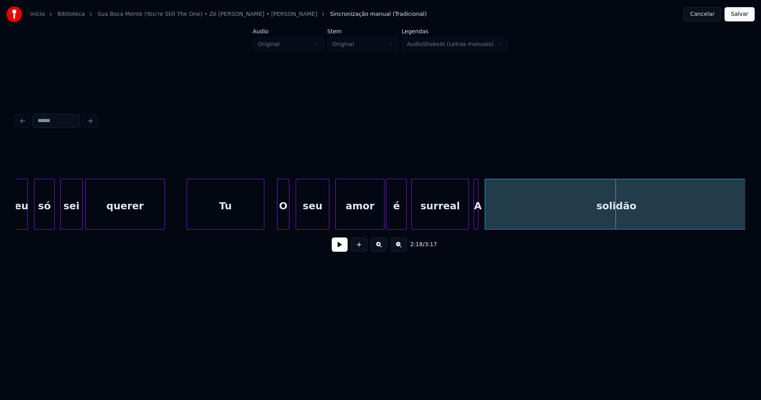
scroll to position [0, 10432]
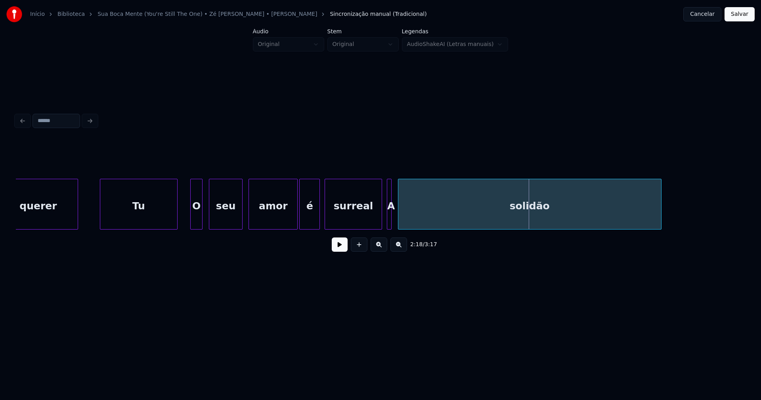
click at [535, 218] on div "solidão" at bounding box center [529, 206] width 263 height 54
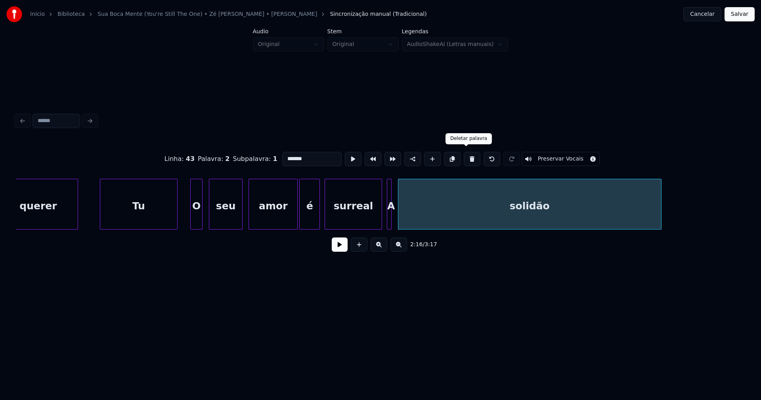
click at [464, 156] on button at bounding box center [471, 159] width 17 height 14
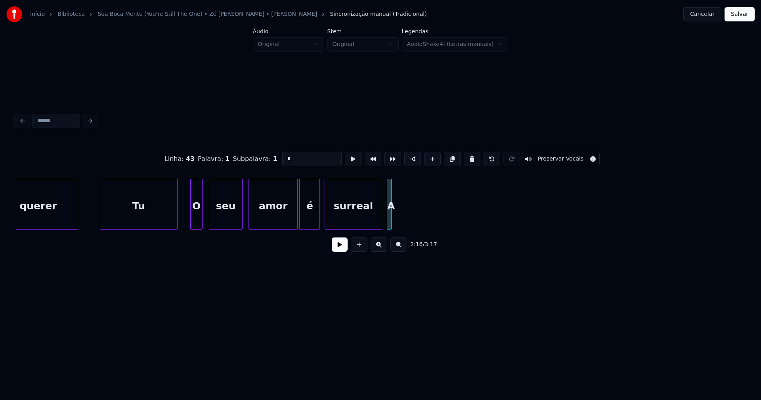
click at [464, 156] on button at bounding box center [471, 159] width 17 height 14
type input "*******"
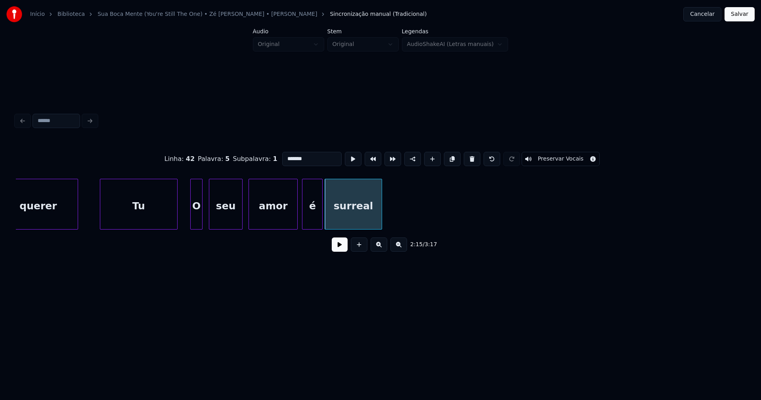
click at [307, 222] on div "é" at bounding box center [312, 206] width 20 height 54
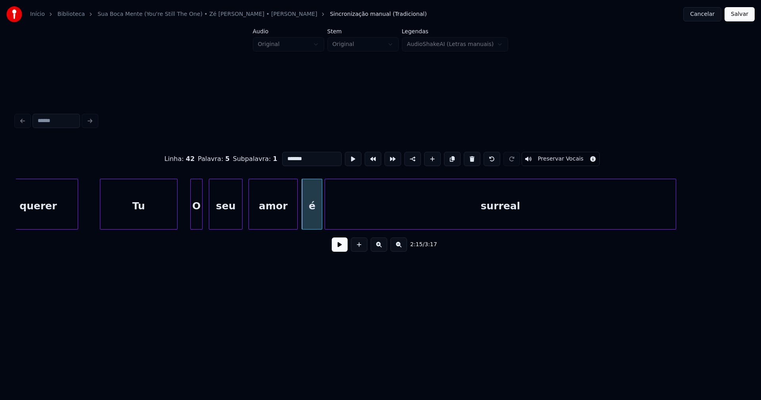
click at [675, 228] on div "querer Tu O seu amor é surreal" at bounding box center [380, 204] width 729 height 51
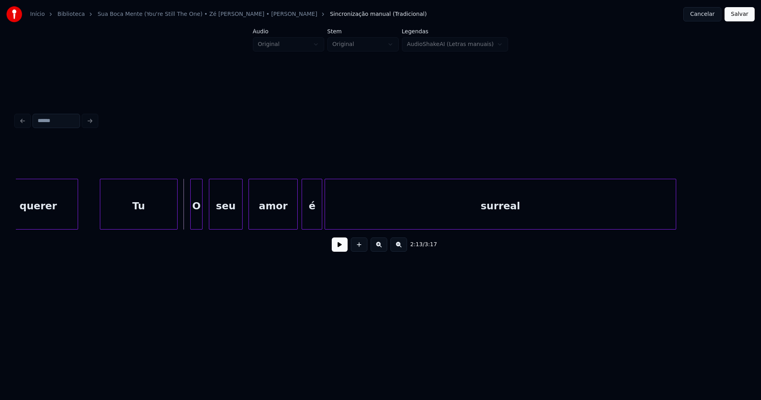
click at [342, 248] on button at bounding box center [340, 244] width 16 height 14
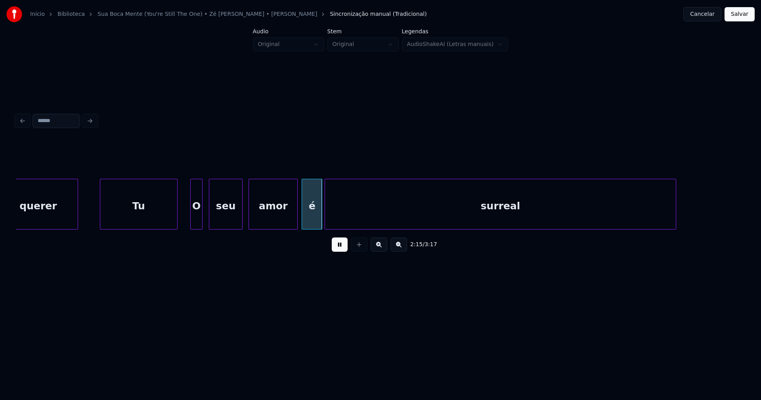
click at [340, 248] on button at bounding box center [340, 244] width 16 height 14
click at [223, 227] on div "querer Tu O seu amor é surreal" at bounding box center [380, 204] width 729 height 51
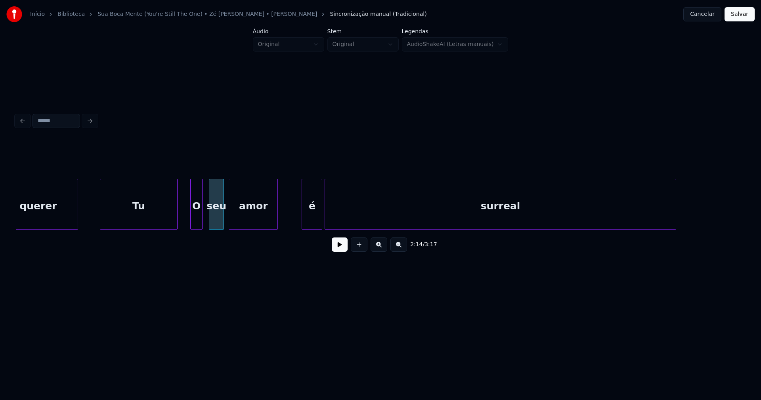
click at [248, 220] on div "amor" at bounding box center [253, 206] width 48 height 54
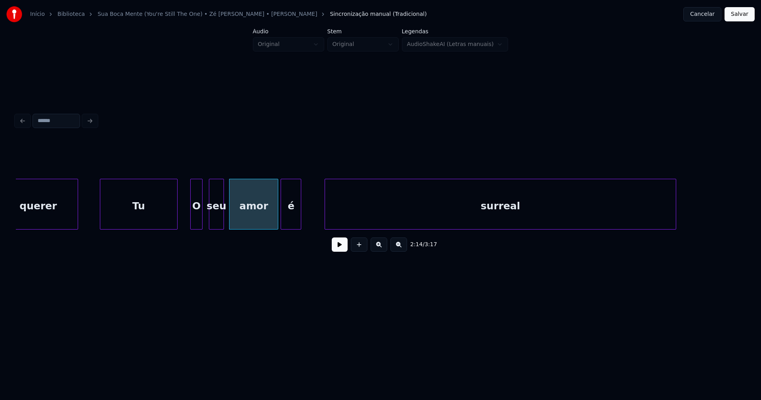
click at [289, 223] on div "é" at bounding box center [291, 206] width 20 height 54
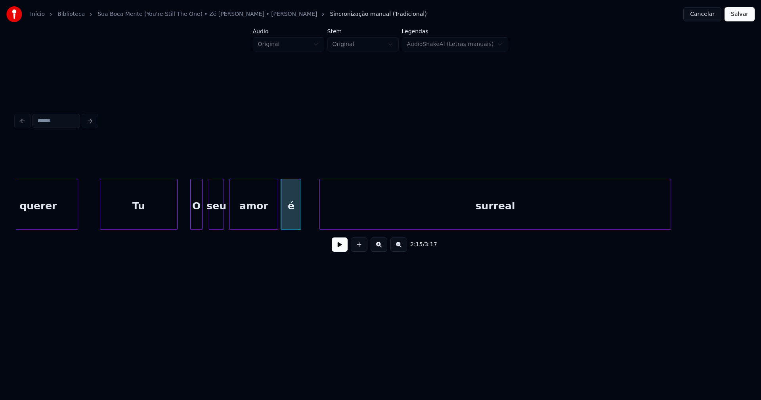
click at [327, 218] on div "surreal" at bounding box center [495, 206] width 350 height 54
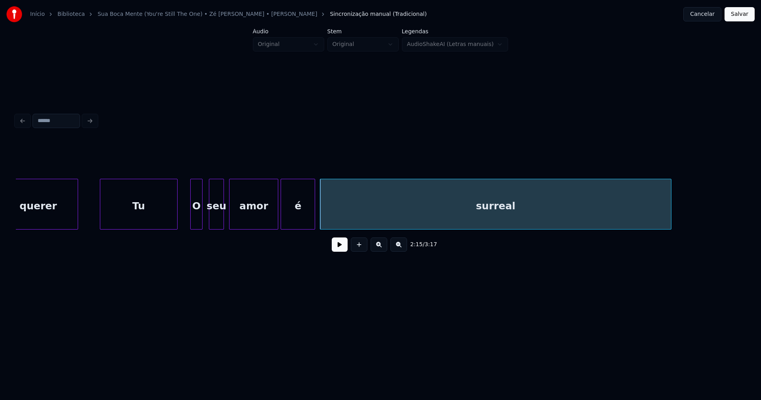
click at [314, 214] on div at bounding box center [313, 204] width 2 height 50
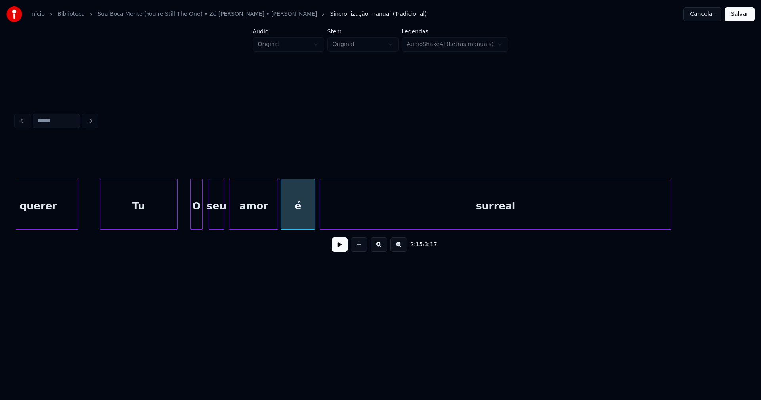
click at [335, 247] on button at bounding box center [340, 244] width 16 height 14
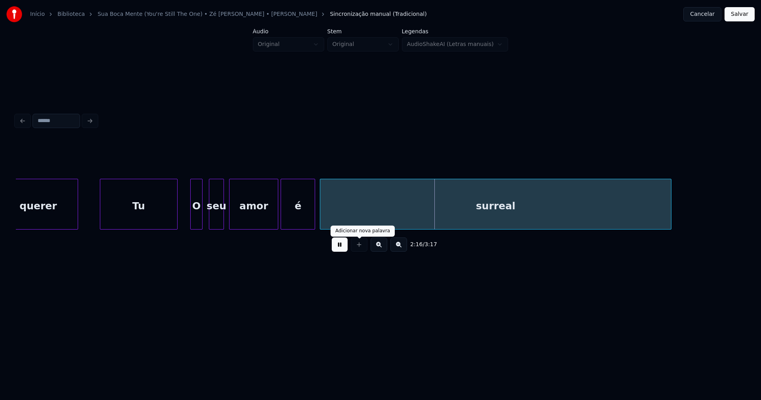
click at [344, 247] on button at bounding box center [340, 244] width 16 height 14
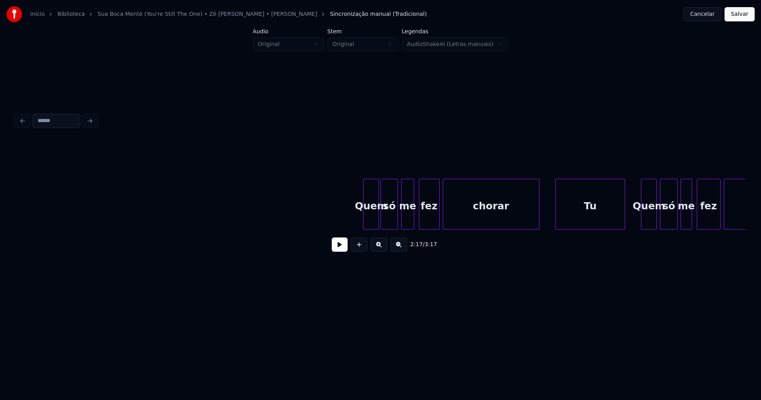
scroll to position [0, 11984]
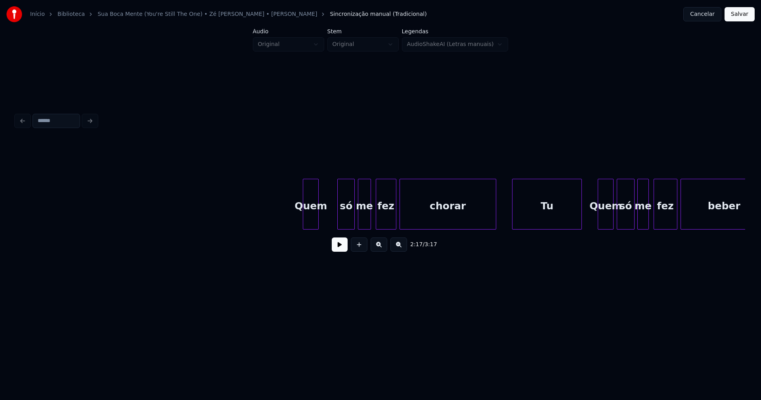
click at [313, 225] on div "Quem" at bounding box center [310, 206] width 15 height 54
click at [328, 223] on div "só" at bounding box center [328, 206] width 17 height 54
click at [345, 225] on div "me" at bounding box center [344, 206] width 12 height 54
click at [300, 217] on div at bounding box center [301, 204] width 2 height 50
click at [367, 223] on div "fez" at bounding box center [368, 206] width 20 height 54
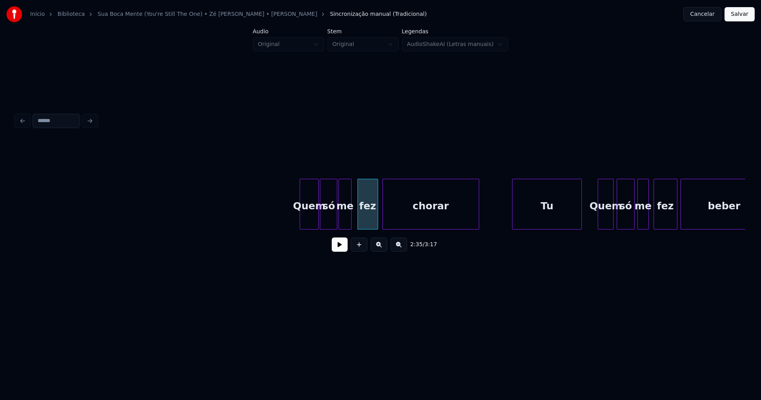
click at [414, 226] on div "chorar" at bounding box center [431, 206] width 96 height 54
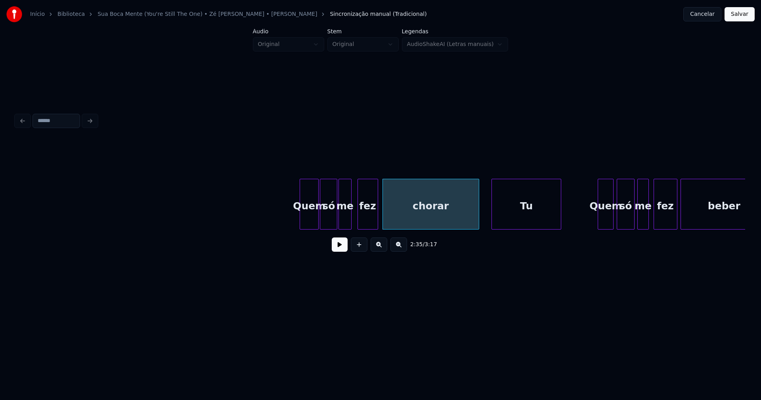
click at [527, 225] on div "Tu" at bounding box center [526, 206] width 69 height 54
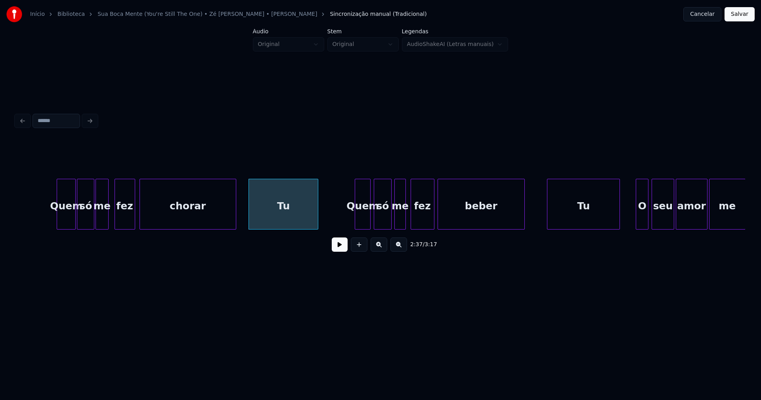
scroll to position [0, 12236]
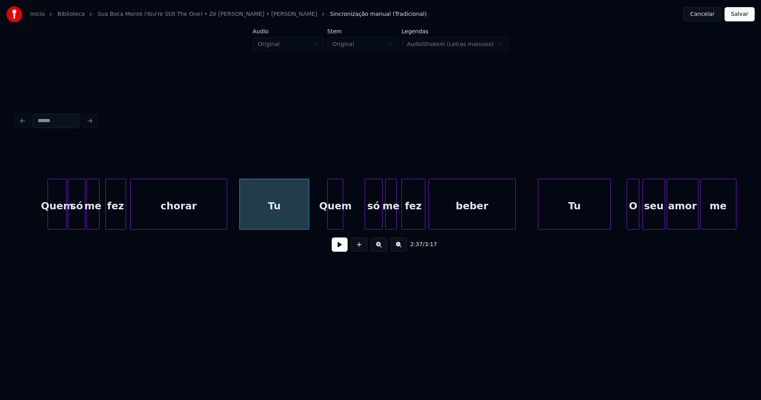
click at [335, 235] on div "2:37 / 3:17" at bounding box center [380, 199] width 729 height 120
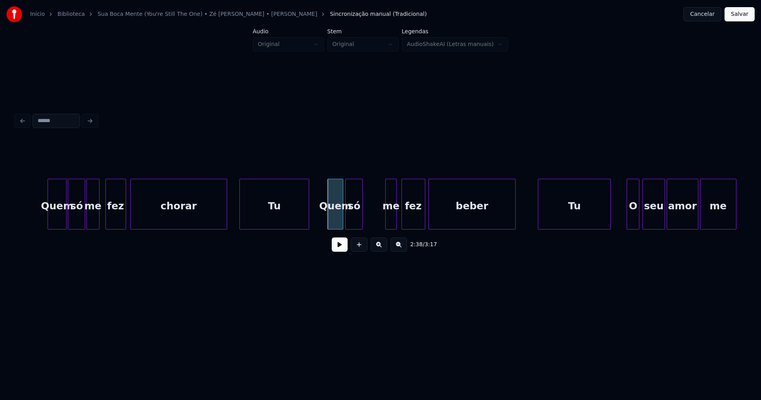
click at [354, 228] on div "Quem só me fez chorar Tu Quem só me fez beber Tu O seu amor me" at bounding box center [380, 204] width 729 height 51
click at [368, 227] on div "Quem só me fez chorar Tu Quem só me fez beber Tu O seu amor me" at bounding box center [380, 204] width 729 height 51
click at [390, 222] on div "fez" at bounding box center [392, 206] width 23 height 54
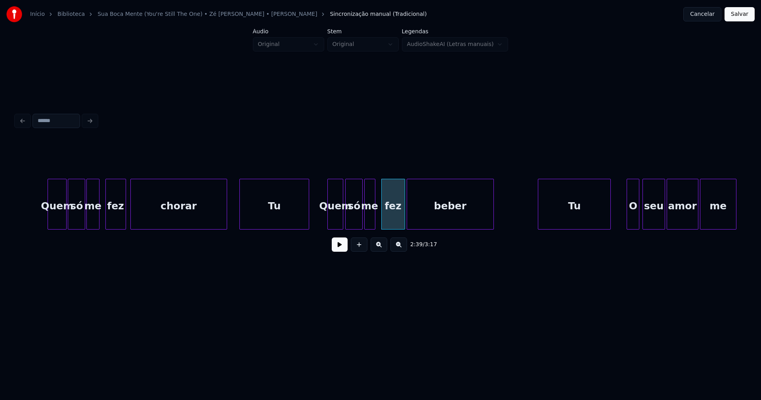
click at [422, 223] on div "beber" at bounding box center [450, 206] width 86 height 54
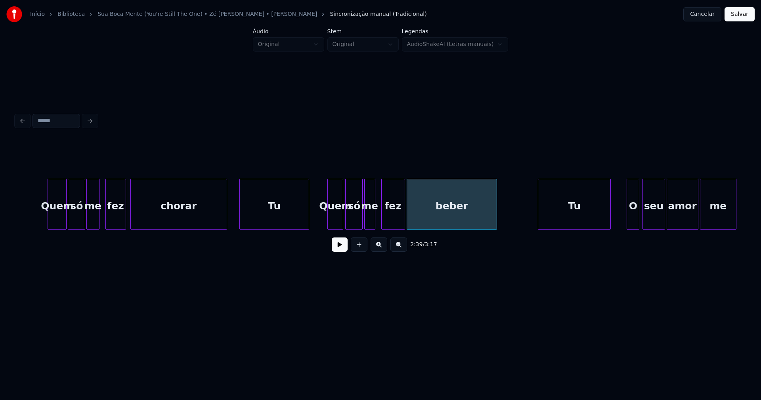
click at [495, 214] on div at bounding box center [495, 204] width 2 height 50
click at [552, 226] on div "Quem só me fez chorar Tu Quem só me fez beber Tu O seu amor me" at bounding box center [380, 204] width 729 height 51
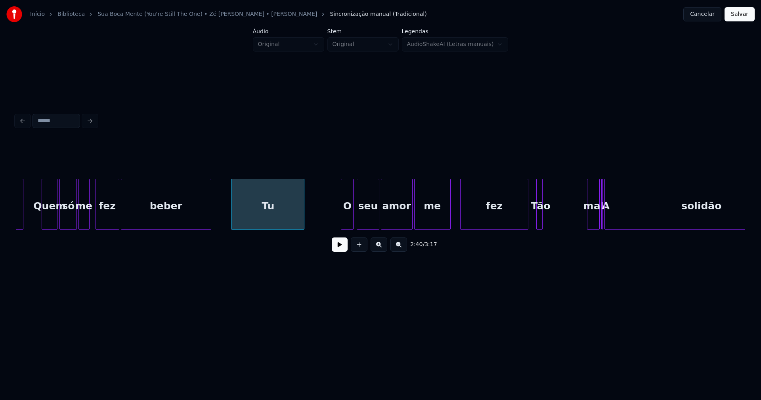
scroll to position [0, 12539]
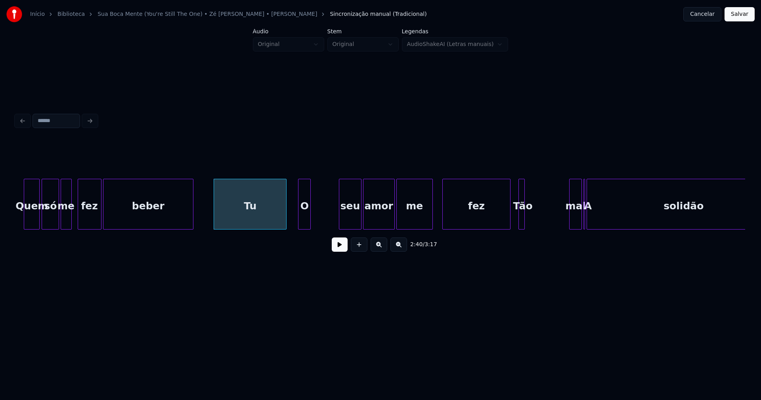
click at [305, 221] on div "O" at bounding box center [304, 206] width 12 height 54
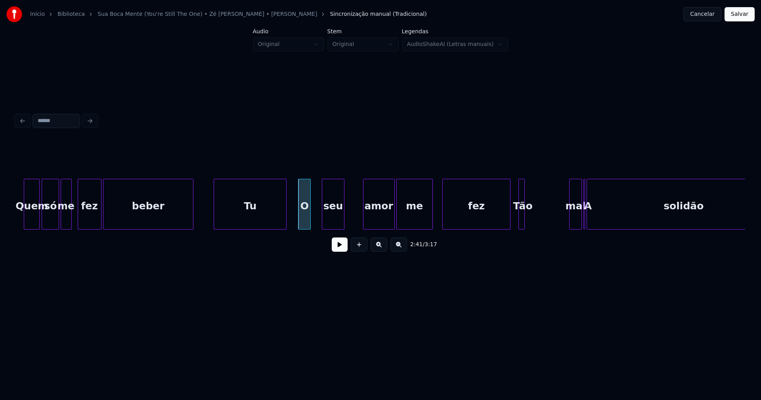
click at [327, 223] on div "seu" at bounding box center [332, 206] width 21 height 54
click at [335, 218] on div at bounding box center [335, 204] width 2 height 50
drag, startPoint x: 292, startPoint y: 218, endPoint x: 322, endPoint y: 240, distance: 37.2
click at [340, 249] on button at bounding box center [340, 244] width 16 height 14
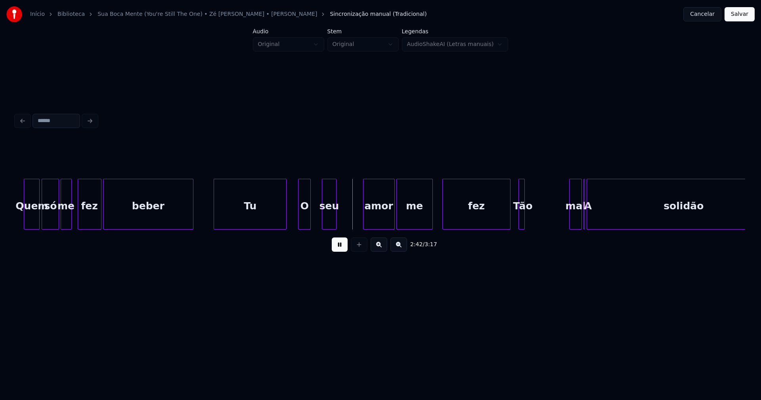
click at [340, 249] on button at bounding box center [340, 244] width 16 height 14
click at [355, 227] on div "Quem só me fez beber Tu O seu amor me fez Tão mal A solidão" at bounding box center [380, 204] width 729 height 51
click at [397, 227] on div "Quem só me fez beber Tu O seu amor me fez Tão mal A solidão" at bounding box center [380, 204] width 729 height 51
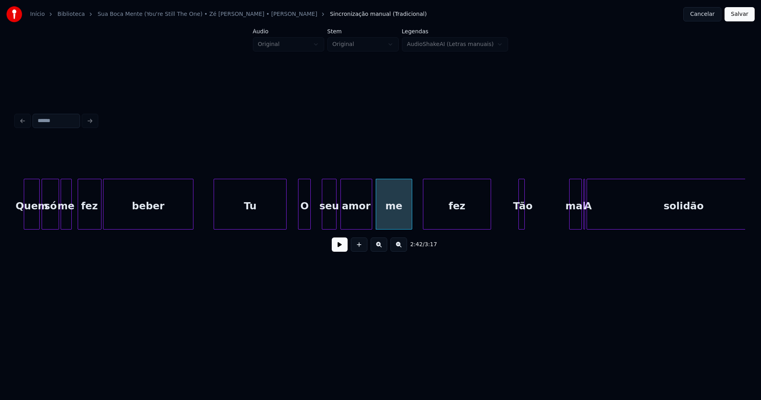
click at [444, 224] on div "fez" at bounding box center [456, 206] width 67 height 54
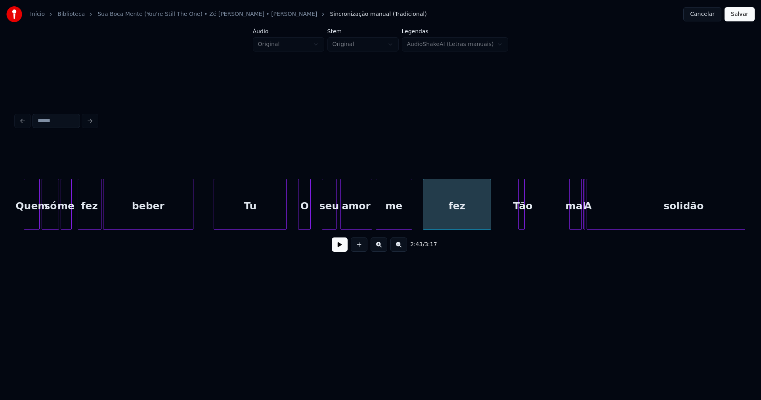
click at [315, 214] on div at bounding box center [315, 204] width 2 height 50
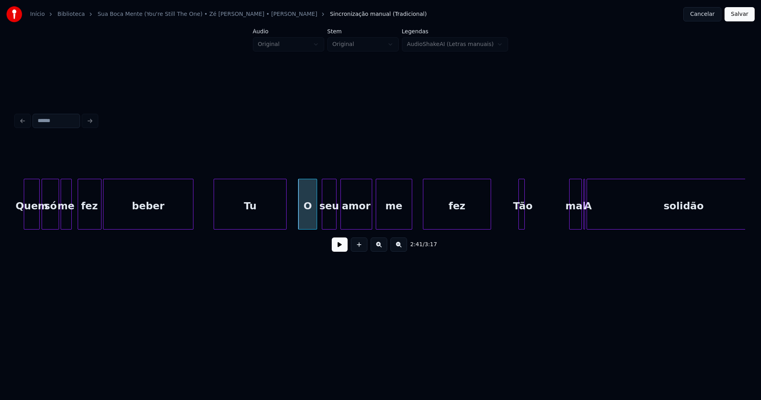
click at [334, 251] on button at bounding box center [340, 244] width 16 height 14
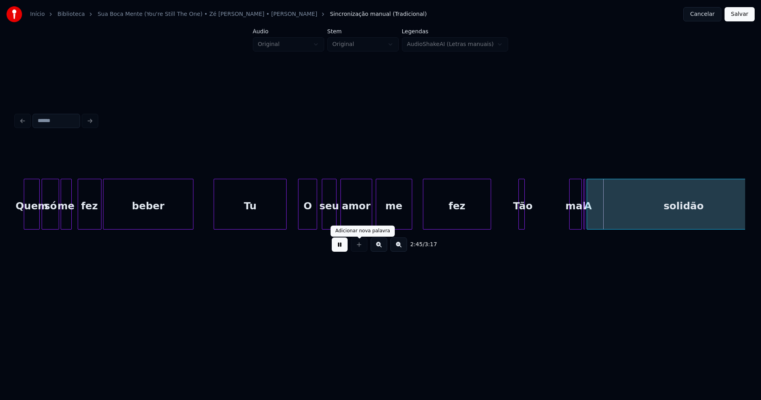
click at [342, 250] on button at bounding box center [340, 244] width 16 height 14
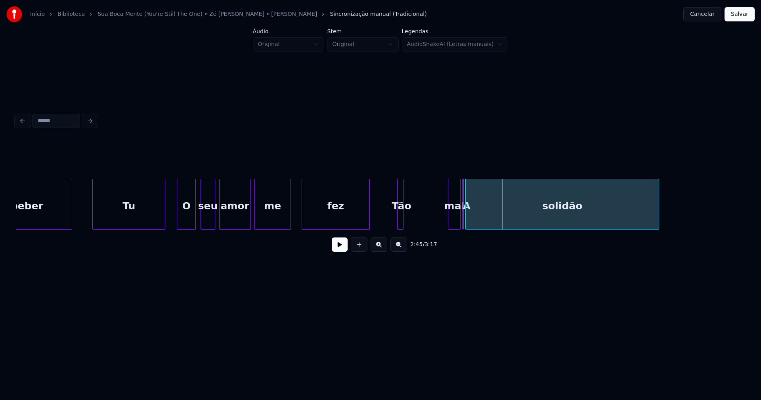
scroll to position [0, 12774]
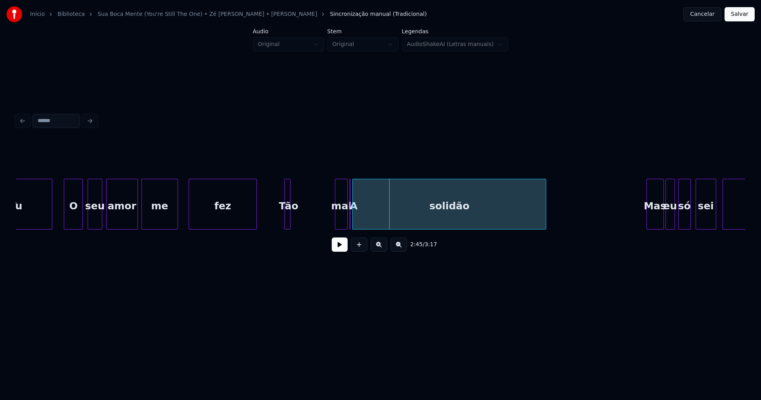
click at [478, 212] on div "solidão" at bounding box center [449, 206] width 193 height 54
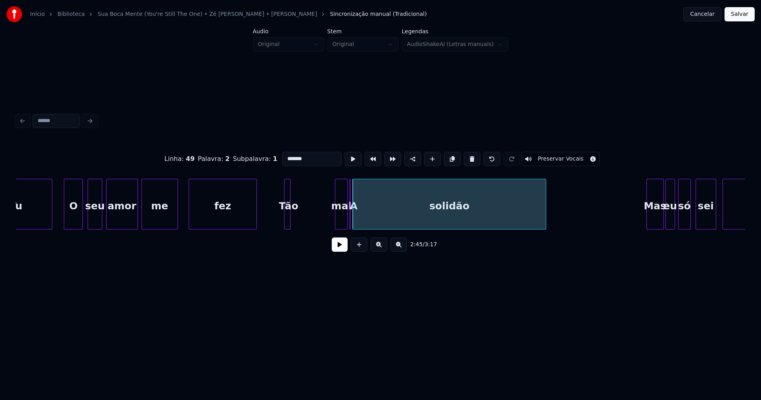
click at [467, 156] on button at bounding box center [471, 159] width 17 height 14
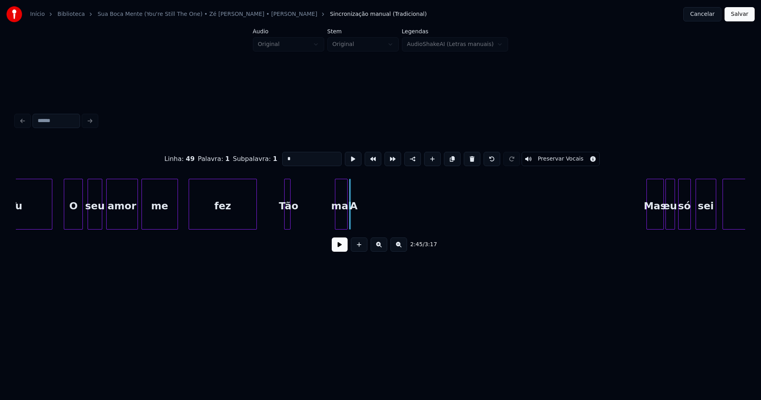
click at [467, 156] on button at bounding box center [471, 159] width 17 height 14
type input "***"
click at [264, 217] on div at bounding box center [264, 204] width 2 height 50
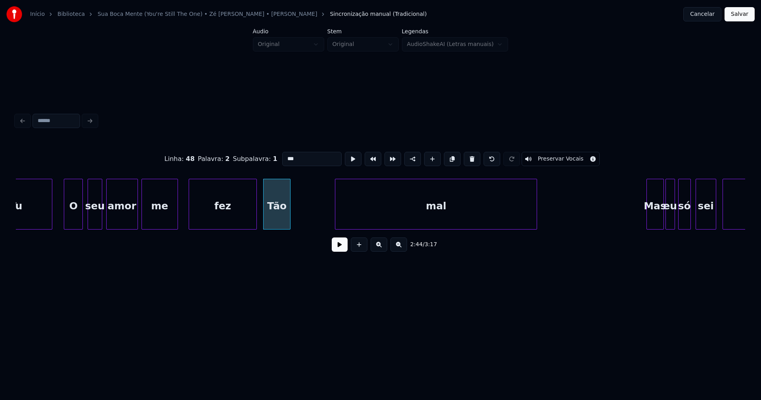
click at [536, 219] on div at bounding box center [535, 204] width 2 height 50
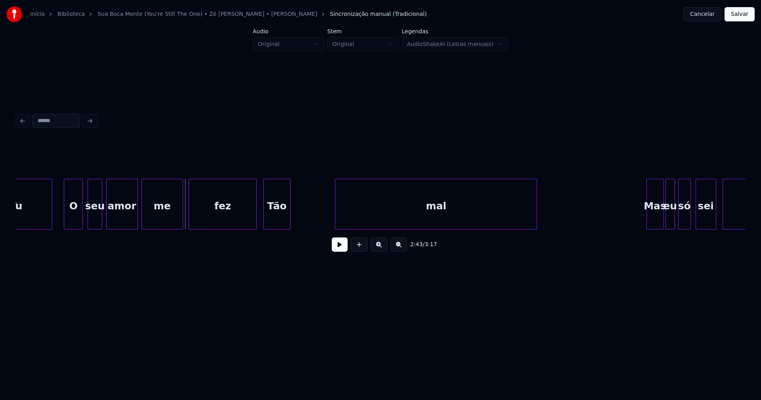
click at [182, 215] on div at bounding box center [181, 204] width 2 height 50
click at [337, 250] on button at bounding box center [340, 244] width 16 height 14
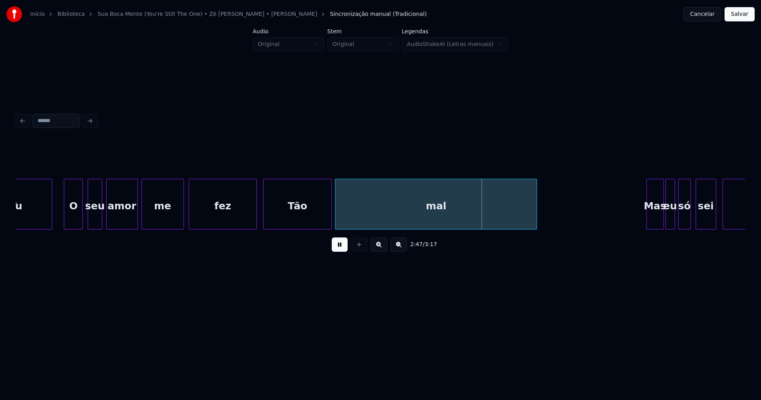
click at [329, 212] on div at bounding box center [330, 204] width 2 height 50
drag, startPoint x: 340, startPoint y: 252, endPoint x: 618, endPoint y: 250, distance: 278.1
click at [341, 252] on button at bounding box center [340, 244] width 16 height 14
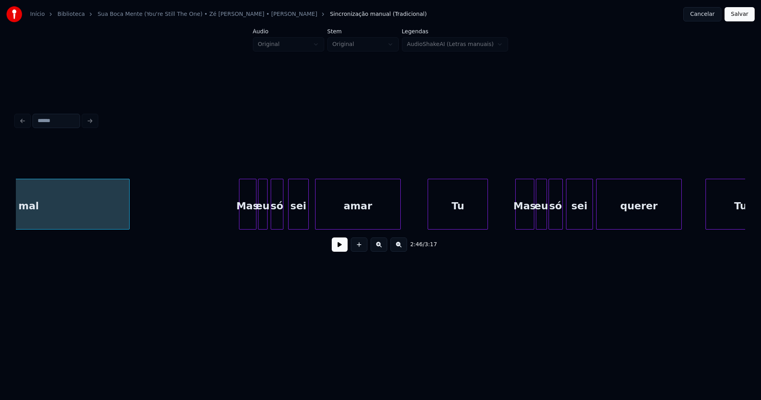
scroll to position [0, 13207]
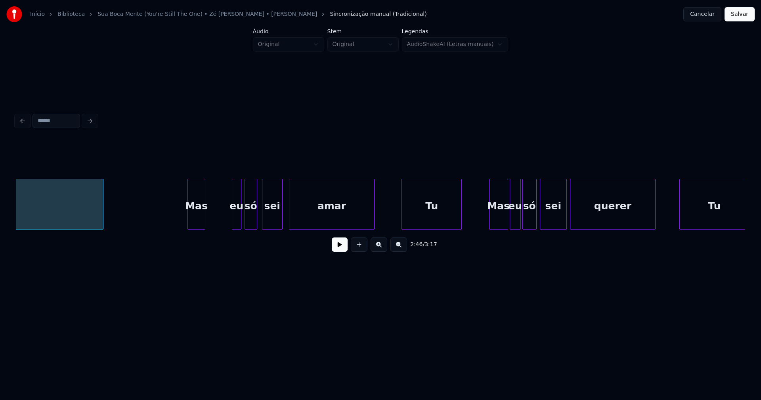
click at [196, 227] on div "mal Mas eu só sei amar Tu Mas eu só sei querer Tu" at bounding box center [380, 204] width 729 height 51
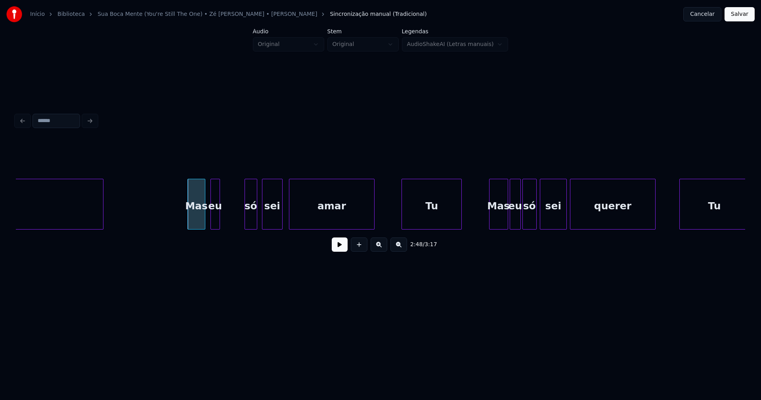
click at [216, 223] on div "eu" at bounding box center [215, 206] width 9 height 54
click at [228, 224] on div "só" at bounding box center [230, 206] width 12 height 54
click at [247, 220] on div "sei" at bounding box center [249, 206] width 20 height 54
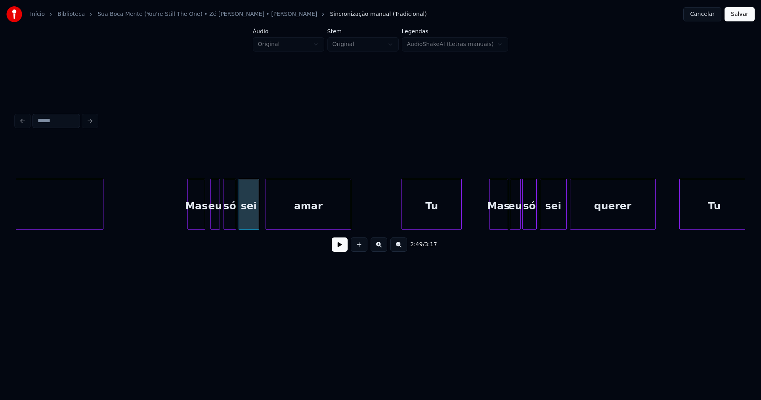
click at [290, 223] on div "amar" at bounding box center [308, 206] width 85 height 54
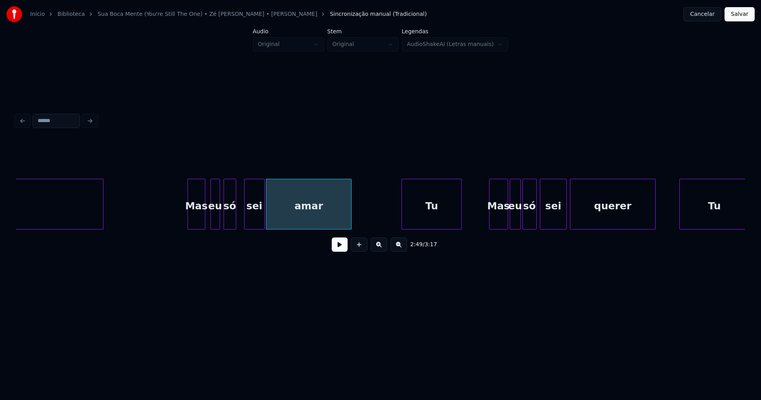
click at [253, 224] on div "sei" at bounding box center [254, 206] width 20 height 54
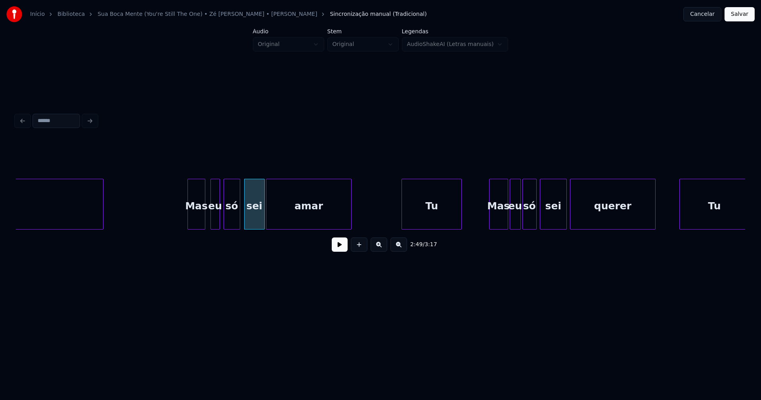
click at [239, 217] on div at bounding box center [238, 204] width 2 height 50
click at [413, 225] on div "Tu" at bounding box center [412, 206] width 59 height 54
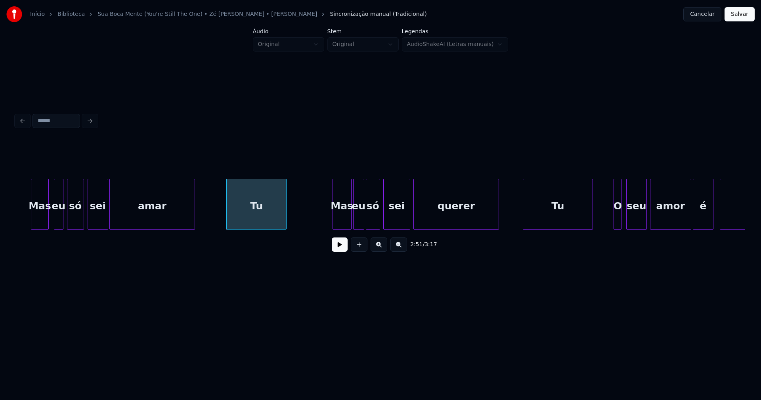
scroll to position [0, 13389]
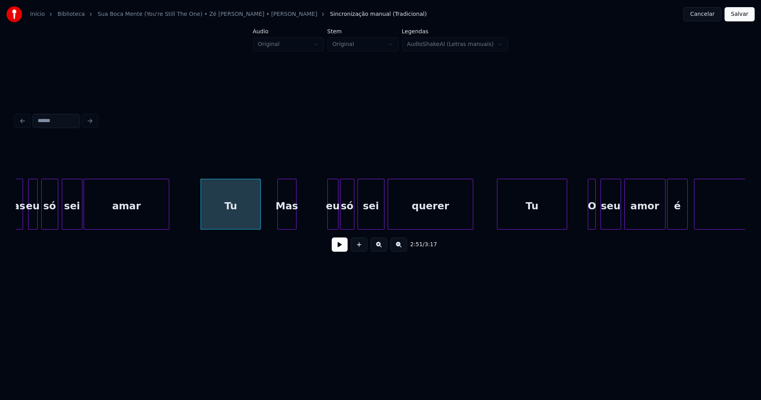
click at [287, 228] on div "Mas eu só sei amar Tu Mas eu só sei querer Tu O seu amor é surreal" at bounding box center [380, 204] width 729 height 51
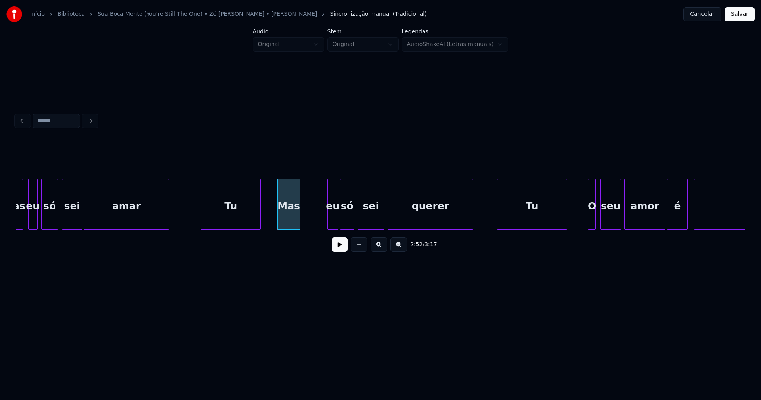
click at [299, 213] on div at bounding box center [298, 204] width 2 height 50
click at [307, 224] on div "eu" at bounding box center [308, 206] width 10 height 54
click at [318, 215] on div at bounding box center [318, 204] width 2 height 50
click at [330, 225] on div "só" at bounding box center [329, 206] width 13 height 54
click at [338, 215] on div at bounding box center [338, 204] width 2 height 50
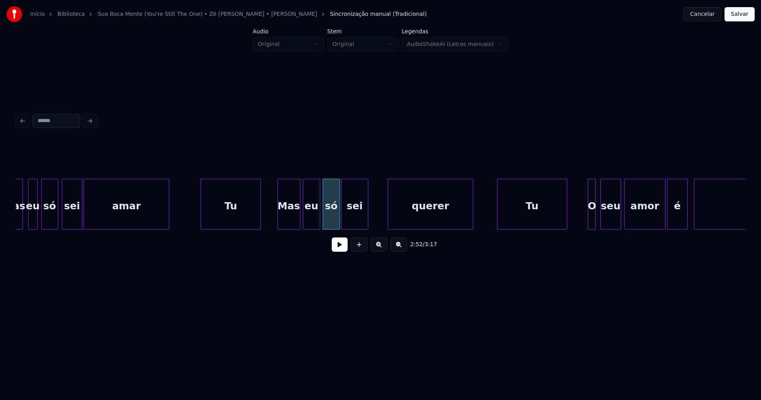
click at [347, 223] on div "sei" at bounding box center [354, 206] width 26 height 54
click at [359, 217] on div at bounding box center [359, 204] width 2 height 50
click at [397, 226] on div "Mas eu só sei amar Tu Mas eu só sei querer Tu O seu amor é surreal" at bounding box center [380, 204] width 729 height 51
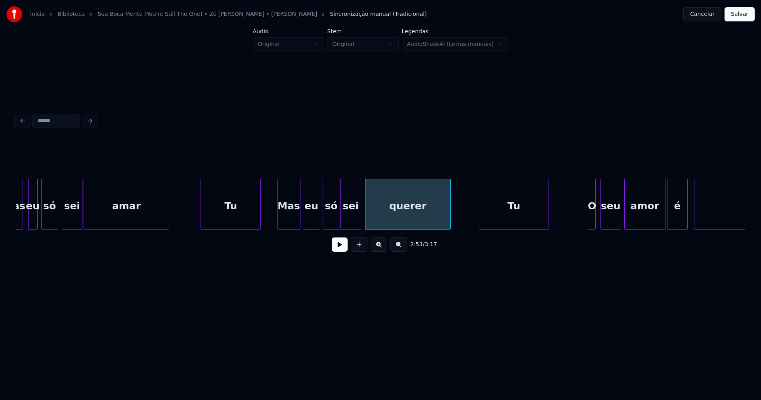
click at [511, 225] on div "Tu" at bounding box center [513, 206] width 69 height 54
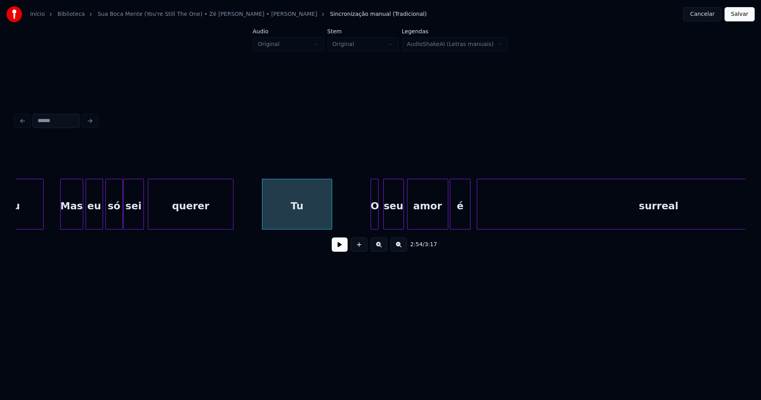
scroll to position [0, 13623]
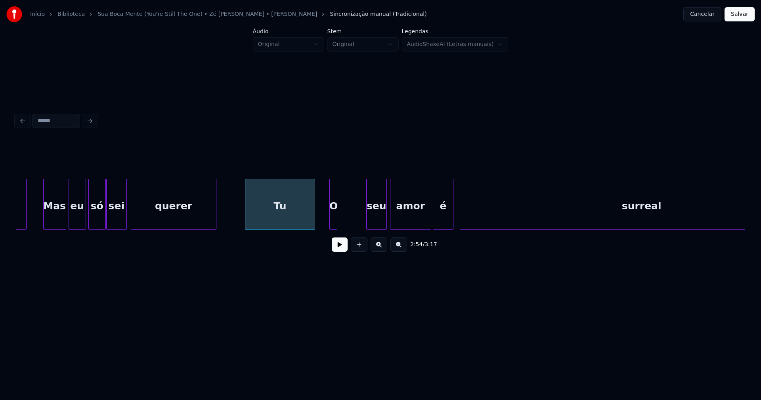
click at [333, 224] on div "O" at bounding box center [334, 206] width 8 height 54
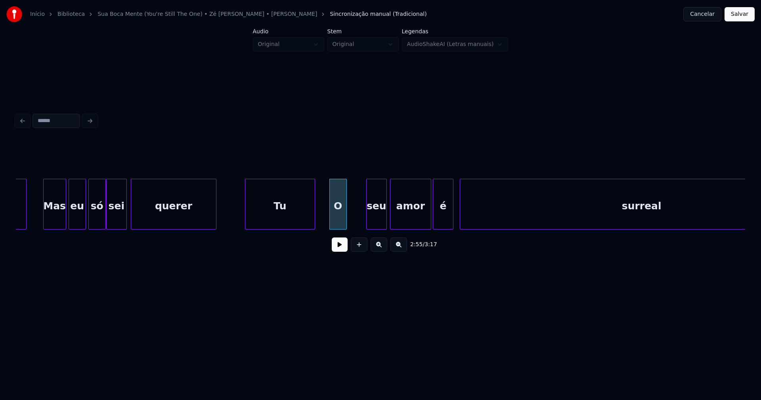
click at [346, 215] on div at bounding box center [345, 204] width 2 height 50
click at [358, 229] on div "Tu Mas eu só sei querer Tu O seu amor é surreal" at bounding box center [380, 204] width 729 height 51
click at [359, 226] on div "Tu Mas eu só sei querer Tu O seu amor é surreal" at bounding box center [380, 204] width 729 height 51
click at [381, 226] on div "Tu Mas eu só sei querer Tu O seu amor é surreal" at bounding box center [380, 204] width 729 height 51
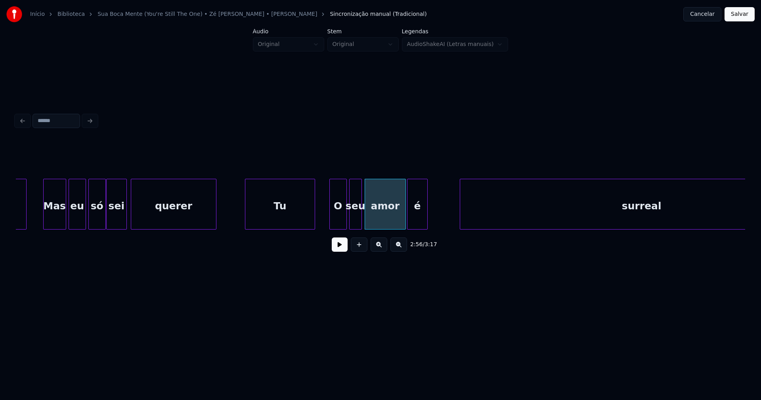
click at [414, 227] on div "Tu Mas eu só sei querer Tu O seu amor é surreal" at bounding box center [380, 204] width 729 height 51
click at [439, 213] on div at bounding box center [439, 204] width 2 height 50
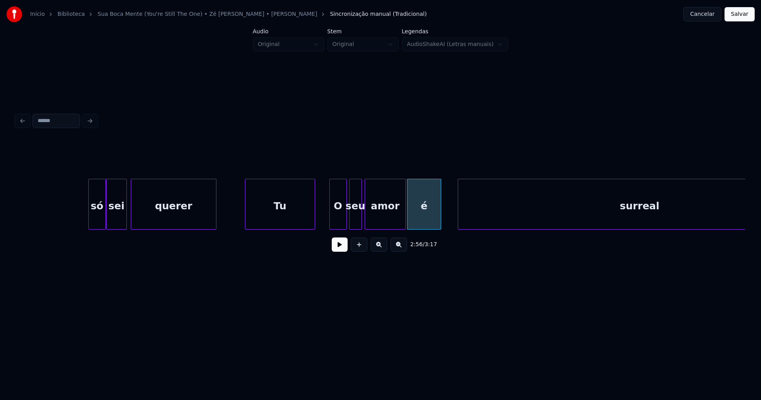
scroll to position [0, 13699]
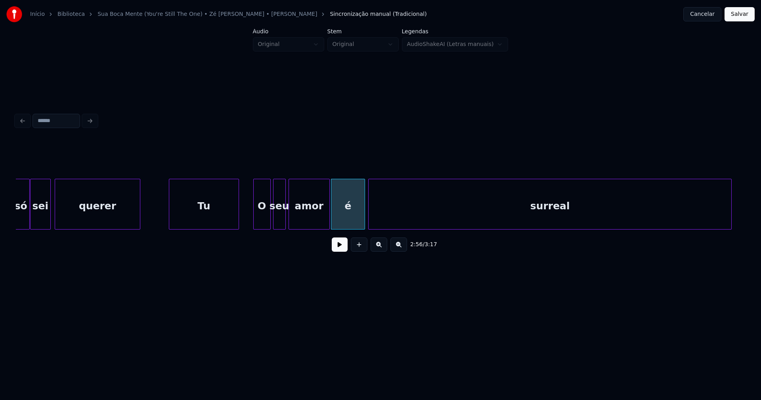
click at [472, 221] on div "surreal" at bounding box center [549, 206] width 362 height 54
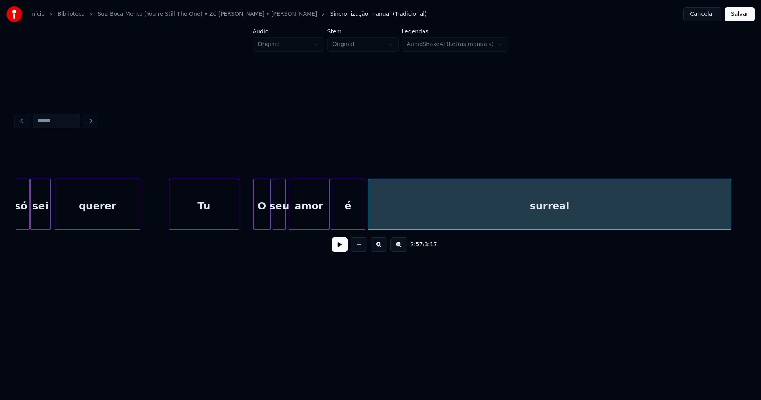
click at [340, 244] on button at bounding box center [340, 244] width 16 height 14
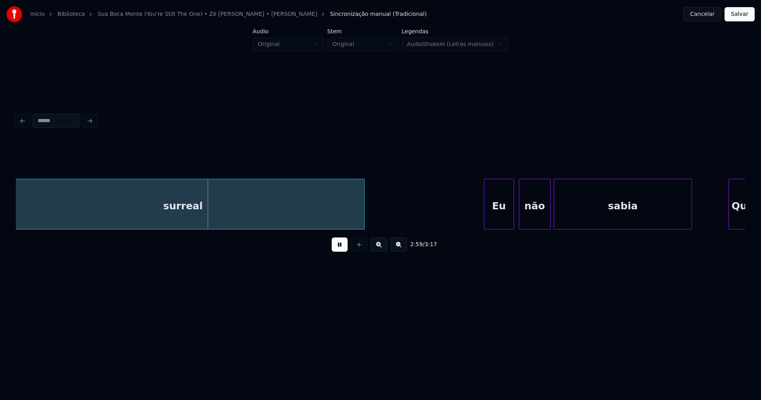
scroll to position [0, 14074]
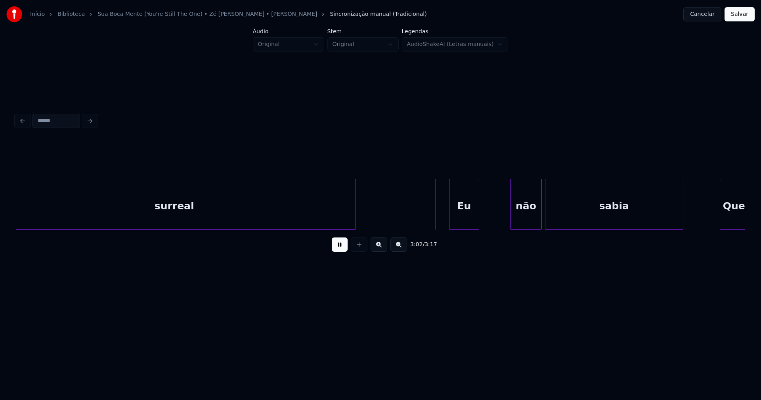
click at [467, 222] on div "Eu" at bounding box center [463, 206] width 29 height 54
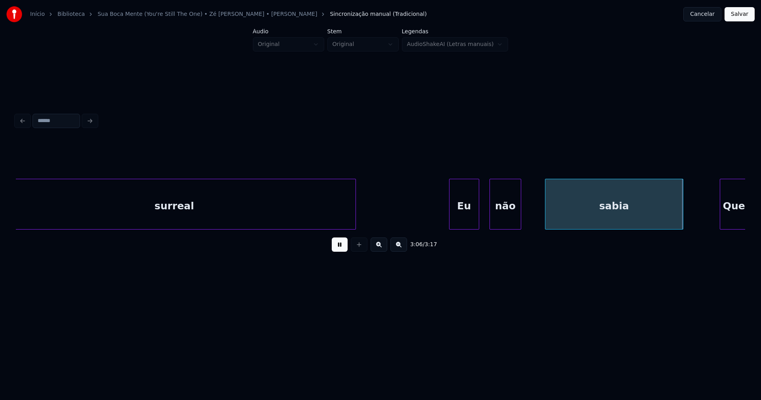
click at [499, 227] on div "surreal Eu não sabia Que" at bounding box center [380, 204] width 729 height 51
click at [535, 225] on div "sabia" at bounding box center [593, 206] width 137 height 54
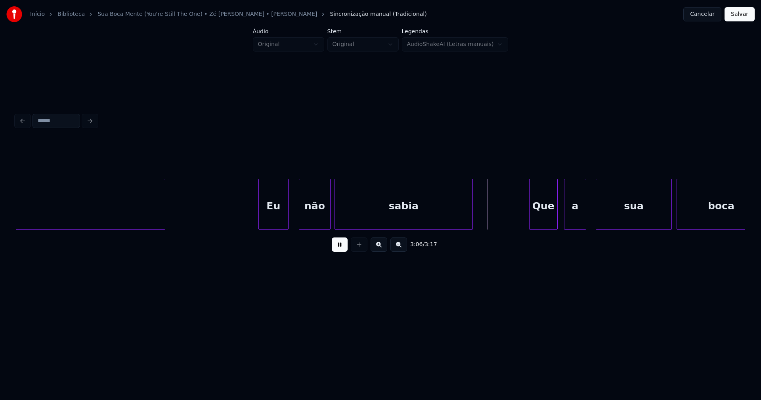
scroll to position [0, 14447]
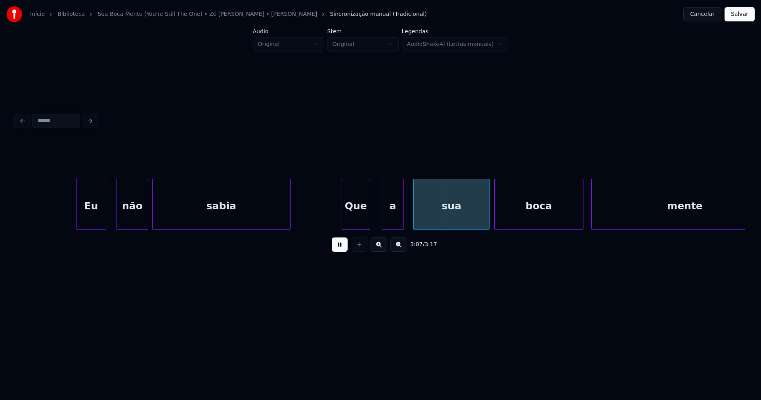
click at [354, 216] on div "Que" at bounding box center [356, 206] width 28 height 54
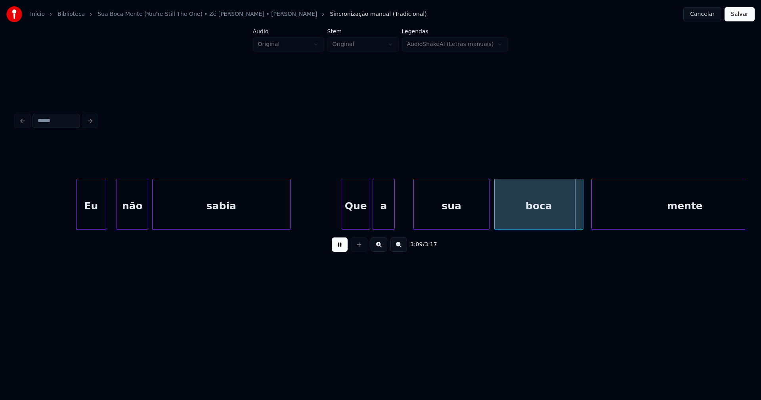
click at [385, 224] on div "a" at bounding box center [383, 206] width 21 height 54
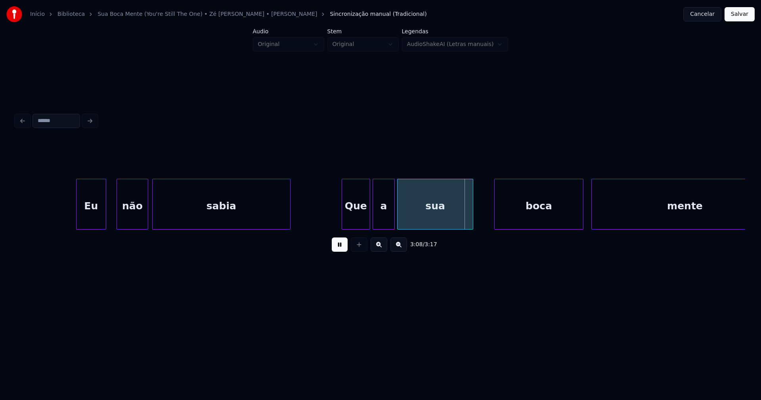
click at [414, 220] on div "sua" at bounding box center [434, 206] width 75 height 54
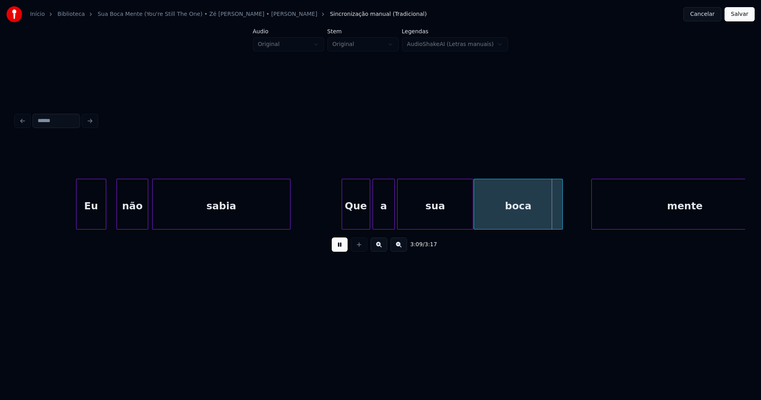
click at [495, 220] on div "boca" at bounding box center [518, 206] width 88 height 54
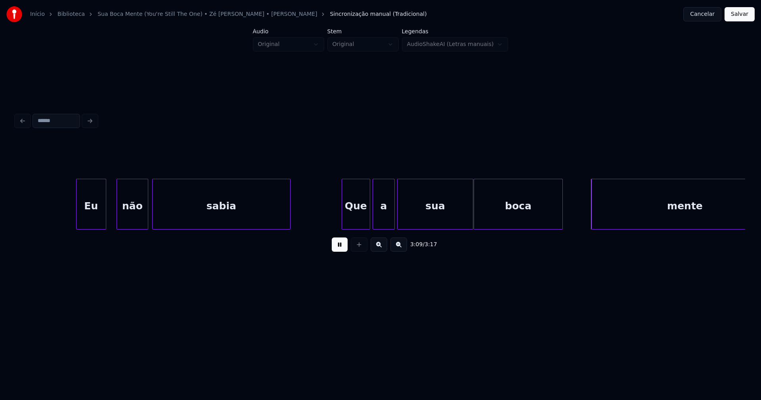
scroll to position [0, 14479]
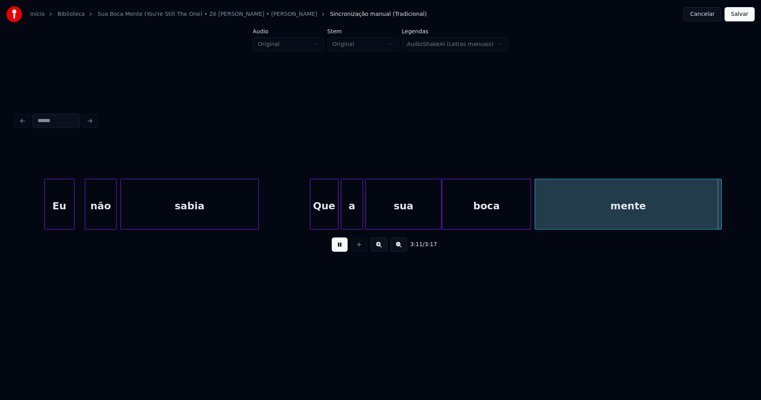
click at [581, 223] on div "mente" at bounding box center [628, 206] width 187 height 54
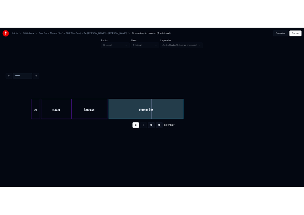
scroll to position [0, 14872]
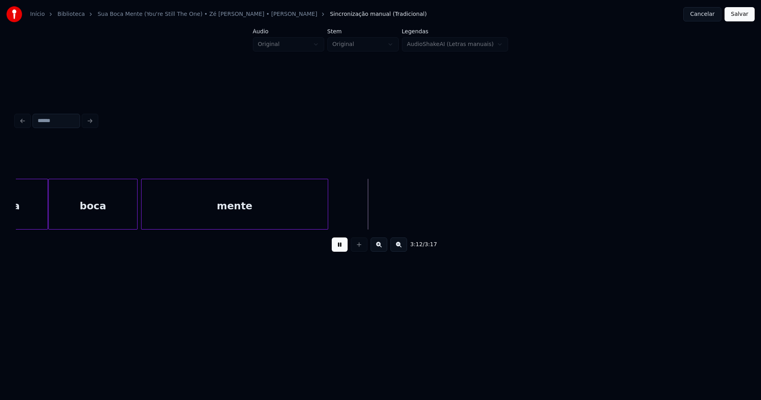
click at [739, 17] on button "Salvar" at bounding box center [739, 14] width 30 height 14
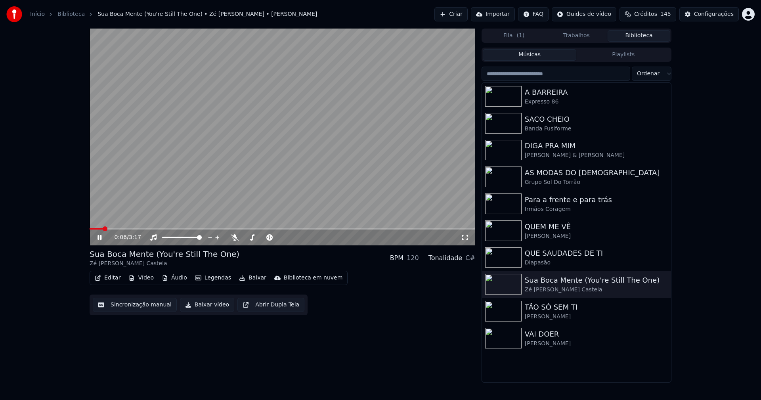
click at [101, 238] on icon at bounding box center [99, 237] width 4 height 5
click at [113, 278] on button "Editar" at bounding box center [108, 277] width 32 height 11
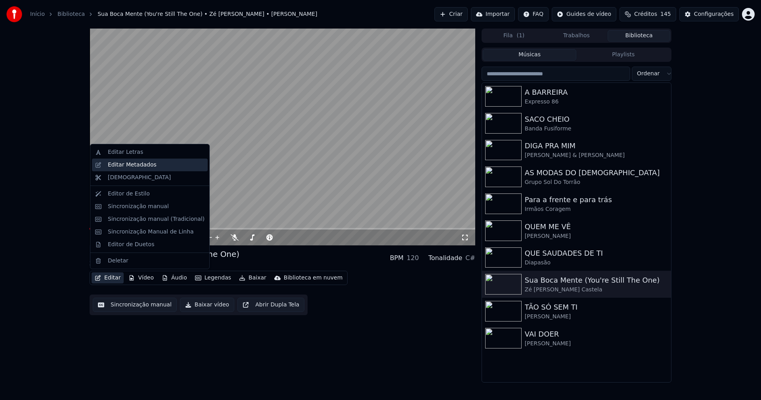
click at [135, 169] on div "Editar Metadados" at bounding box center [150, 164] width 116 height 13
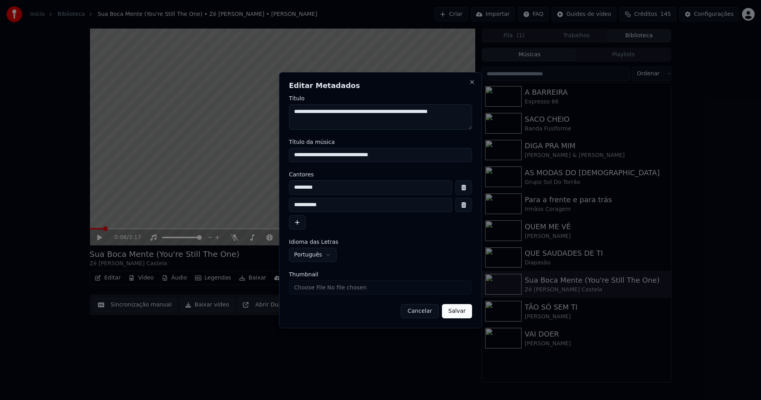
click at [389, 154] on input "**********" at bounding box center [380, 155] width 183 height 14
type input "*"
type input "**********"
click at [336, 193] on input "*********" at bounding box center [370, 187] width 163 height 14
type input "**********"
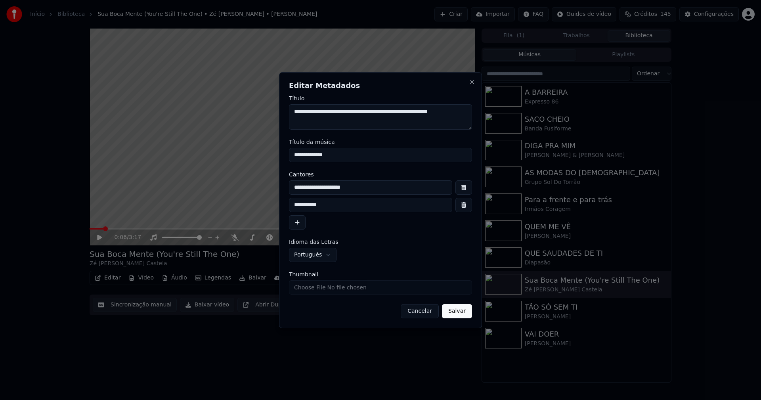
click at [465, 207] on button "button" at bounding box center [463, 205] width 17 height 14
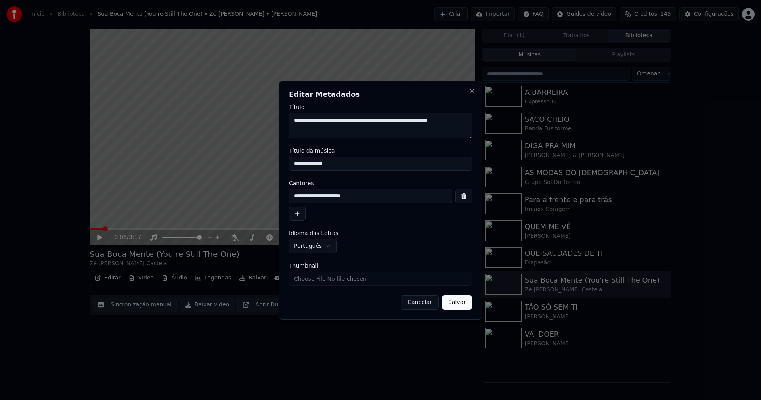
click at [465, 305] on button "Salvar" at bounding box center [457, 302] width 30 height 14
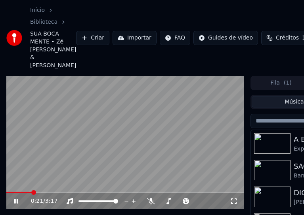
click at [17, 199] on icon at bounding box center [16, 201] width 4 height 5
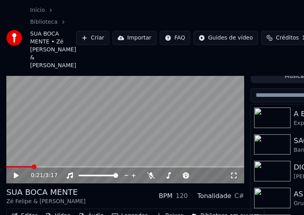
scroll to position [40, 0]
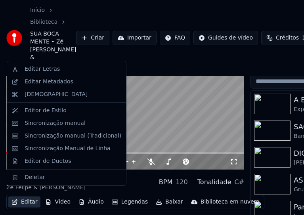
click at [27, 198] on button "Editar" at bounding box center [24, 202] width 32 height 11
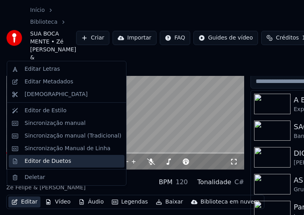
click at [40, 164] on div "Editor de Duetos" at bounding box center [48, 162] width 46 height 8
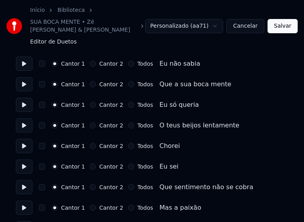
scroll to position [79, 0]
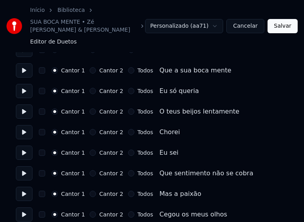
click at [90, 129] on button "Cantor 2" at bounding box center [93, 132] width 6 height 6
click at [90, 150] on button "Cantor 2" at bounding box center [93, 153] width 6 height 6
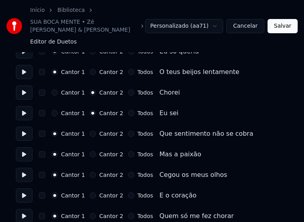
click at [90, 131] on button "Cantor 2" at bounding box center [93, 134] width 6 height 6
click at [90, 151] on button "Cantor 2" at bounding box center [93, 154] width 6 height 6
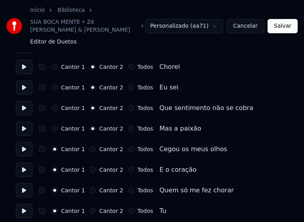
scroll to position [158, 0]
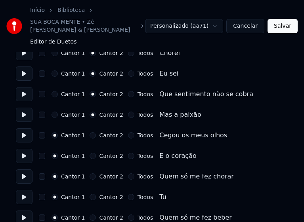
click at [90, 132] on button "Cantor 2" at bounding box center [93, 135] width 6 height 6
click at [91, 153] on button "Cantor 2" at bounding box center [93, 156] width 6 height 6
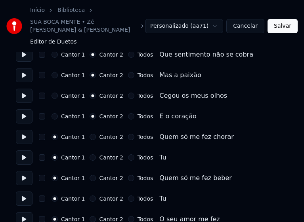
click at [91, 134] on button "Cantor 2" at bounding box center [93, 137] width 6 height 6
click at [90, 154] on button "Cantor 2" at bounding box center [93, 157] width 6 height 6
click at [91, 175] on button "Cantor 2" at bounding box center [93, 178] width 6 height 6
click at [90, 196] on button "Cantor 2" at bounding box center [93, 199] width 6 height 6
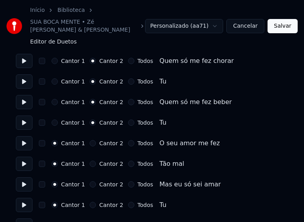
scroll to position [277, 0]
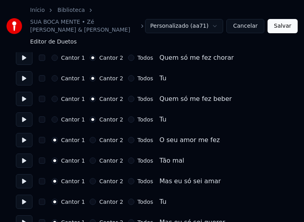
click at [90, 137] on button "Cantor 2" at bounding box center [93, 140] width 6 height 6
click at [128, 137] on button "Todos" at bounding box center [131, 140] width 6 height 6
click at [128, 158] on button "Todos" at bounding box center [131, 161] width 6 height 6
click at [128, 178] on button "Todos" at bounding box center [131, 181] width 6 height 6
click at [128, 199] on button "Todos" at bounding box center [131, 202] width 6 height 6
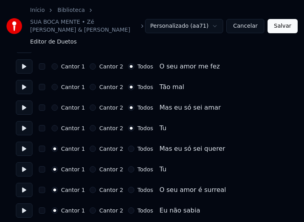
scroll to position [356, 0]
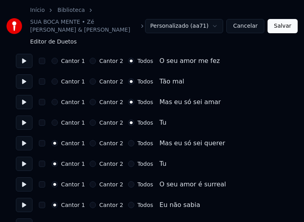
click at [128, 140] on button "Todos" at bounding box center [131, 143] width 6 height 6
drag, startPoint x: 124, startPoint y: 157, endPoint x: 126, endPoint y: 153, distance: 5.1
click at [128, 161] on button "Todos" at bounding box center [131, 164] width 6 height 6
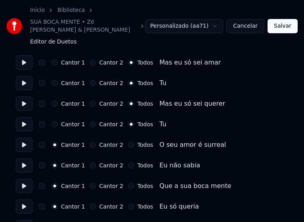
click at [128, 142] on button "Todos" at bounding box center [131, 145] width 6 height 6
click at [90, 162] on button "Cantor 2" at bounding box center [93, 165] width 6 height 6
click at [91, 183] on button "Cantor 2" at bounding box center [93, 186] width 6 height 6
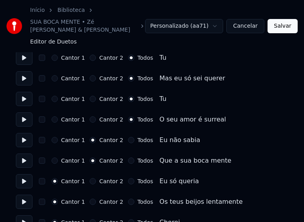
scroll to position [475, 0]
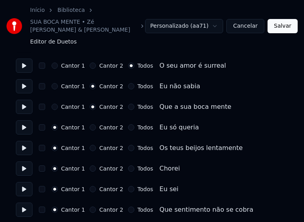
click at [90, 124] on button "Cantor 2" at bounding box center [93, 127] width 6 height 6
click at [92, 145] on button "Cantor 2" at bounding box center [93, 148] width 6 height 6
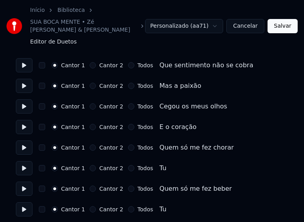
scroll to position [634, 0]
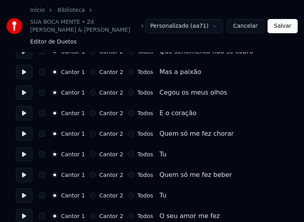
click at [90, 131] on button "Cantor 2" at bounding box center [93, 134] width 6 height 6
click at [92, 151] on button "Cantor 2" at bounding box center [93, 154] width 6 height 6
click at [92, 172] on button "Cantor 2" at bounding box center [93, 175] width 6 height 6
click at [91, 193] on button "Cantor 2" at bounding box center [93, 196] width 6 height 6
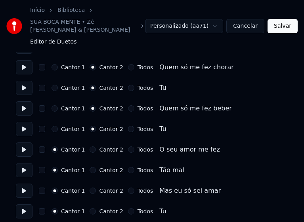
scroll to position [713, 0]
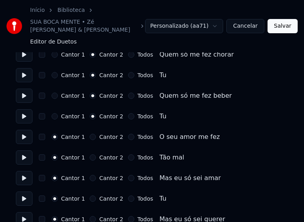
click at [90, 134] on button "Cantor 2" at bounding box center [93, 137] width 6 height 6
click at [91, 154] on button "Cantor 2" at bounding box center [93, 157] width 6 height 6
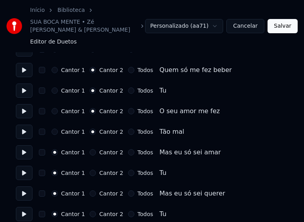
scroll to position [753, 0]
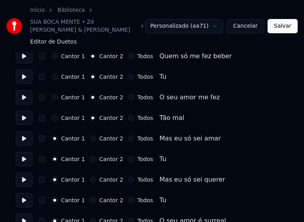
click at [91, 135] on button "Cantor 2" at bounding box center [93, 138] width 6 height 6
click at [128, 135] on button "Todos" at bounding box center [131, 138] width 6 height 6
click at [128, 156] on button "Todos" at bounding box center [131, 159] width 6 height 6
click at [128, 177] on button "Todos" at bounding box center [131, 180] width 6 height 6
click at [128, 197] on button "Todos" at bounding box center [131, 200] width 6 height 6
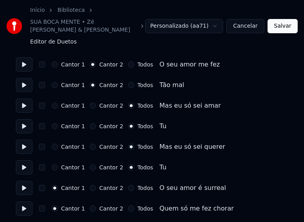
scroll to position [832, 0]
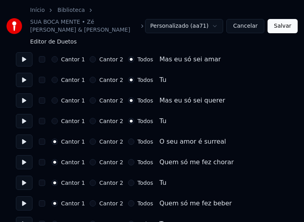
click at [128, 139] on button "Todos" at bounding box center [131, 142] width 6 height 6
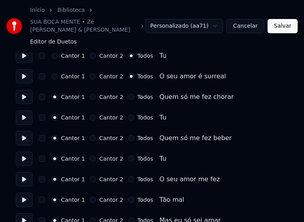
scroll to position [911, 0]
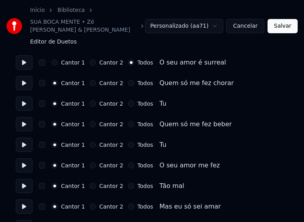
click at [128, 80] on button "Todos" at bounding box center [131, 83] width 6 height 6
click at [128, 101] on button "Todos" at bounding box center [131, 104] width 6 height 6
click at [128, 121] on button "Todos" at bounding box center [131, 124] width 6 height 6
click at [128, 142] on button "Todos" at bounding box center [131, 145] width 6 height 6
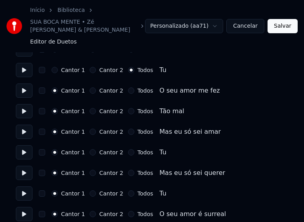
scroll to position [990, 0]
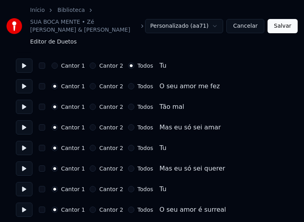
click at [128, 83] on button "Todos" at bounding box center [131, 86] width 6 height 6
click at [128, 104] on button "Todos" at bounding box center [131, 107] width 6 height 6
click at [128, 124] on button "Todos" at bounding box center [131, 127] width 6 height 6
click at [128, 145] on button "Todos" at bounding box center [131, 148] width 6 height 6
click at [128, 166] on button "Todos" at bounding box center [131, 169] width 6 height 6
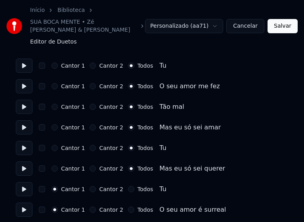
drag, startPoint x: 126, startPoint y: 180, endPoint x: 136, endPoint y: 158, distance: 24.6
click at [128, 186] on button "Todos" at bounding box center [131, 189] width 6 height 6
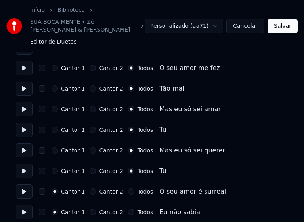
scroll to position [1026, 0]
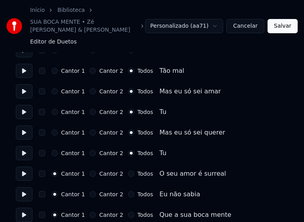
click at [128, 171] on button "Todos" at bounding box center [131, 174] width 6 height 6
click at [128, 212] on button "Todos" at bounding box center [131, 215] width 6 height 6
click at [285, 24] on button "Salvar" at bounding box center [282, 26] width 30 height 14
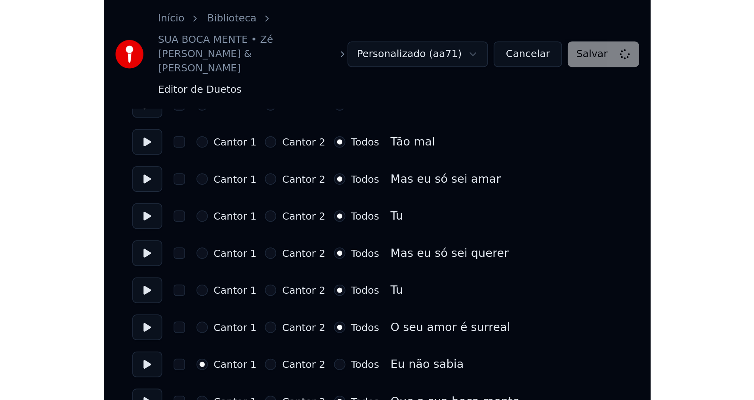
scroll to position [833, 0]
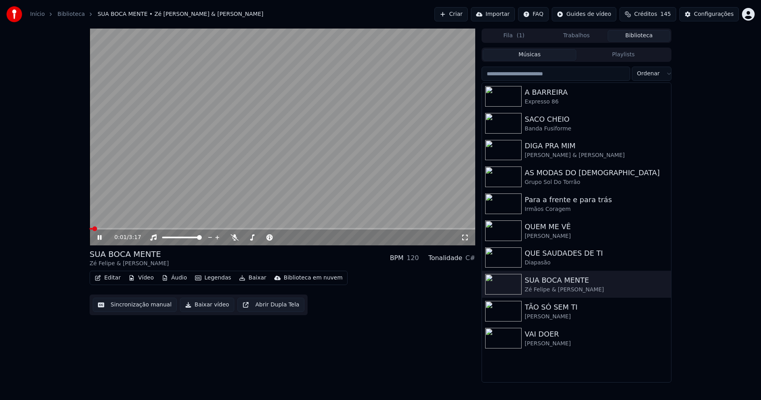
click at [100, 238] on icon at bounding box center [99, 237] width 4 height 5
click at [718, 19] on button "Configurações" at bounding box center [708, 14] width 59 height 14
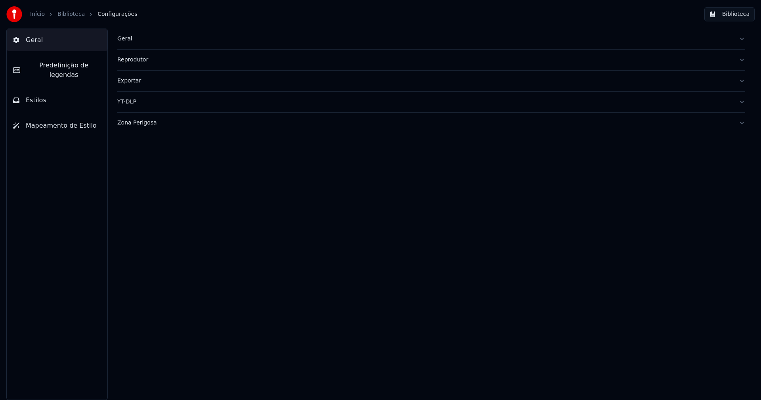
click at [43, 95] on span "Estilos" at bounding box center [36, 100] width 21 height 10
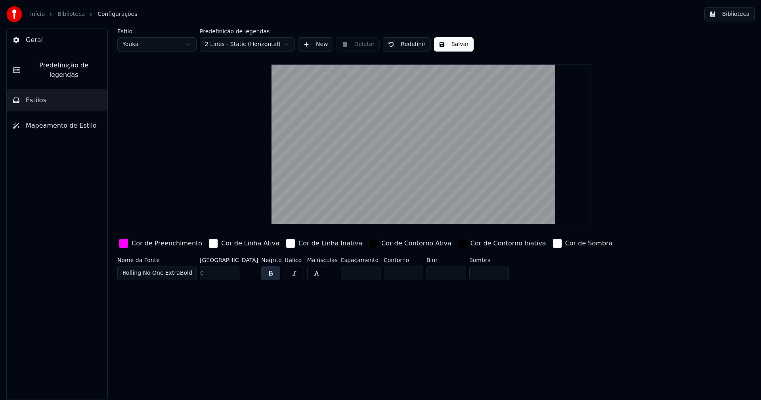
click at [126, 242] on div "button" at bounding box center [124, 243] width 10 height 10
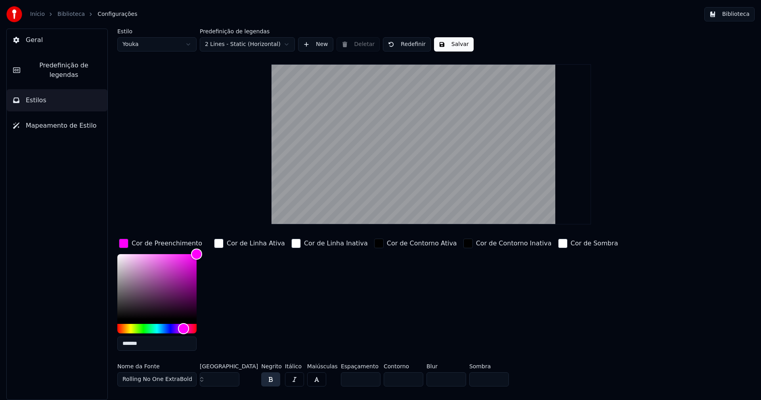
click at [147, 345] on input "*******" at bounding box center [156, 343] width 79 height 14
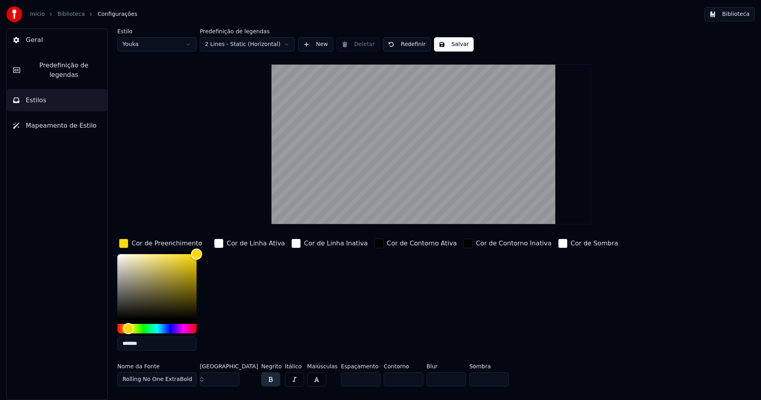
type input "*******"
click at [122, 242] on div "button" at bounding box center [124, 243] width 10 height 10
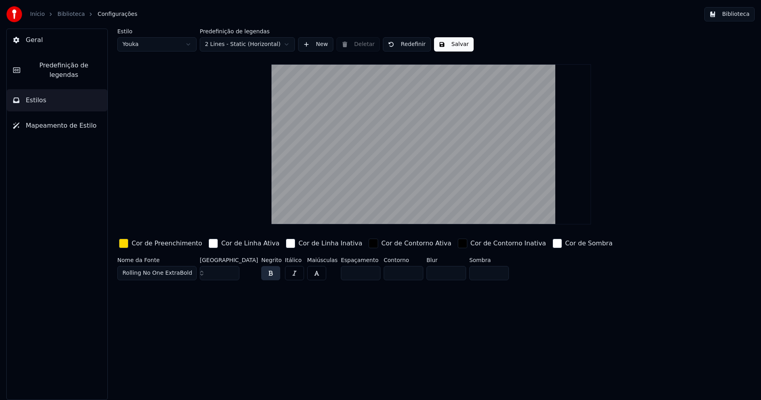
click at [449, 44] on button "Salvar" at bounding box center [454, 44] width 40 height 14
click at [171, 45] on html "Início Biblioteca Configurações Biblioteca Geral Predefinição de legendas Estil…" at bounding box center [380, 200] width 761 height 400
drag, startPoint x: 140, startPoint y: 74, endPoint x: 135, endPoint y: 74, distance: 5.2
click at [124, 240] on div "button" at bounding box center [124, 243] width 10 height 10
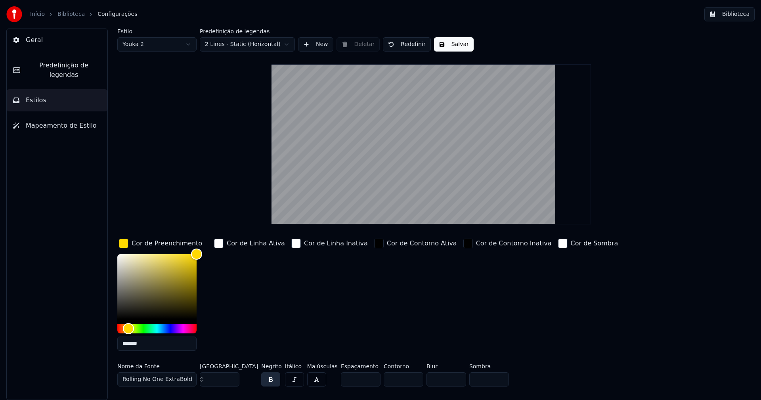
click at [155, 347] on input "*******" at bounding box center [156, 343] width 79 height 14
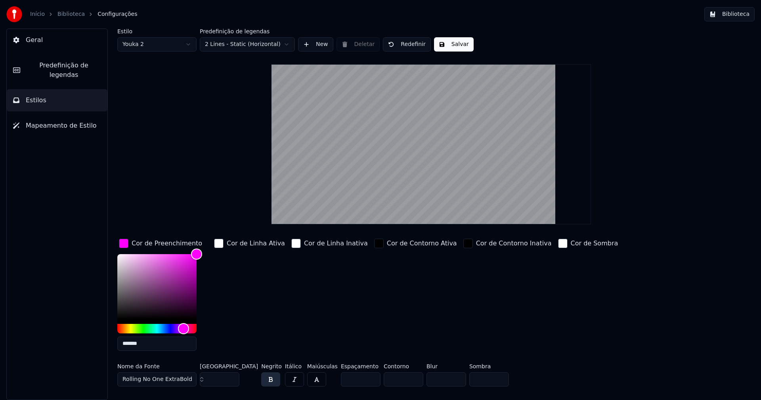
type input "*******"
click at [126, 244] on div "button" at bounding box center [124, 243] width 10 height 10
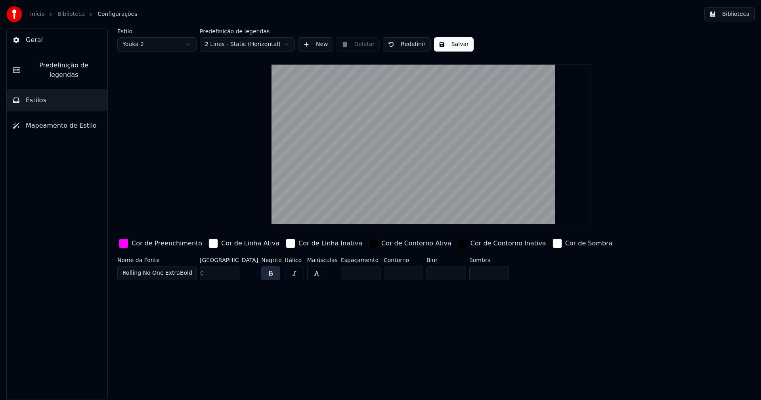
click at [453, 44] on button "Salvar" at bounding box center [454, 44] width 40 height 14
click at [734, 14] on button "Biblioteca" at bounding box center [729, 14] width 50 height 14
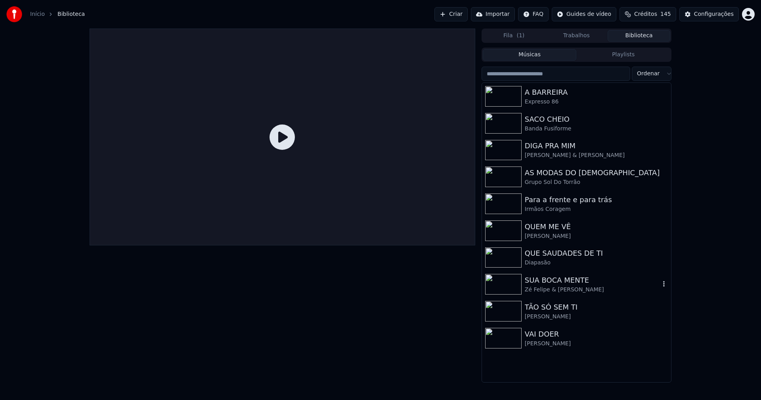
click at [551, 287] on div "Zé Felipe & [PERSON_NAME]" at bounding box center [591, 290] width 135 height 8
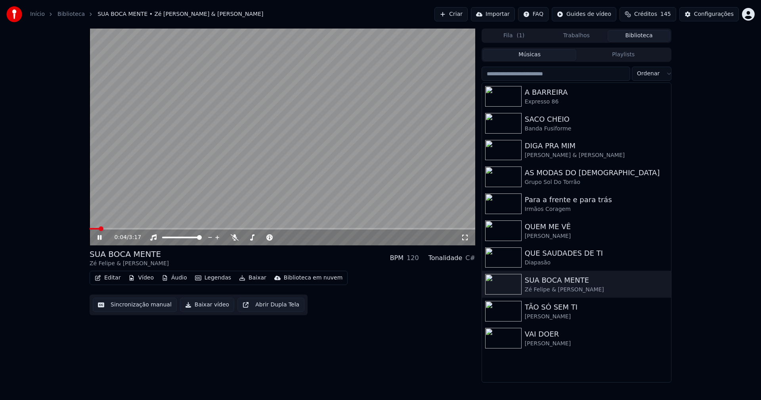
click at [465, 239] on icon at bounding box center [465, 237] width 8 height 6
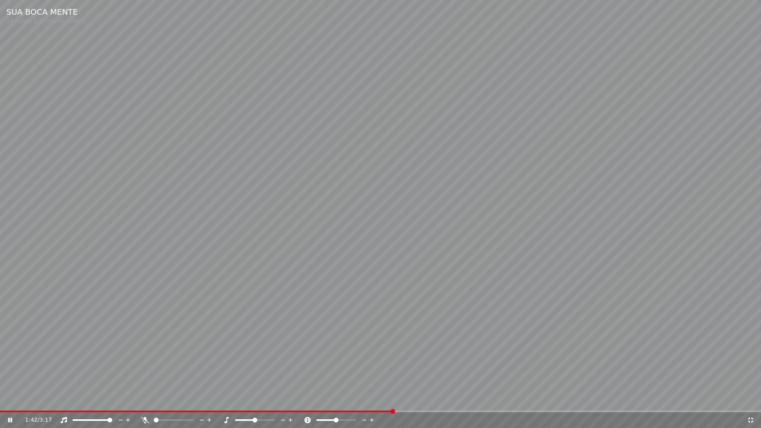
click at [749, 399] on icon at bounding box center [750, 420] width 8 height 6
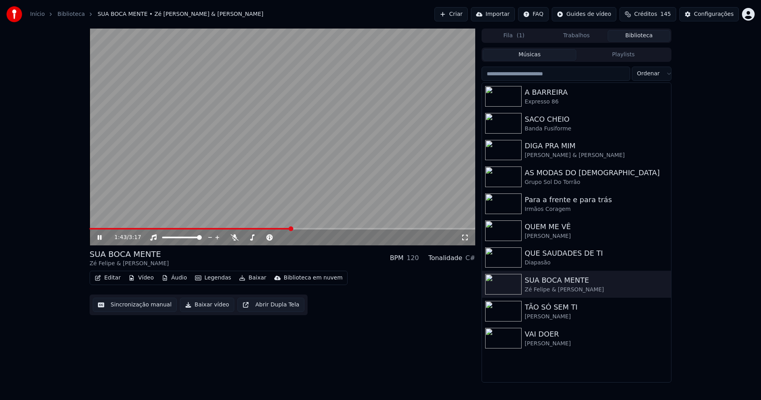
drag, startPoint x: 98, startPoint y: 238, endPoint x: 104, endPoint y: 234, distance: 7.3
click at [102, 236] on icon at bounding box center [105, 237] width 19 height 6
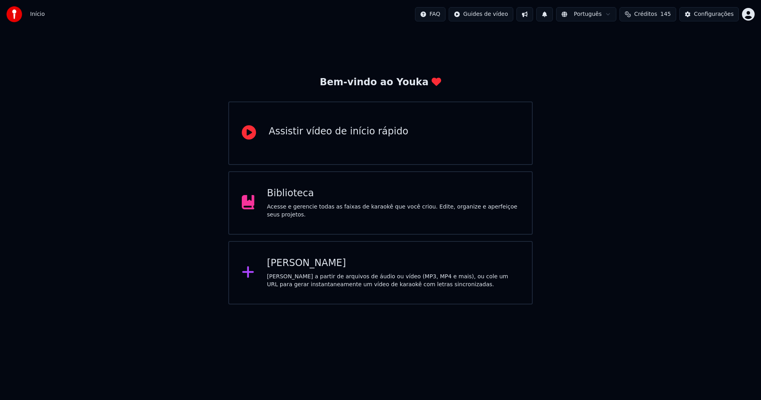
click at [289, 197] on div "Biblioteca" at bounding box center [393, 193] width 252 height 13
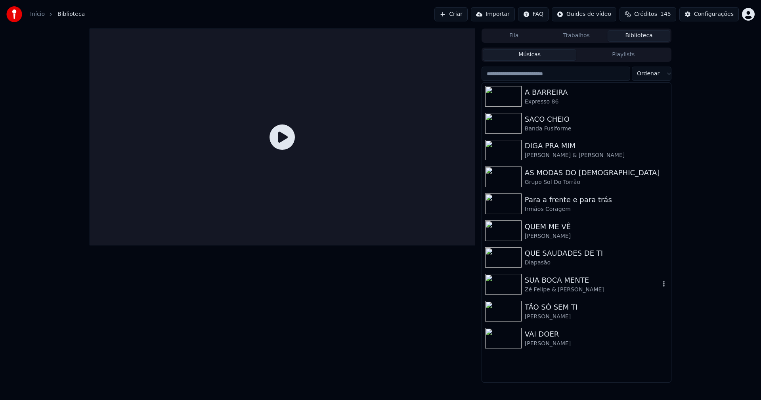
click at [571, 284] on div "SUA BOCA MENTE" at bounding box center [591, 280] width 135 height 11
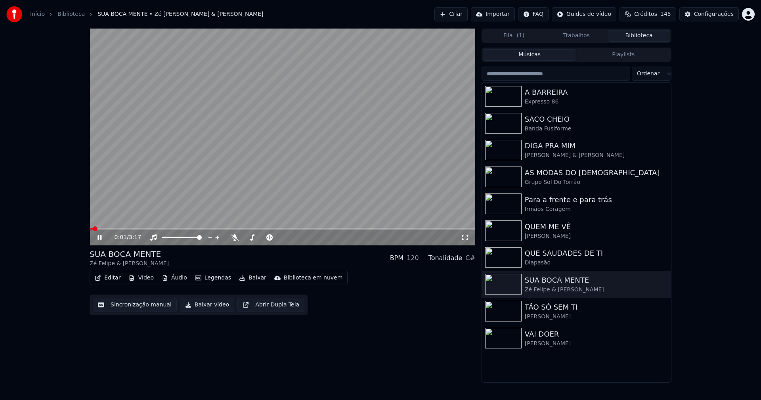
click at [103, 239] on icon at bounding box center [105, 237] width 19 height 6
click at [717, 15] on div "Configurações" at bounding box center [714, 14] width 40 height 8
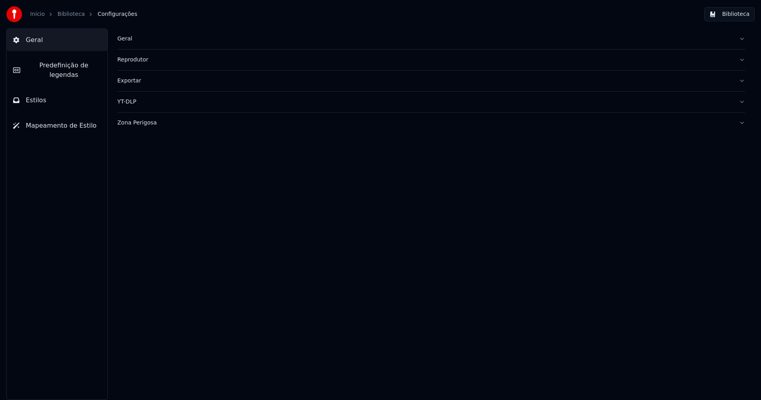
click at [150, 125] on div "Zona Perigosa" at bounding box center [424, 123] width 615 height 8
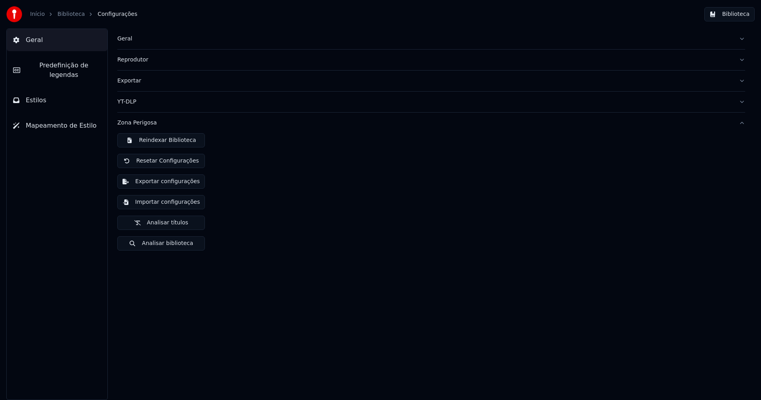
click at [172, 181] on button "Exportar configurações" at bounding box center [161, 181] width 88 height 14
click at [743, 14] on button "Biblioteca" at bounding box center [729, 14] width 50 height 14
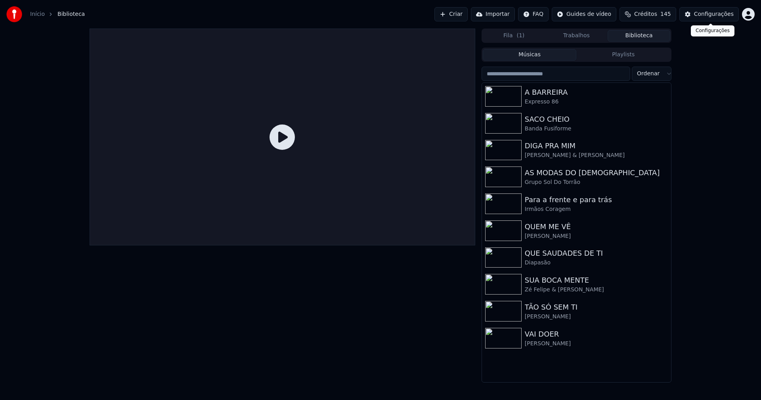
click at [718, 17] on div "Configurações" at bounding box center [714, 14] width 40 height 8
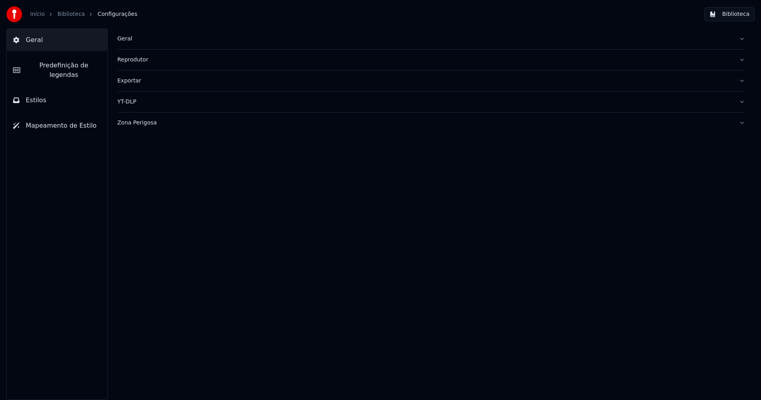
click at [76, 68] on span "Predefinição de legendas" at bounding box center [64, 70] width 74 height 19
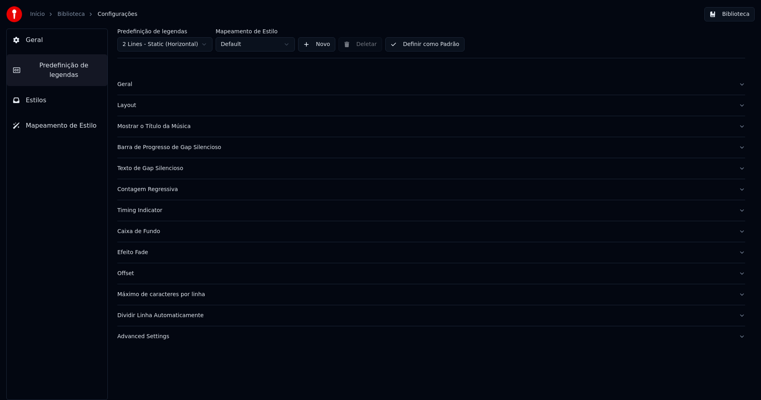
click at [180, 297] on div "Máximo de caracteres por linha" at bounding box center [424, 294] width 615 height 8
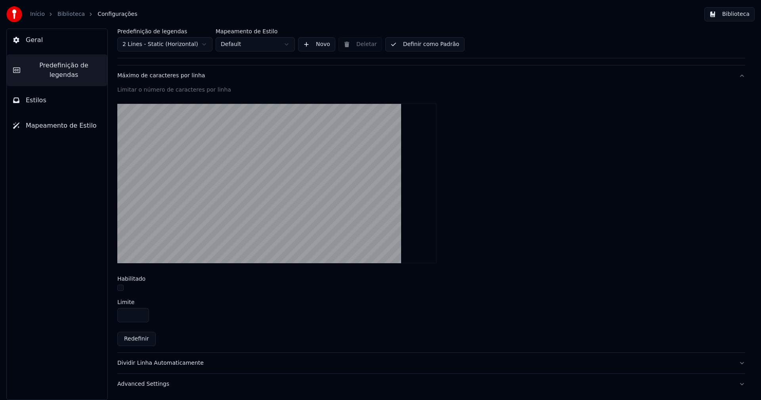
scroll to position [219, 0]
click at [119, 288] on button "button" at bounding box center [120, 287] width 6 height 6
click at [141, 316] on input "**" at bounding box center [133, 314] width 32 height 14
type input "**"
click at [141, 316] on input "**" at bounding box center [133, 314] width 32 height 14
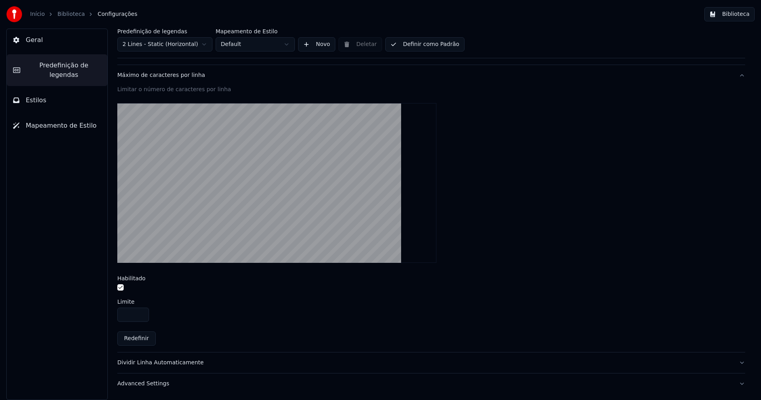
click at [278, 311] on div "**" at bounding box center [430, 314] width 627 height 14
click at [743, 12] on button "Biblioteca" at bounding box center [729, 14] width 50 height 14
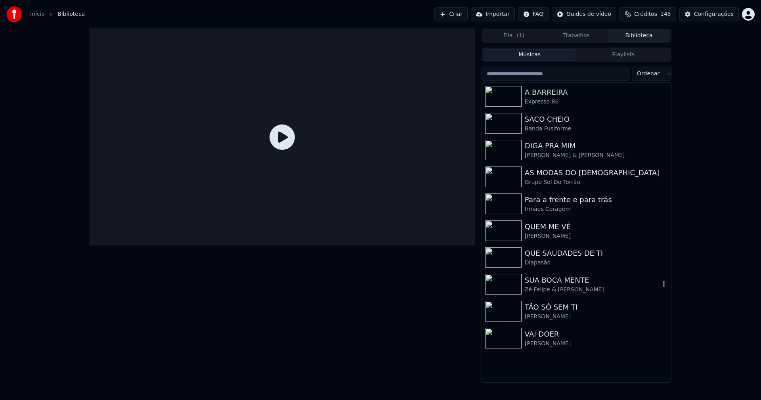
click at [548, 281] on div "SUA BOCA MENTE" at bounding box center [591, 280] width 135 height 11
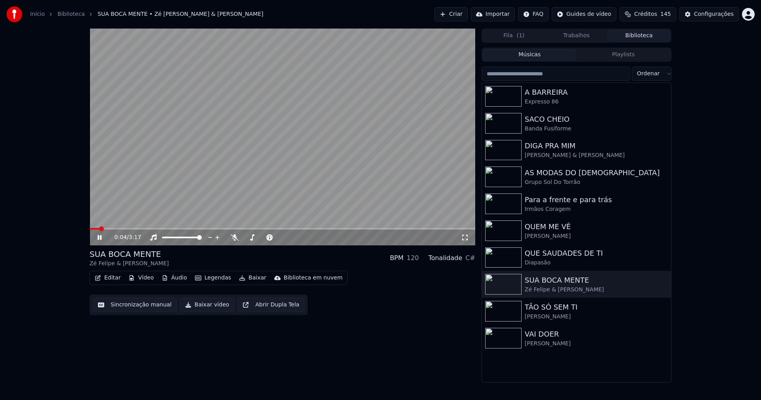
click at [127, 229] on div "0:04 / 3:17" at bounding box center [282, 137] width 385 height 217
click at [101, 236] on icon at bounding box center [99, 237] width 5 height 6
click at [147, 229] on span at bounding box center [282, 229] width 385 height 2
click at [143, 229] on span at bounding box center [117, 229] width 55 height 2
click at [99, 239] on icon at bounding box center [105, 237] width 19 height 6
